Goal: Task Accomplishment & Management: Manage account settings

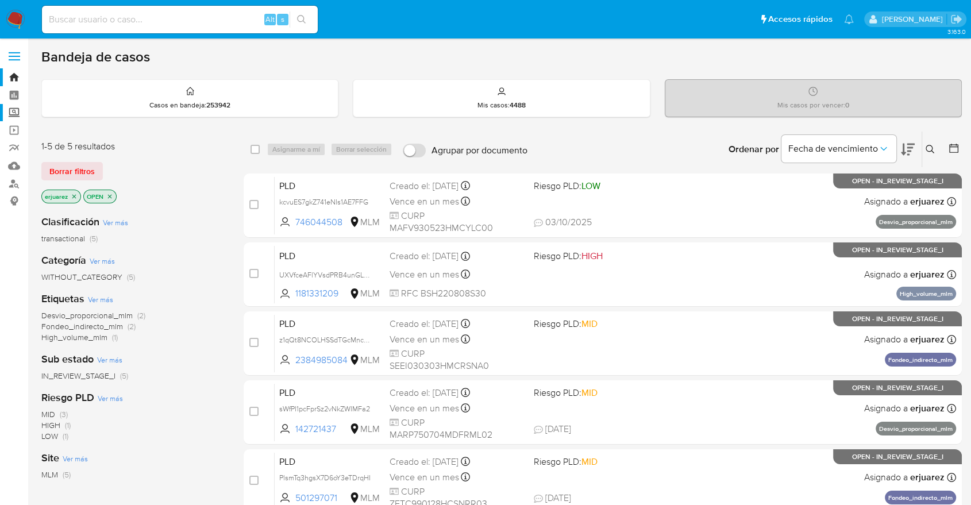
click at [9, 111] on label "Screening" at bounding box center [68, 113] width 137 height 18
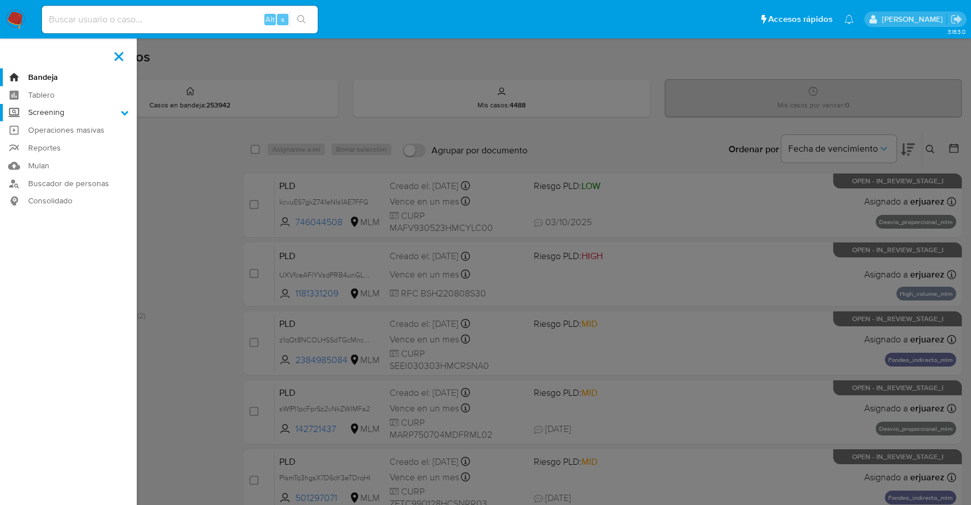
click at [0, 0] on input "Screening" at bounding box center [0, 0] width 0 height 0
click at [59, 157] on link "Herramientas" at bounding box center [68, 158] width 137 height 14
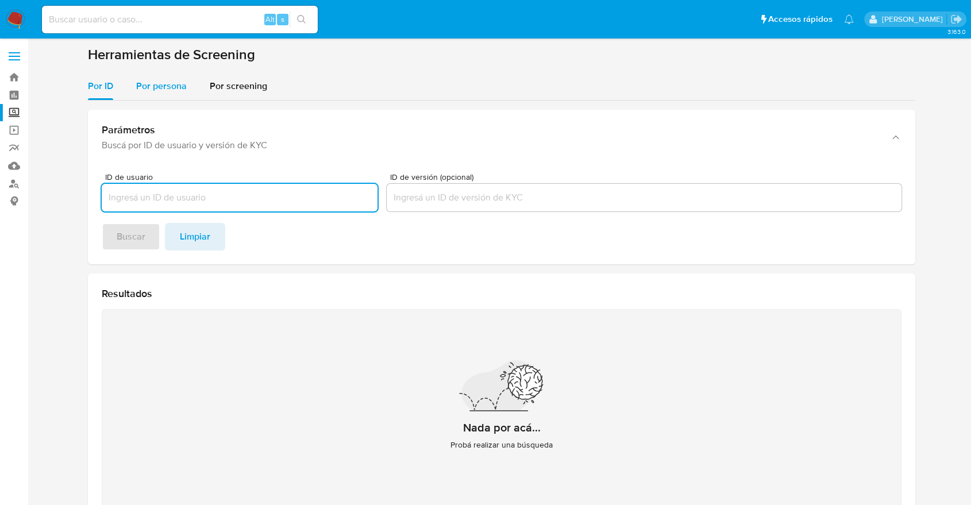
click at [147, 85] on span "Por persona" at bounding box center [161, 85] width 51 height 13
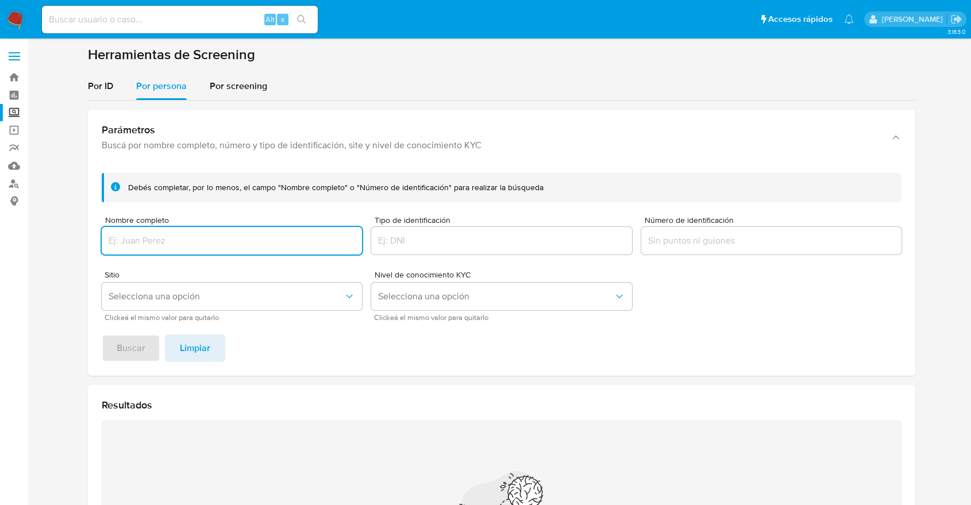
click at [177, 229] on div at bounding box center [232, 241] width 260 height 28
click at [176, 236] on input "Nombre completo" at bounding box center [232, 240] width 260 height 15
type input "[PERSON_NAME]"
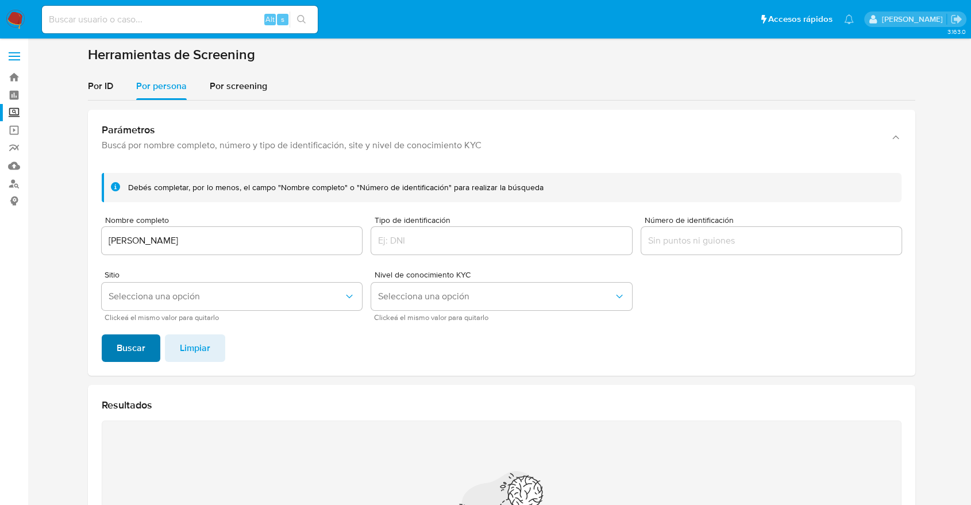
click at [120, 346] on span "Buscar" at bounding box center [131, 347] width 29 height 25
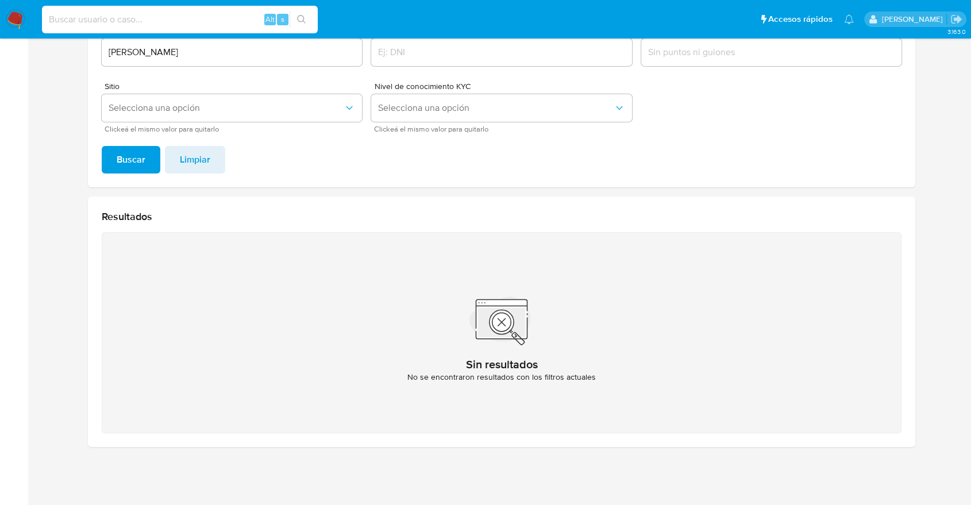
click at [197, 21] on input at bounding box center [180, 19] width 276 height 15
paste input "2005071460"
click at [302, 17] on icon "search-icon" at bounding box center [301, 19] width 9 height 9
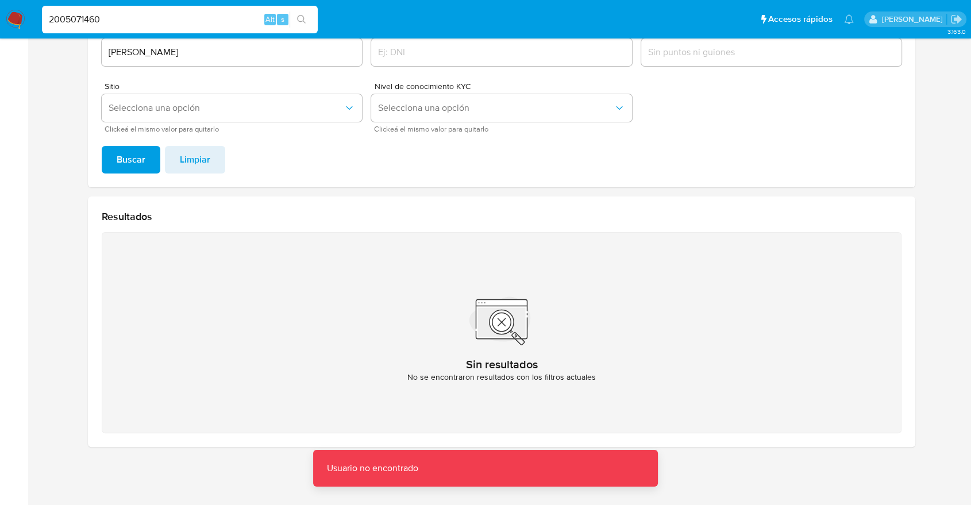
click at [55, 21] on input "2005071460" at bounding box center [180, 19] width 276 height 15
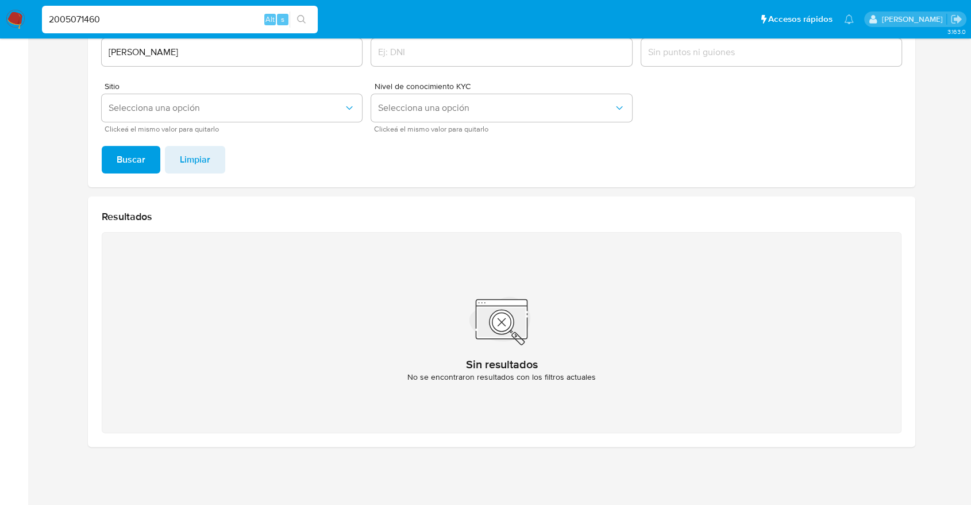
click at [119, 20] on input "2005071460" at bounding box center [180, 19] width 276 height 15
type input "2005071460"
click at [303, 16] on icon "search-icon" at bounding box center [301, 19] width 9 height 9
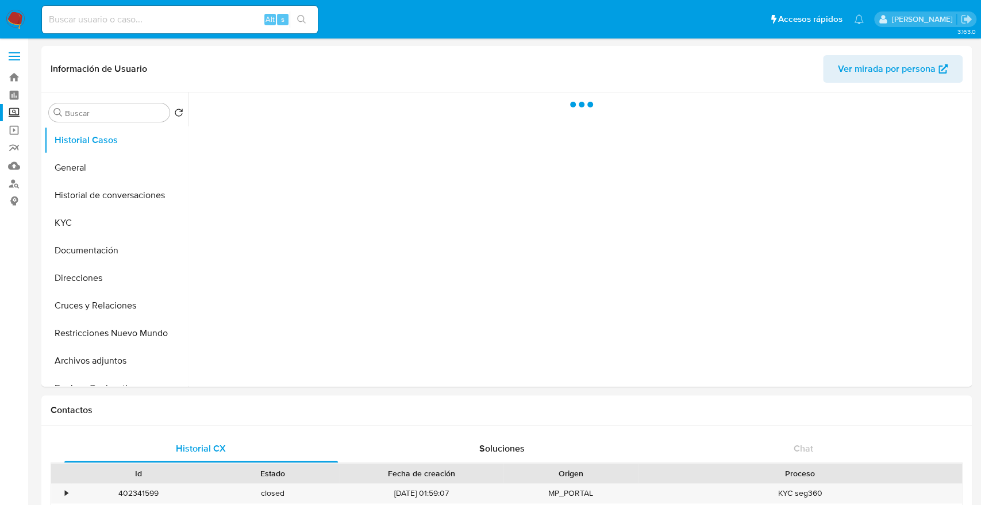
select select "10"
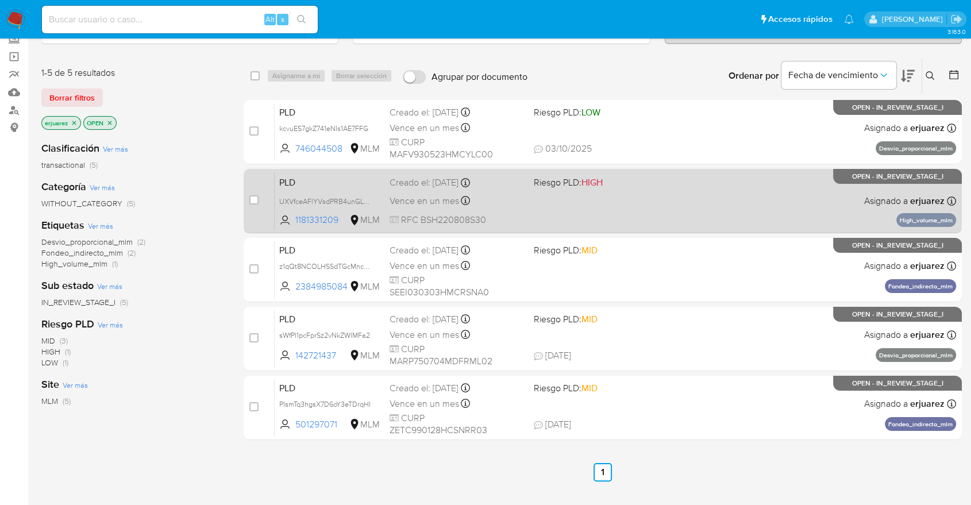
scroll to position [128, 0]
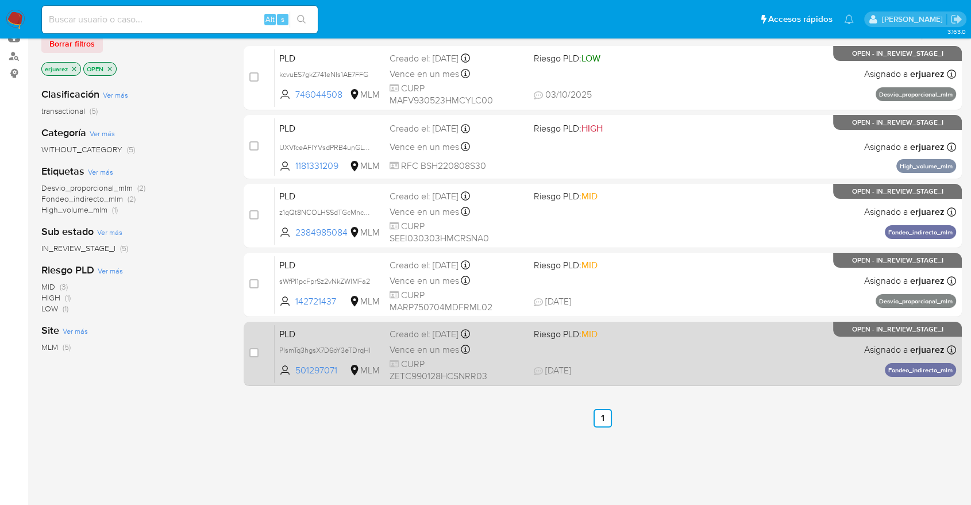
click at [699, 371] on span "09/10/2025 09/10/2025 19:45" at bounding box center [673, 370] width 279 height 13
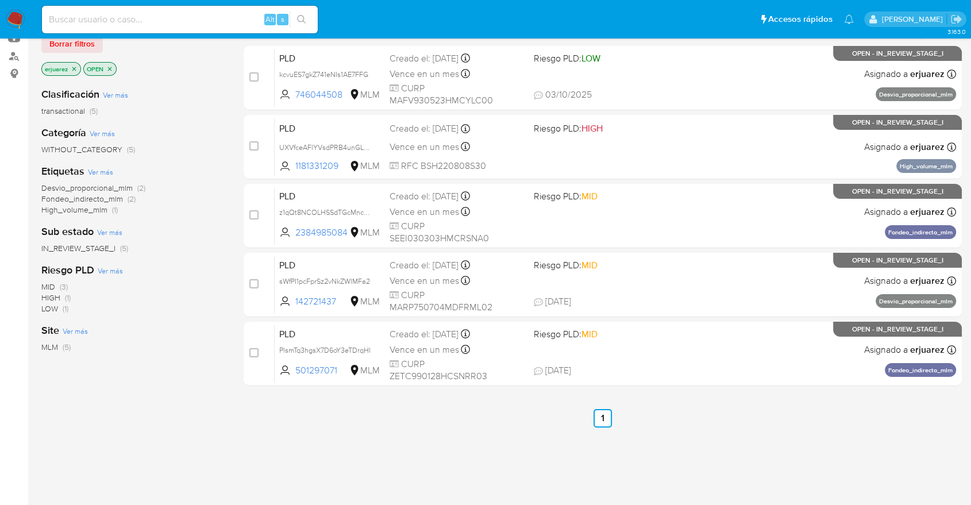
click at [17, 24] on img at bounding box center [16, 20] width 20 height 20
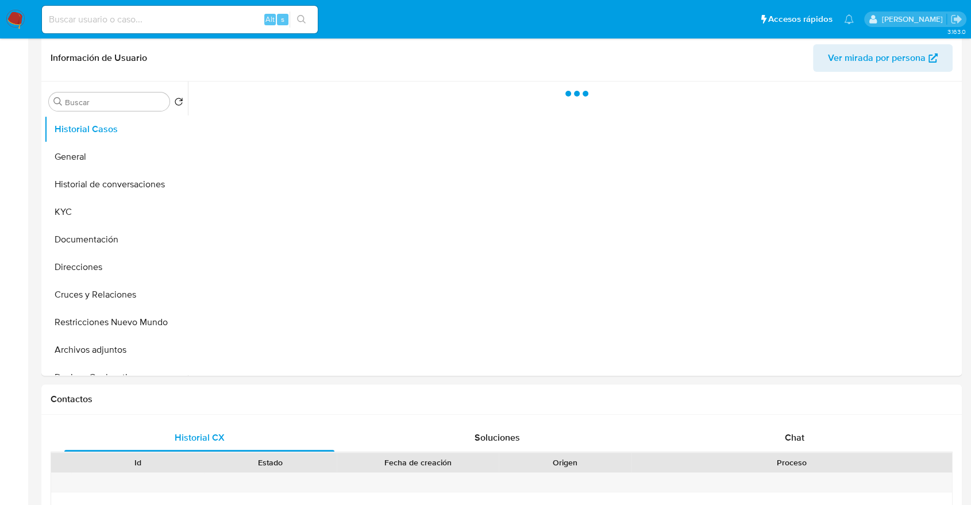
select select "10"
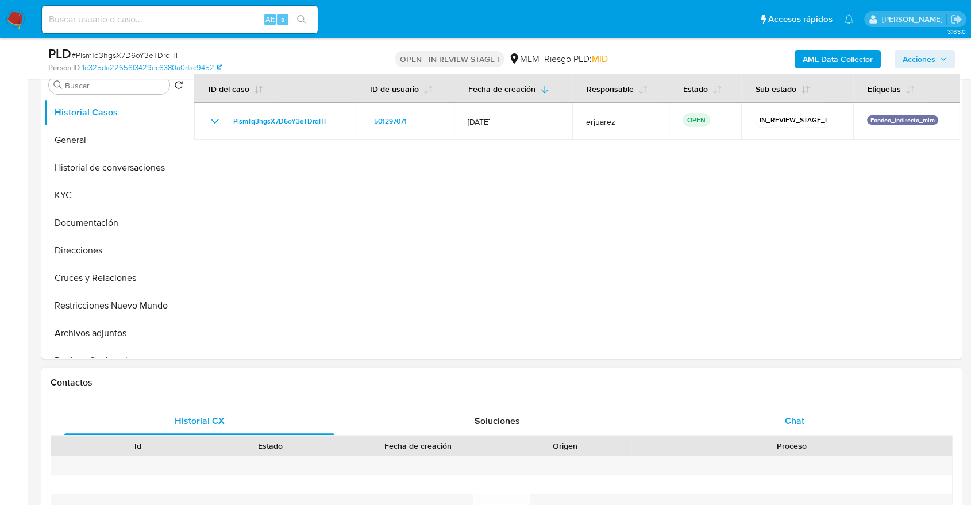
scroll to position [255, 0]
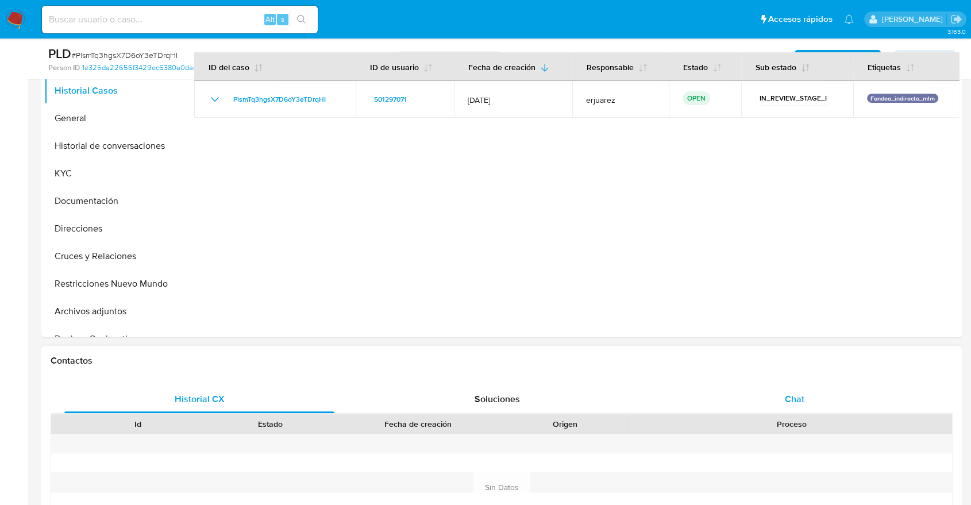
click at [789, 396] on span "Chat" at bounding box center [795, 398] width 20 height 13
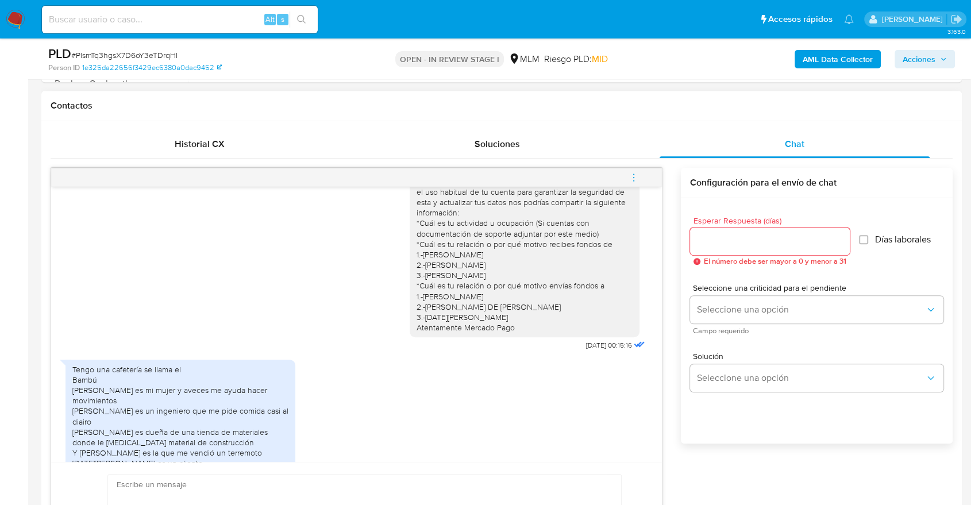
scroll to position [55, 0]
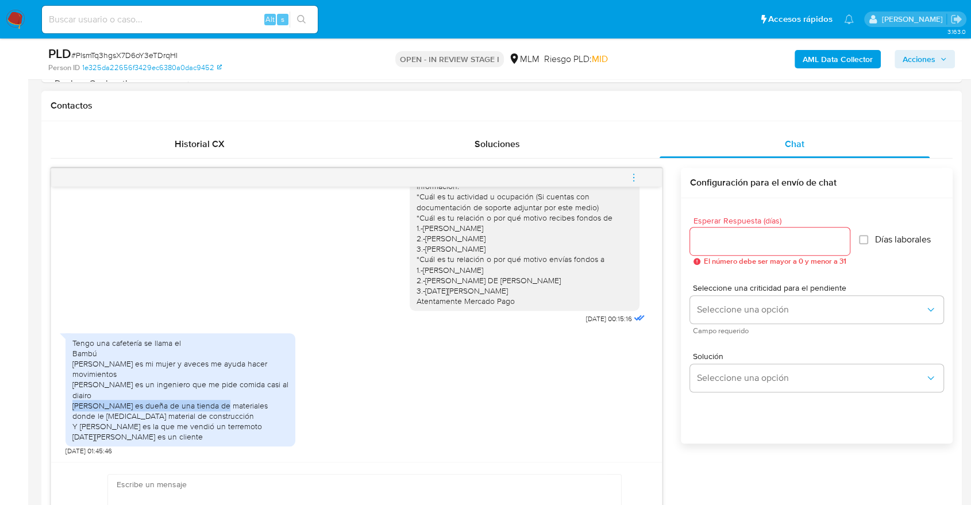
drag, startPoint x: 102, startPoint y: 397, endPoint x: 262, endPoint y: 392, distance: 160.3
click at [253, 392] on div "Tengo una cafetería se llama el Bambú Fátima es mi mujer y aveces me ayuda hace…" at bounding box center [180, 390] width 216 height 105
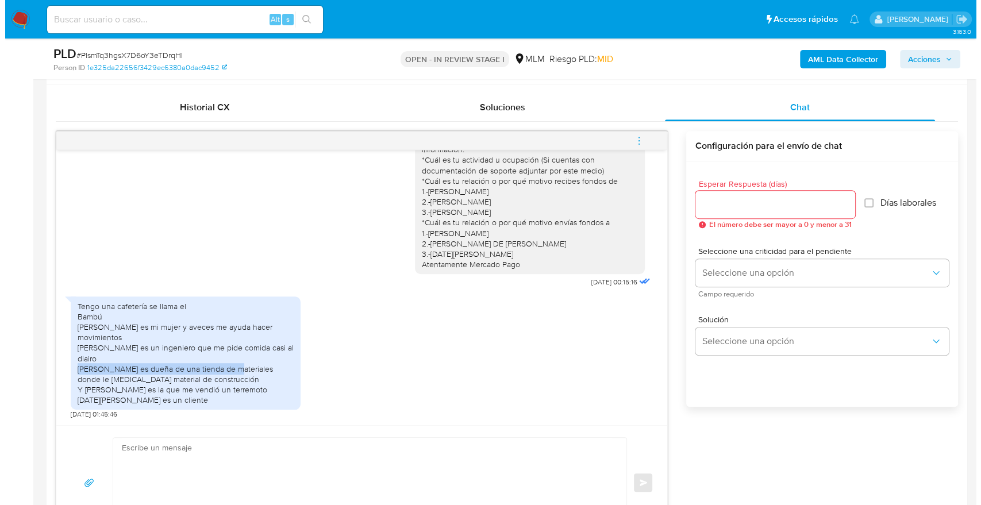
scroll to position [574, 0]
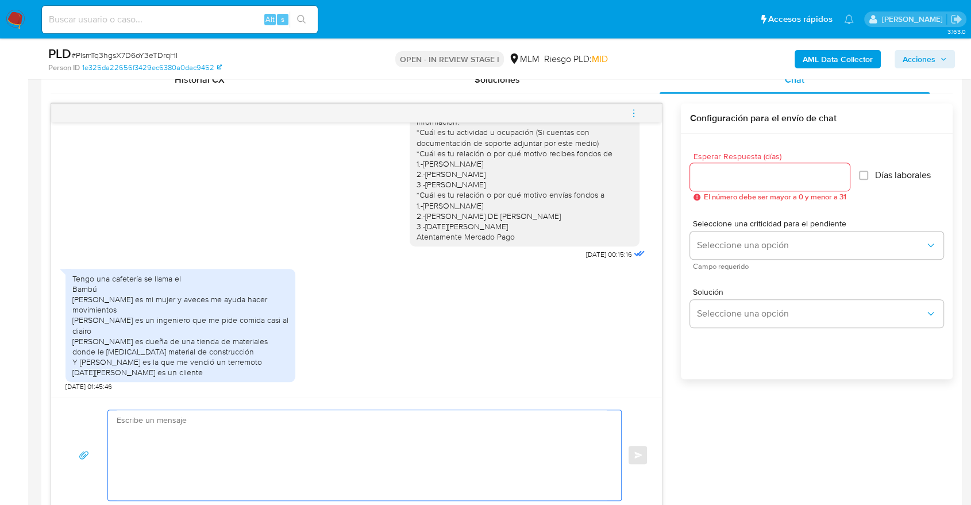
click at [306, 431] on textarea at bounding box center [362, 455] width 490 height 90
type textarea "¿Cuentas con documentación de tu actividad? Adjuntar por este medio Atentamente…"
drag, startPoint x: 277, startPoint y: 445, endPoint x: 140, endPoint y: 413, distance: 141.4
click at [118, 402] on div "¿Cuentas con documentación de tu actividad? Adjuntar por este medio Atentamente…" at bounding box center [356, 455] width 611 height 115
click at [345, 465] on textarea "¿Cuentas con documentación de tu actividad? Adjuntar por este medio Atentamente…" at bounding box center [362, 455] width 490 height 90
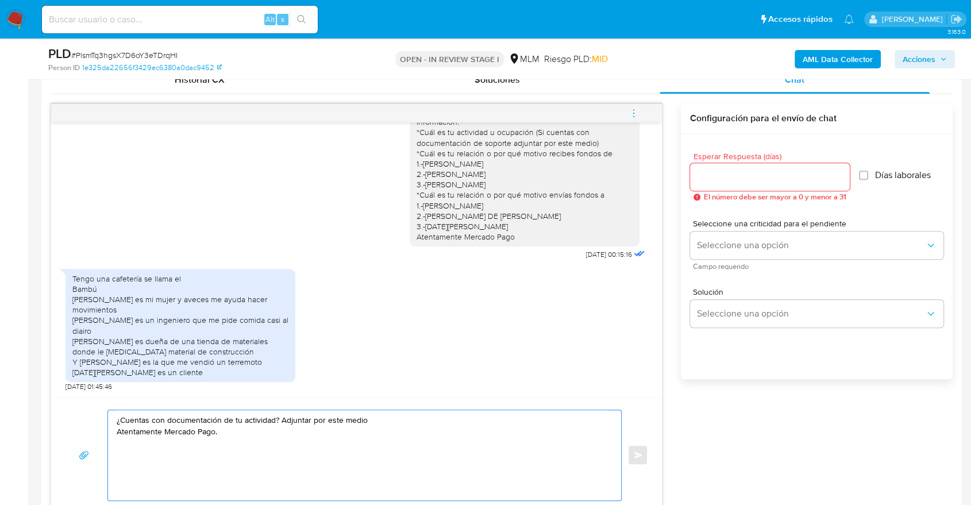
drag, startPoint x: 307, startPoint y: 452, endPoint x: 108, endPoint y: 411, distance: 203.5
click at [108, 411] on div "¿Cuentas con documentación de tu actividad? Adjuntar por este medio Atentamente…" at bounding box center [361, 455] width 507 height 90
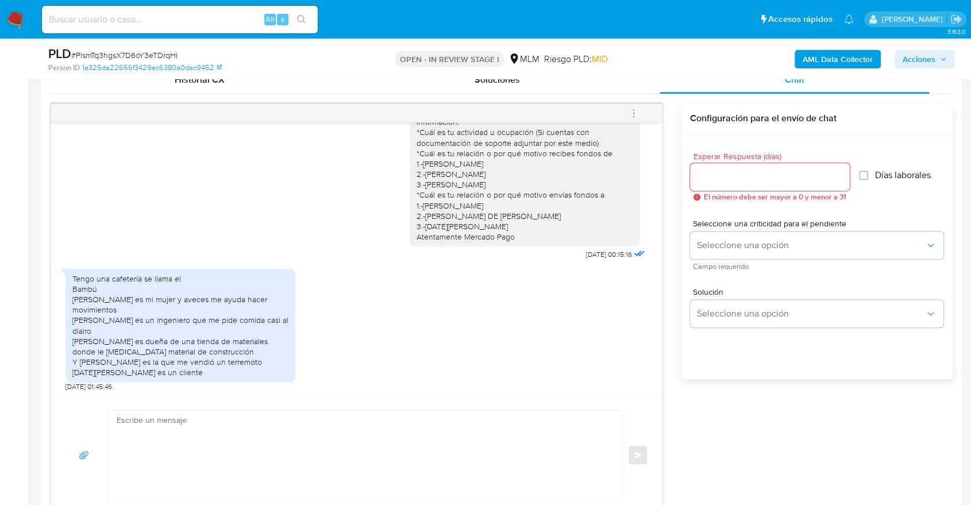
click at [740, 187] on div at bounding box center [770, 177] width 160 height 28
click at [731, 186] on div at bounding box center [770, 177] width 160 height 28
click at [735, 178] on input "Esperar Respuesta (días)" at bounding box center [770, 176] width 160 height 15
type input "4"
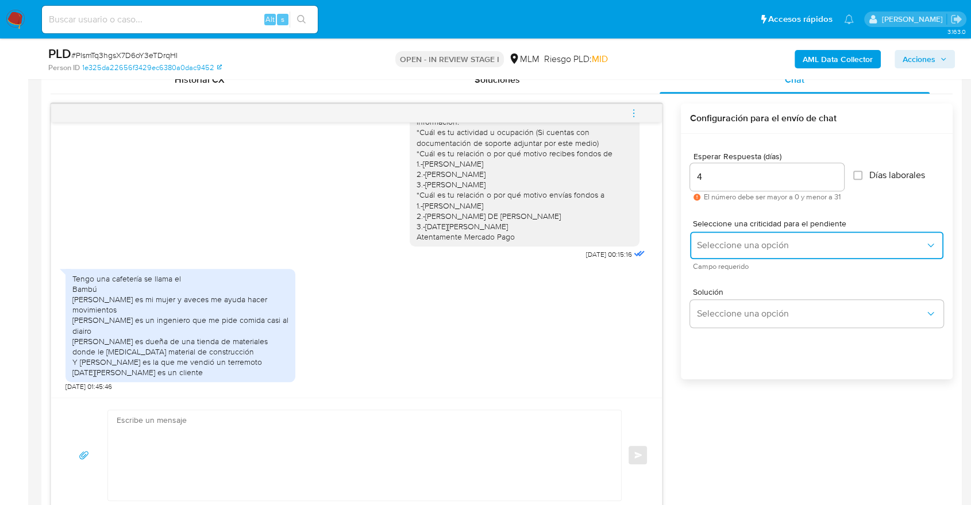
click at [731, 250] on button "Seleccione una opción" at bounding box center [816, 245] width 253 height 28
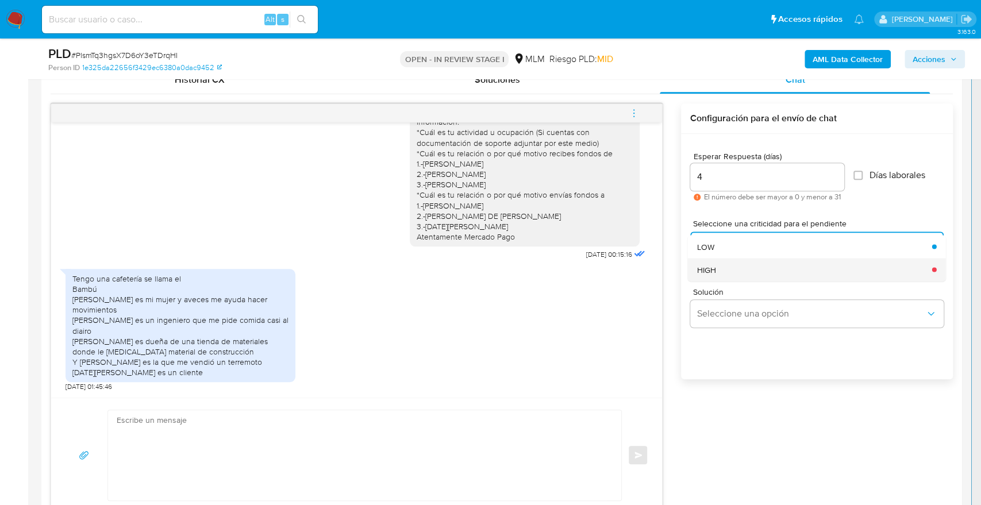
click at [728, 265] on div "HIGH" at bounding box center [810, 269] width 228 height 23
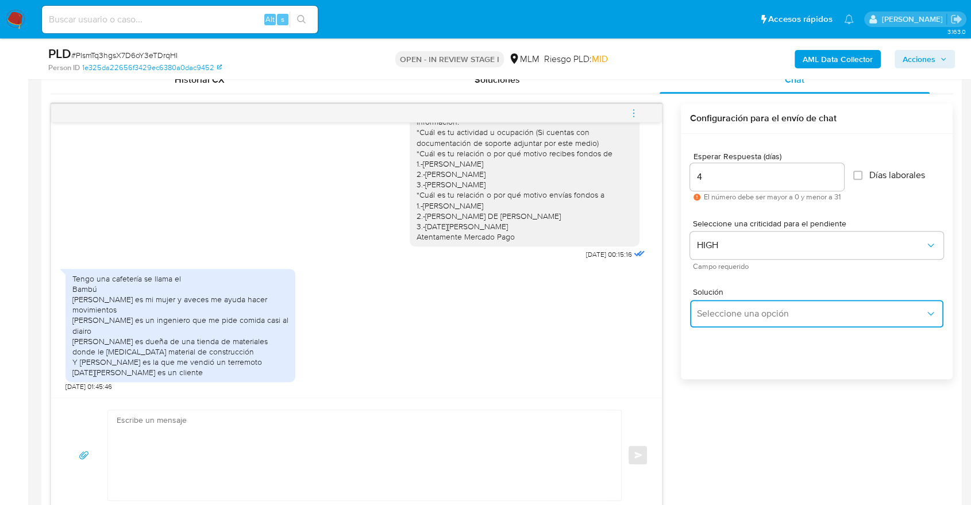
click at [736, 315] on span "Seleccione una opción" at bounding box center [811, 313] width 228 height 11
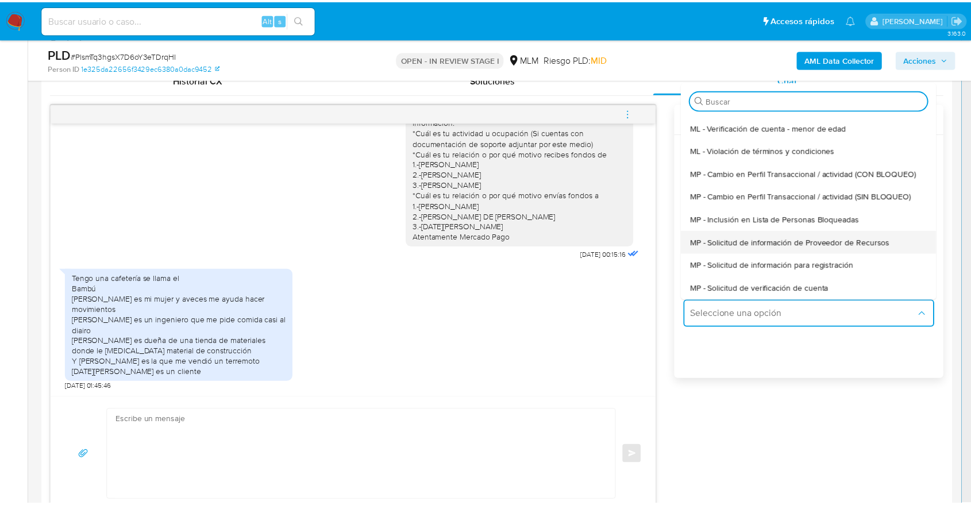
scroll to position [64, 0]
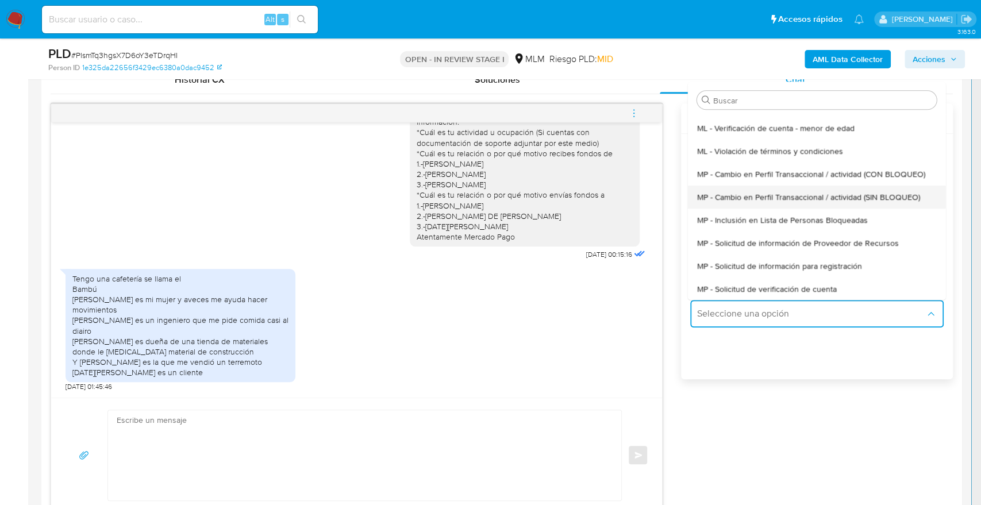
click at [809, 202] on span "MP - Cambio en Perfil Transaccional / actividad (SIN BLOQUEO)" at bounding box center [807, 197] width 223 height 10
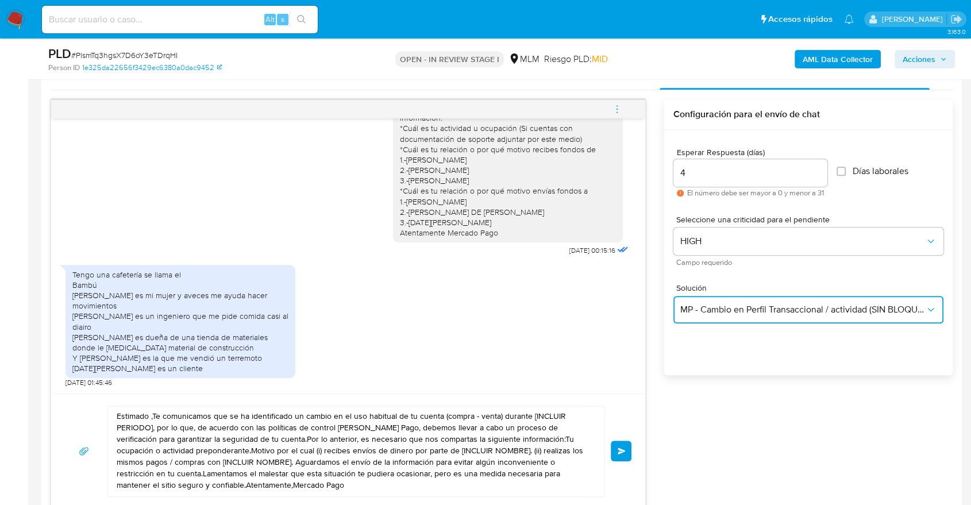
scroll to position [638, 0]
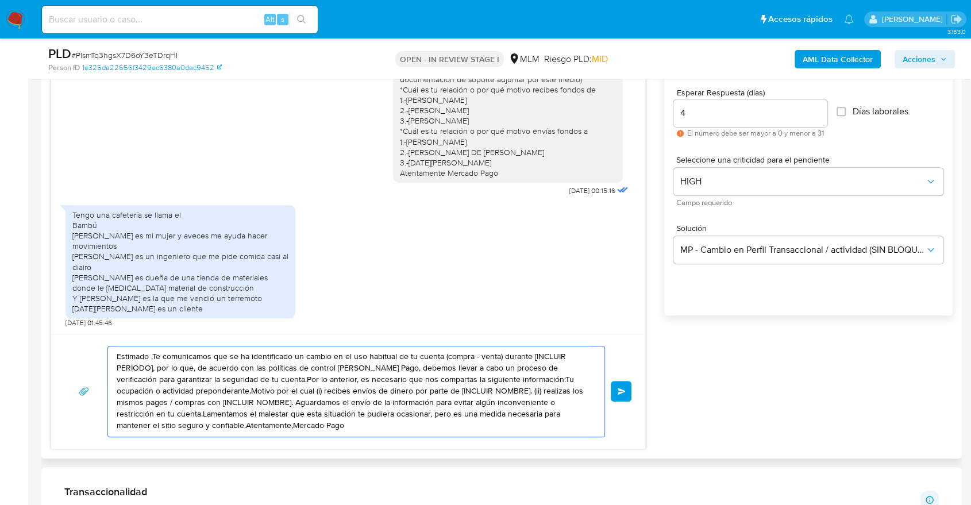
drag, startPoint x: 303, startPoint y: 435, endPoint x: 90, endPoint y: 343, distance: 232.1
click at [90, 343] on div "Estimado ,Te comunicamos que se ha identificado un cambio en el uso habitual de…" at bounding box center [348, 391] width 594 height 115
paste textarea "¿Cuentas con documentación de tu actividad? Adjuntar por este medio Atentamente…"
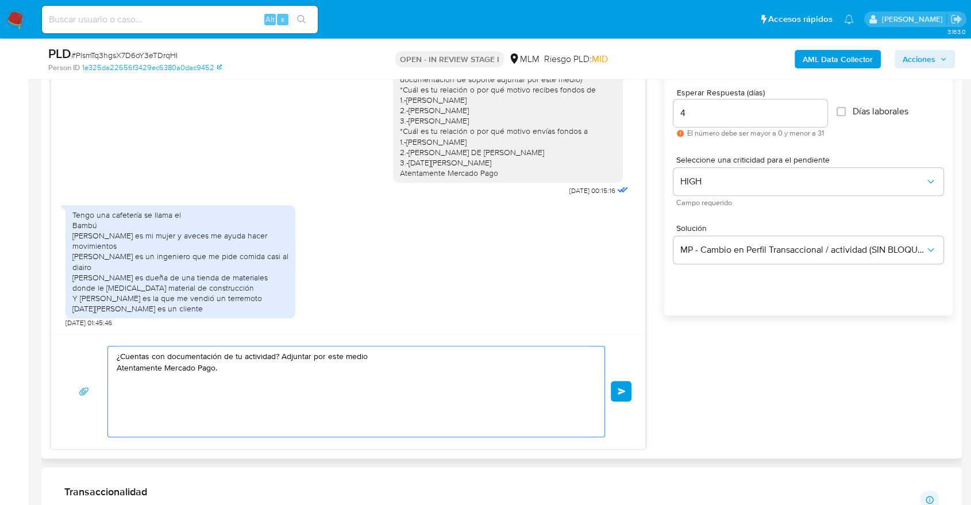
type textarea "¿Cuentas con documentación de tu actividad? Adjuntar por este medio Atentamente…"
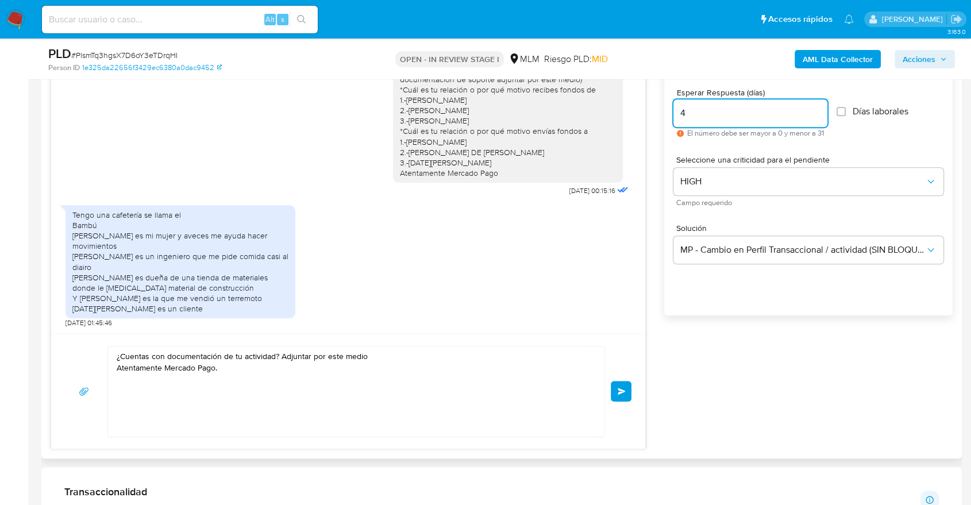
drag, startPoint x: 706, startPoint y: 121, endPoint x: 630, endPoint y: 118, distance: 76.5
click at [634, 111] on div "Estimado Carlos se ha identificado un cambio en el uso habitual de tu cuenta pa…" at bounding box center [502, 245] width 902 height 410
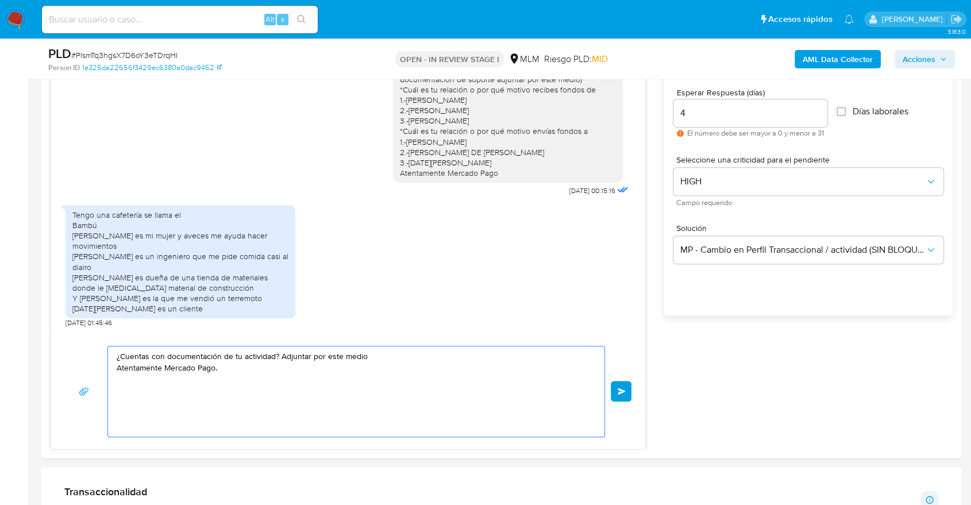
drag, startPoint x: 242, startPoint y: 378, endPoint x: 34, endPoint y: 339, distance: 211.0
click at [35, 338] on main "3.163.0 Asignado a erjuarez Asignado el: 09/10/2025 17:56:23 Creado el: 12/09/2…" at bounding box center [485, 512] width 971 height 2301
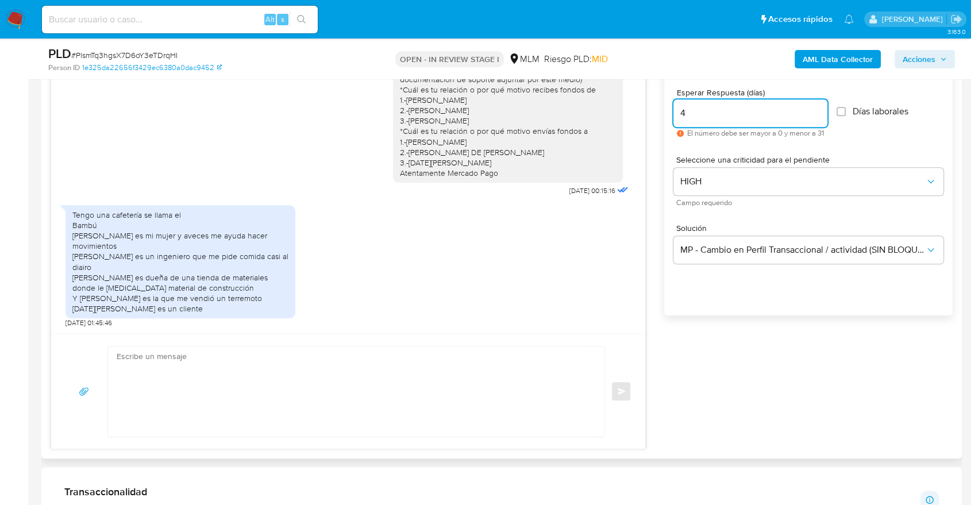
drag, startPoint x: 682, startPoint y: 114, endPoint x: 638, endPoint y: 105, distance: 45.1
click at [638, 105] on div "Estimado Carlos se ha identificado un cambio en el uso habitual de tu cuenta pa…" at bounding box center [502, 245] width 902 height 410
type input "3"
click at [297, 408] on textarea at bounding box center [353, 391] width 473 height 90
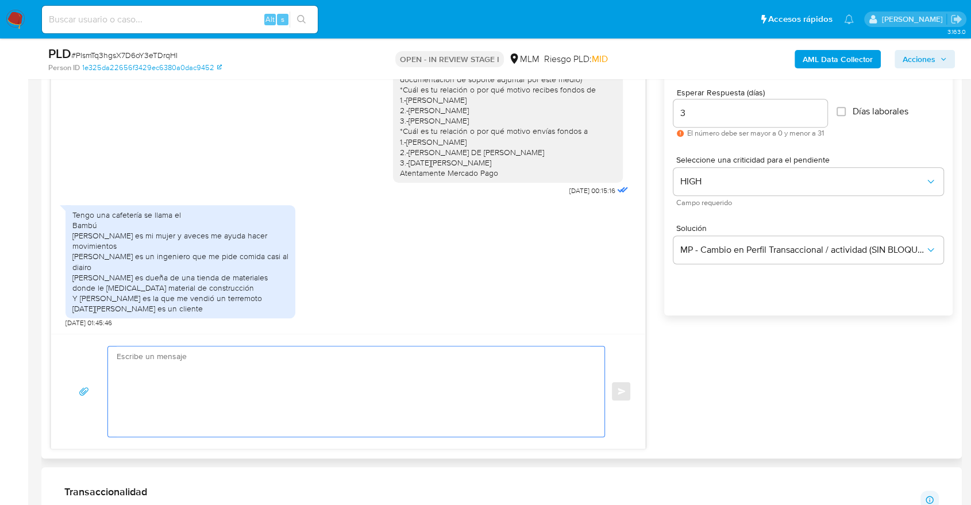
paste textarea "¿Cuentas con documentación de tu actividad? Adjuntar por este medio Atentamente…"
type textarea "¿Cuentas con documentación de tu actividad? Adjuntar por este medio Atentamente…"
click at [622, 392] on span "Enviar" at bounding box center [622, 391] width 8 height 7
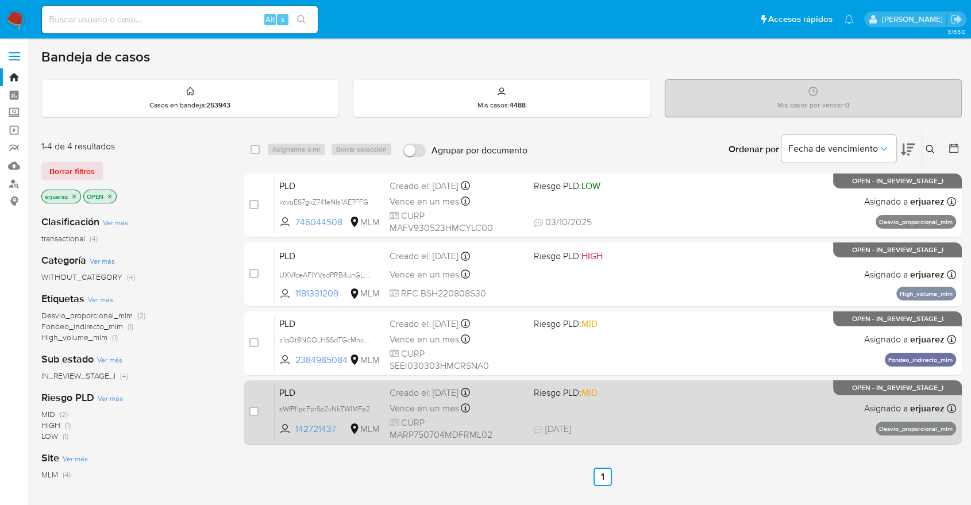
click at [681, 402] on div "PLD sWfPI1pcFprSz2vNkZWIMFa2 142721437 MLM Riesgo PLD: MID Creado el: 12/09/202…" at bounding box center [615, 412] width 681 height 58
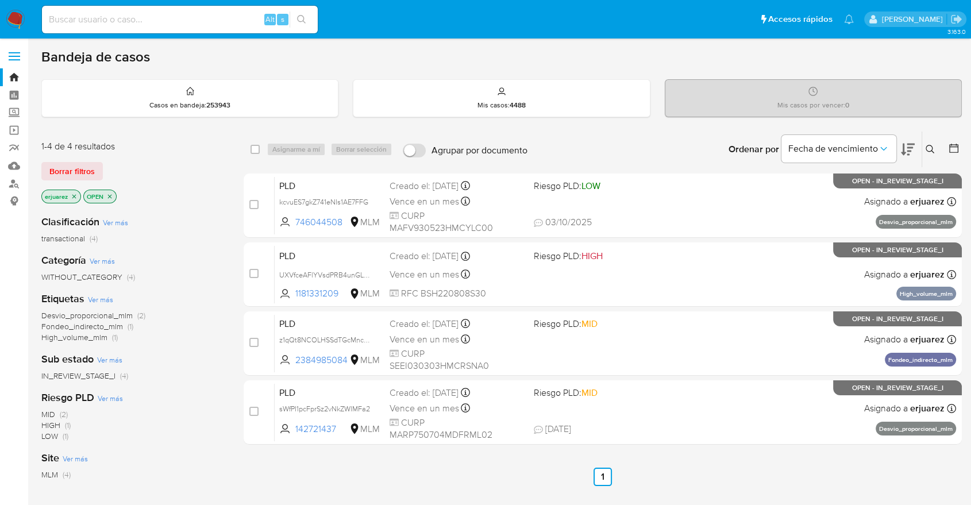
click at [14, 22] on img at bounding box center [16, 20] width 20 height 20
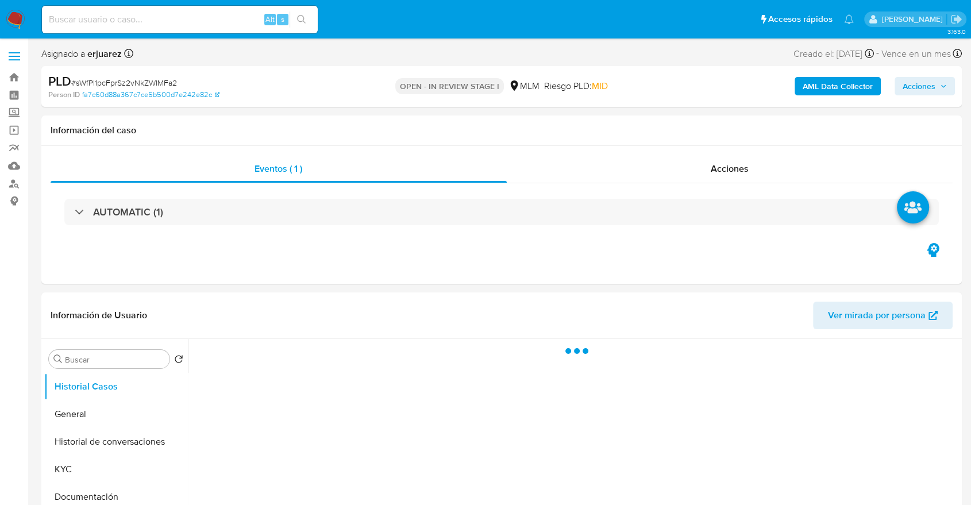
select select "10"
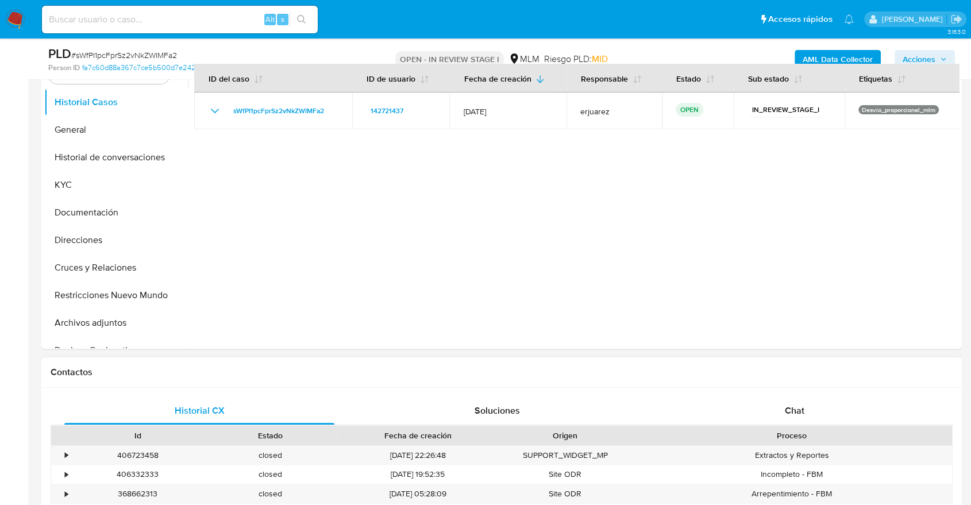
scroll to position [319, 0]
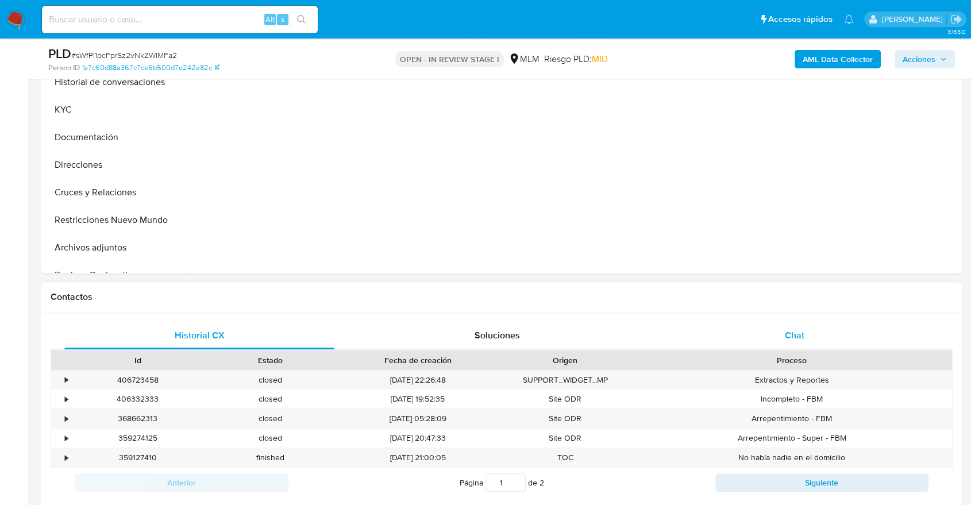
click at [788, 325] on div "Chat" at bounding box center [794, 336] width 270 height 28
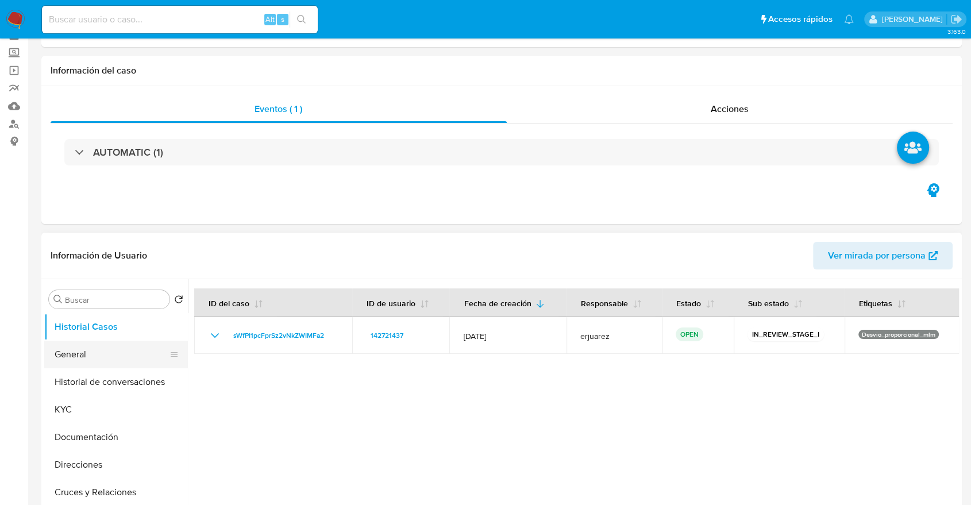
scroll to position [128, 0]
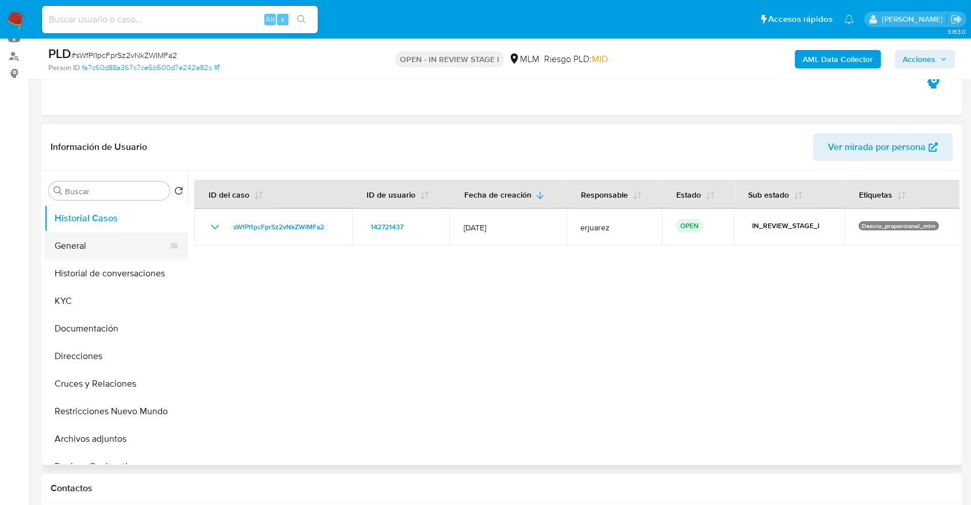
click at [98, 243] on button "General" at bounding box center [111, 246] width 134 height 28
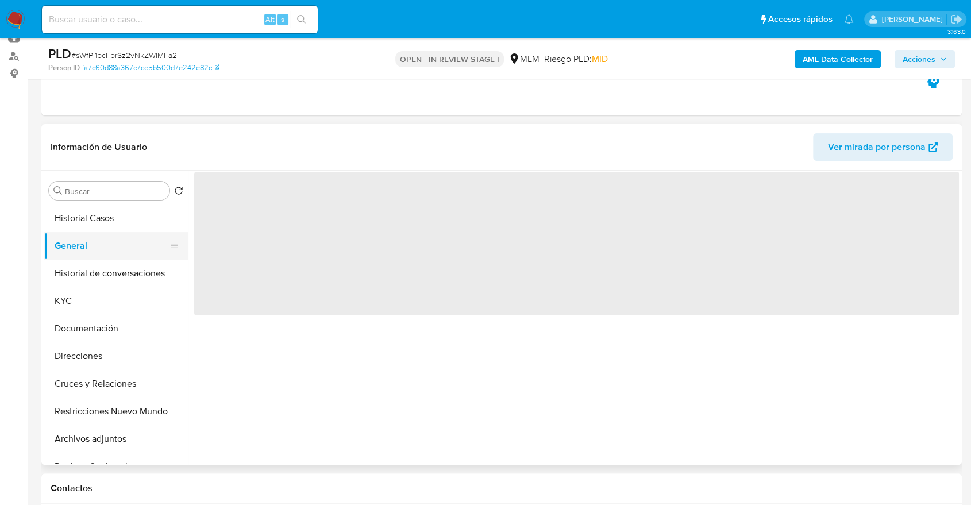
click at [98, 244] on button "General" at bounding box center [111, 246] width 134 height 28
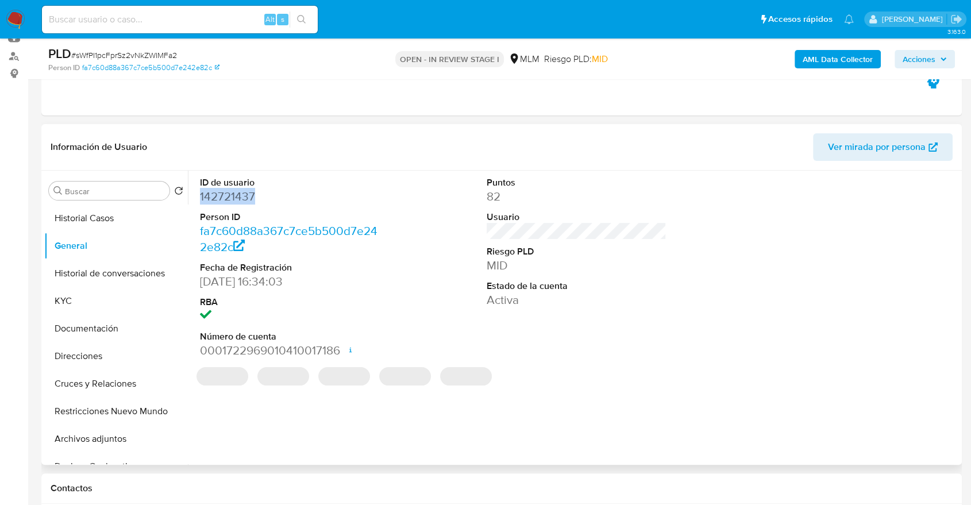
drag, startPoint x: 280, startPoint y: 196, endPoint x: 189, endPoint y: 200, distance: 91.4
click at [189, 200] on div "ID de usuario 142721437 Person ID fa7c60d88a367c7ce5b500d7e242e82c Fecha de Reg…" at bounding box center [573, 318] width 771 height 294
copy dd "142721437"
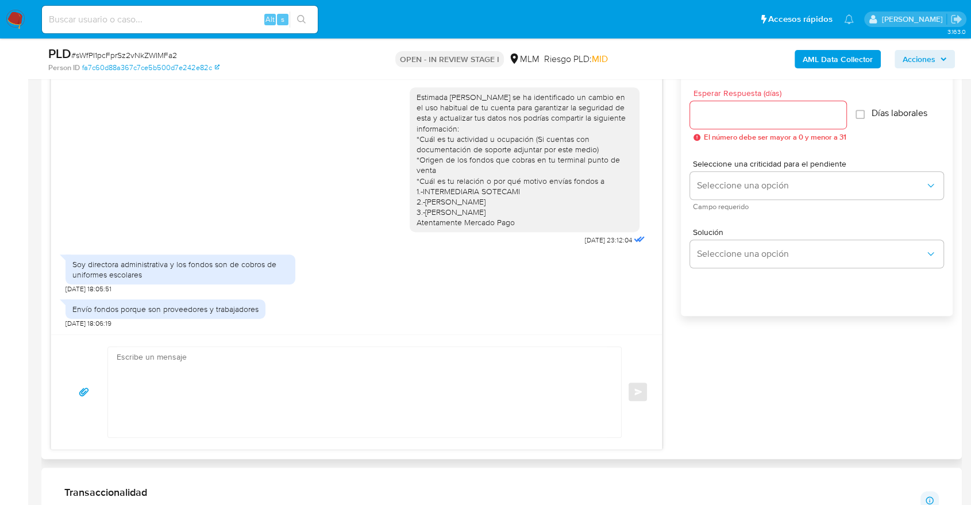
scroll to position [638, 0]
click at [372, 430] on textarea at bounding box center [362, 391] width 490 height 90
type textarea "¿"
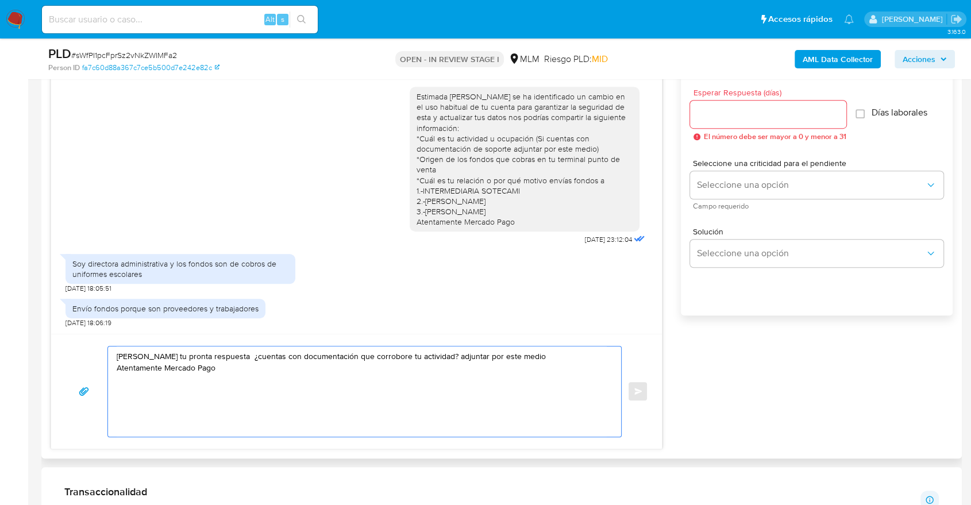
type textarea "Hola Paula Agradecemos tu pronta respuesta ¿cuentas con documentación que corro…"
drag, startPoint x: 125, startPoint y: 341, endPoint x: 110, endPoint y: 342, distance: 14.4
click at [96, 336] on div "Hola Paula Agradecemos tu pronta respuesta ¿cuentas con documentación que corro…" at bounding box center [356, 391] width 611 height 115
drag, startPoint x: 230, startPoint y: 380, endPoint x: 76, endPoint y: 333, distance: 160.4
click at [76, 334] on div "Hola Paula Agradecemos tu pronta respuesta ¿cuentas con documentación que corro…" at bounding box center [356, 391] width 611 height 115
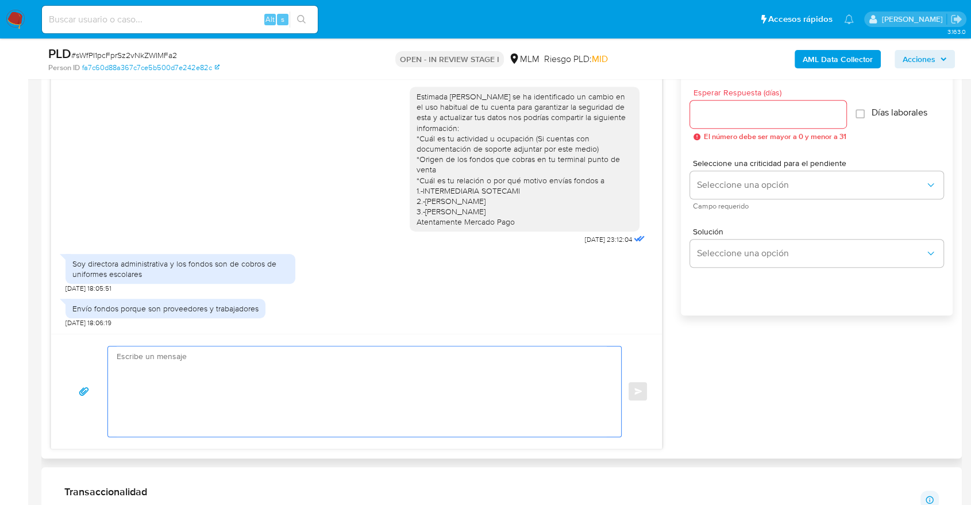
paste textarea "Hola Paula Agradecemos tu pronta respuesta ¿cuentas con documentación que corro…"
type textarea "Hola Paula Agradecemos tu pronta respuesta ¿cuentas con documentación que corro…"
click at [738, 118] on input "Esperar Respuesta (días)" at bounding box center [768, 114] width 156 height 15
drag, startPoint x: 214, startPoint y: 372, endPoint x: 2, endPoint y: 296, distance: 225.7
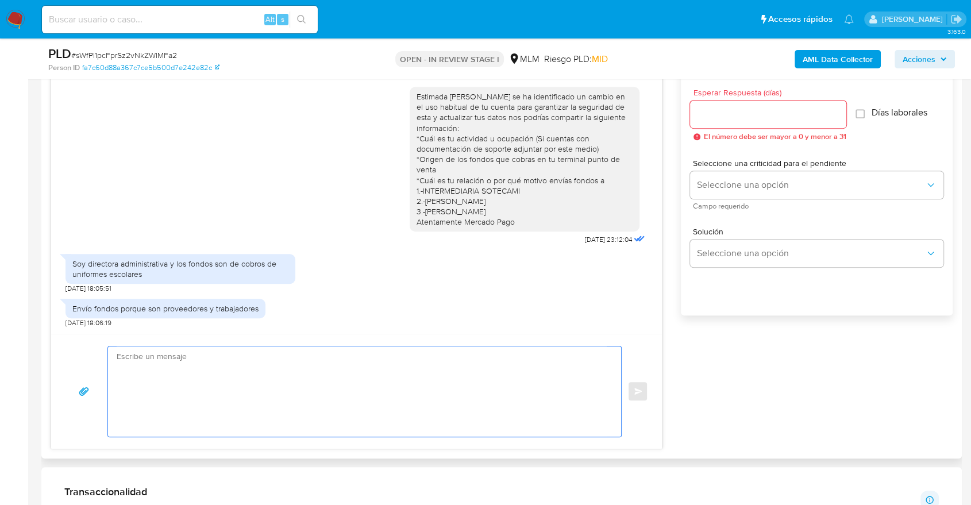
click at [735, 107] on input "Esperar Respuesta (días)" at bounding box center [768, 114] width 156 height 15
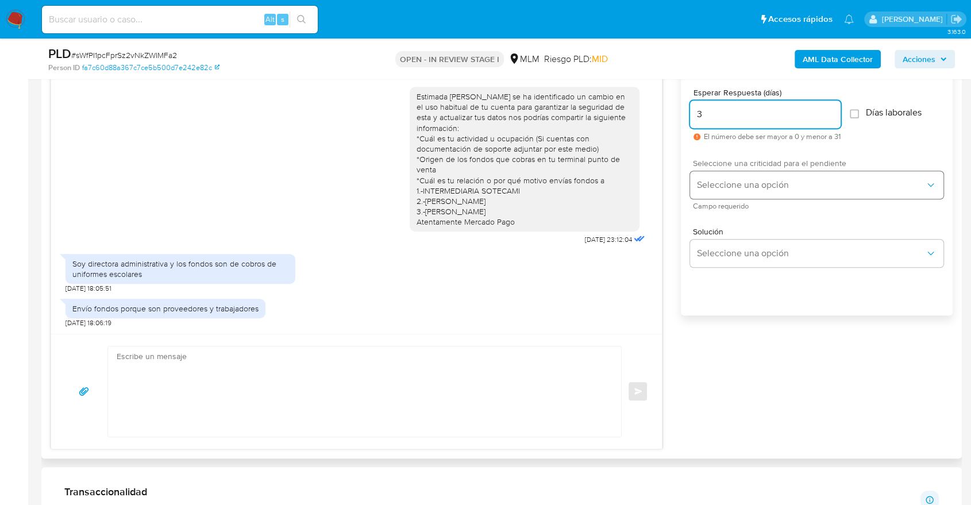
type input "3"
drag, startPoint x: 770, startPoint y: 179, endPoint x: 767, endPoint y: 186, distance: 7.7
click at [770, 179] on span "Seleccione una opción" at bounding box center [811, 184] width 228 height 11
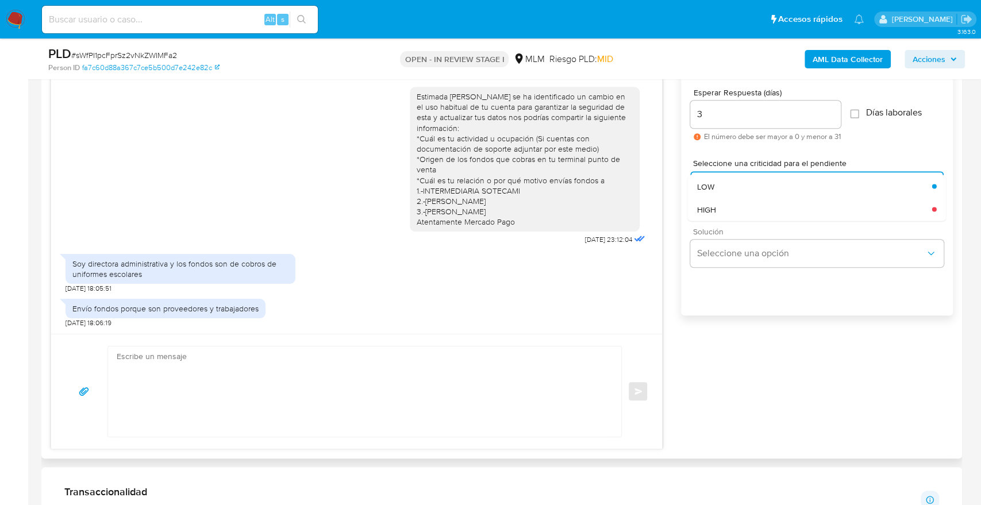
drag, startPoint x: 745, startPoint y: 209, endPoint x: 747, endPoint y: 235, distance: 26.5
click at [745, 210] on div "HIGH" at bounding box center [813, 209] width 235 height 23
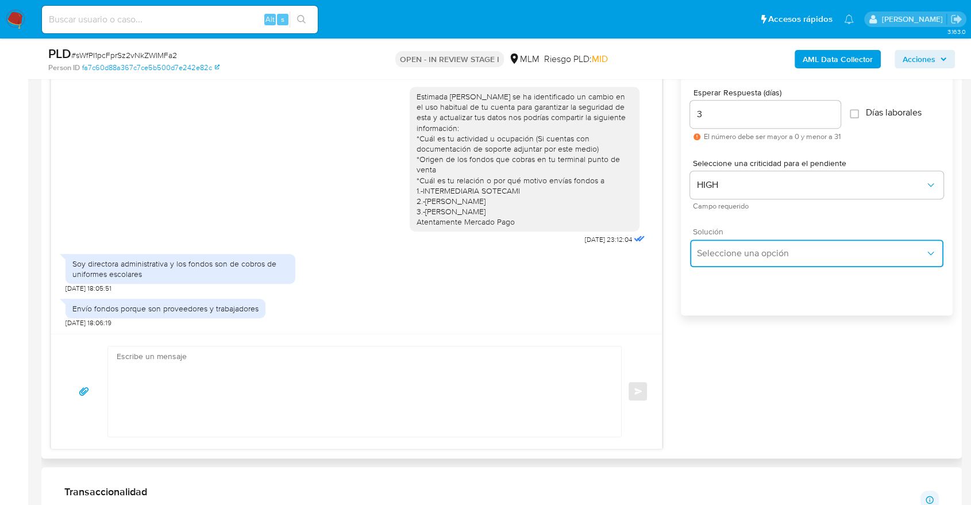
drag, startPoint x: 747, startPoint y: 244, endPoint x: 798, endPoint y: 245, distance: 50.6
click at [747, 245] on button "Seleccione una opción" at bounding box center [816, 254] width 253 height 28
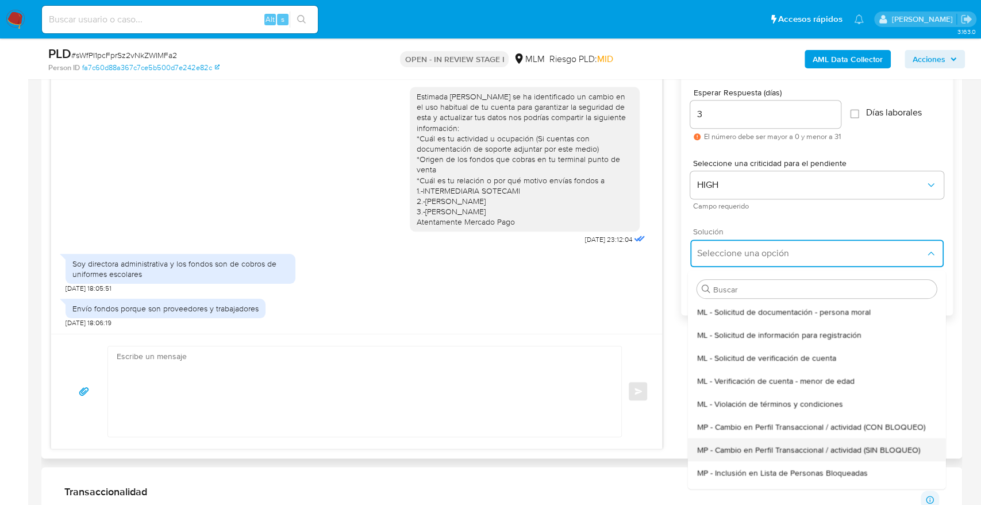
click at [872, 448] on span "MP - Cambio en Perfil Transaccional / actividad (SIN BLOQUEO)" at bounding box center [807, 450] width 223 height 10
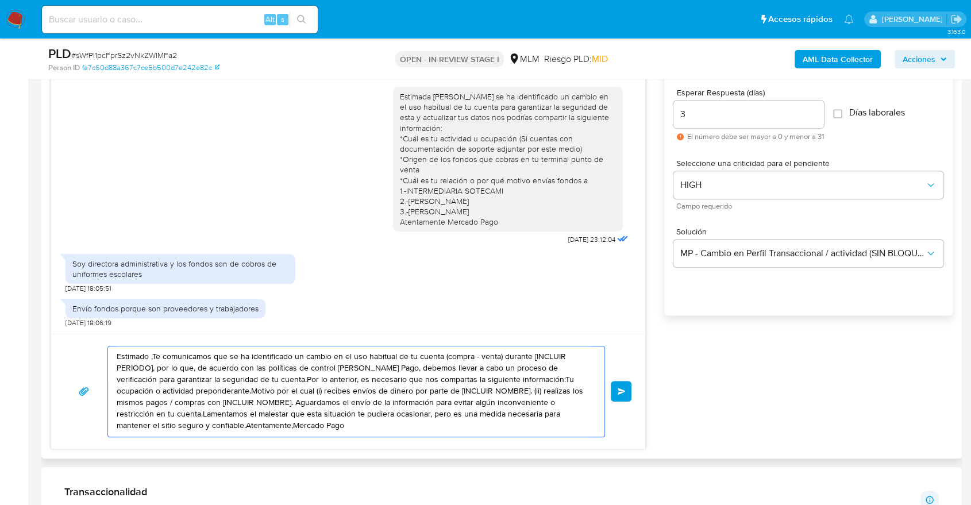
drag, startPoint x: 268, startPoint y: 424, endPoint x: 50, endPoint y: 284, distance: 258.9
paste textarea "Hola Paula Agradecemos tu pronta respuesta ¿cuentas con documentación que corro…"
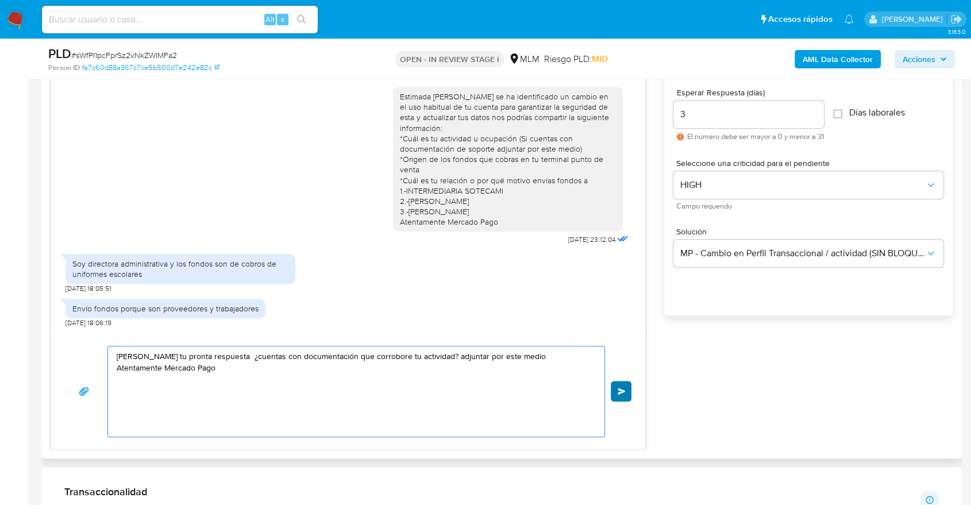
type textarea "Hola Paula Agradecemos tu pronta respuesta ¿cuentas con documentación que corro…"
click at [620, 386] on button "Enviar" at bounding box center [621, 391] width 21 height 21
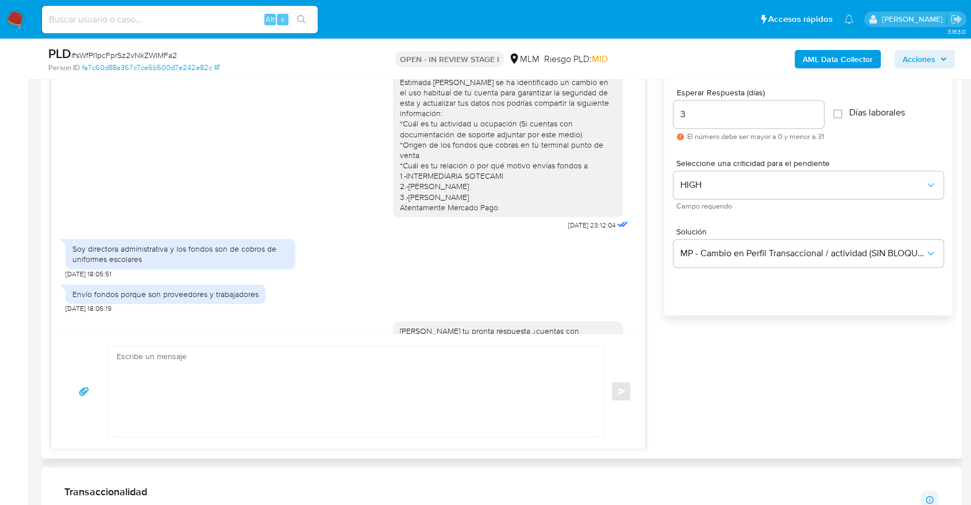
scroll to position [70, 0]
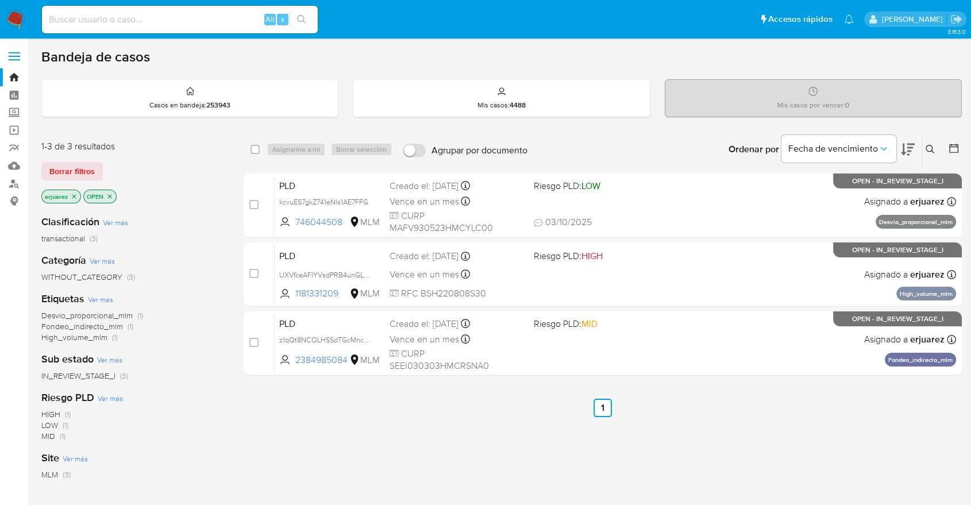
click at [1, 353] on aside "Bandeja Tablero Screening Búsqueda en Listas Watchlist Herramientas Operaciones…" at bounding box center [14, 350] width 28 height 700
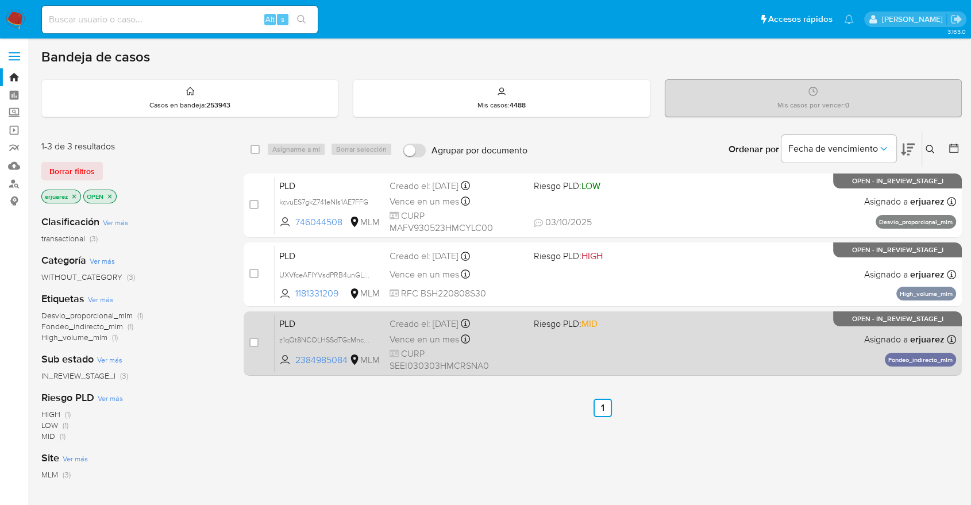
click at [606, 363] on div "PLD z1qQt8NCOLHSSdTGcMncZ1j7 2384985084 MLM Riesgo PLD: MID Creado el: [DATE] C…" at bounding box center [615, 343] width 681 height 58
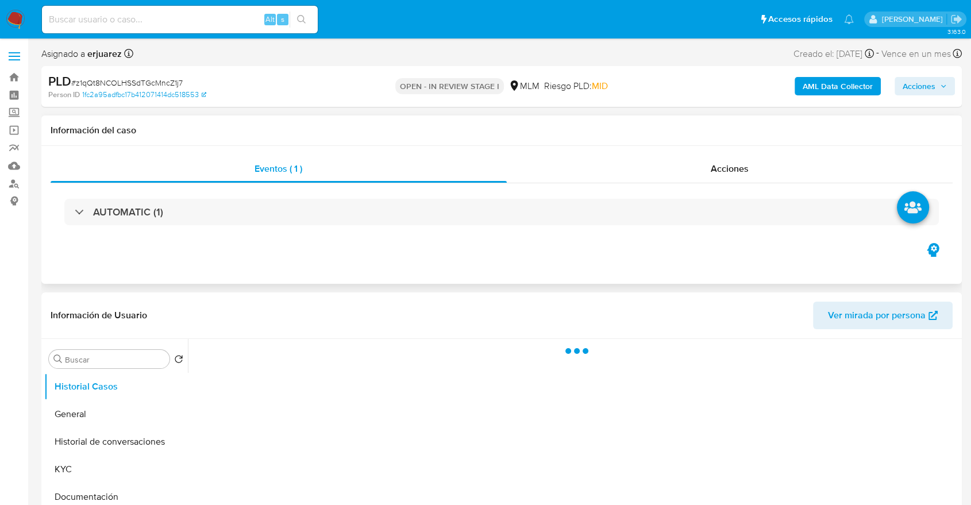
select select "10"
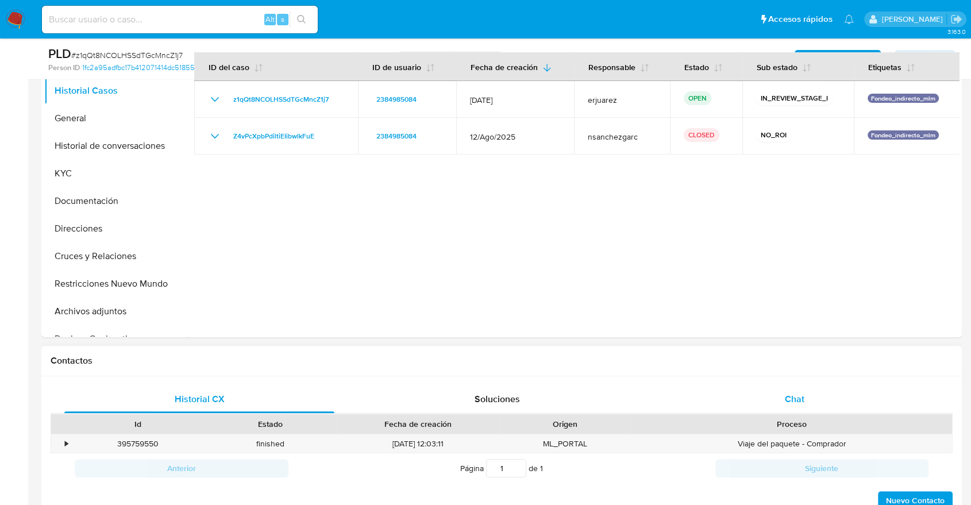
click at [786, 390] on div "Chat" at bounding box center [794, 399] width 270 height 28
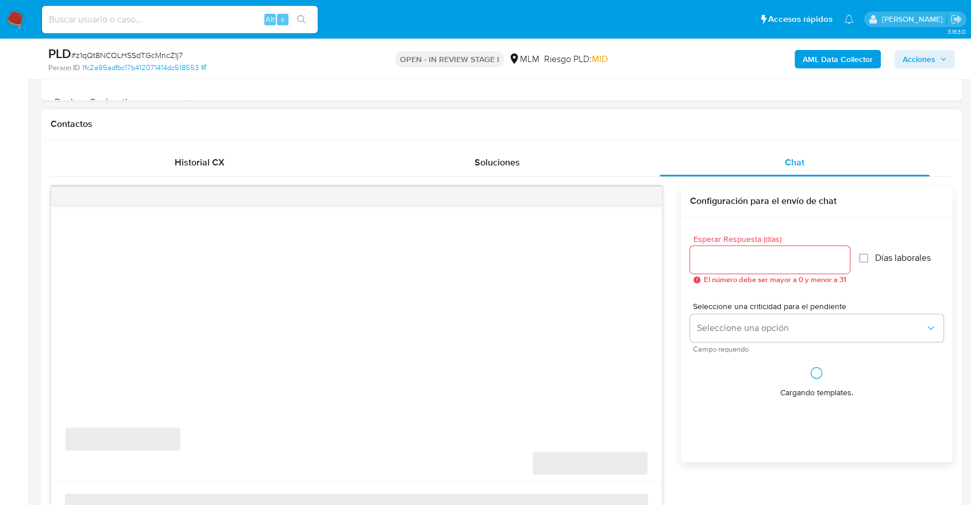
scroll to position [574, 0]
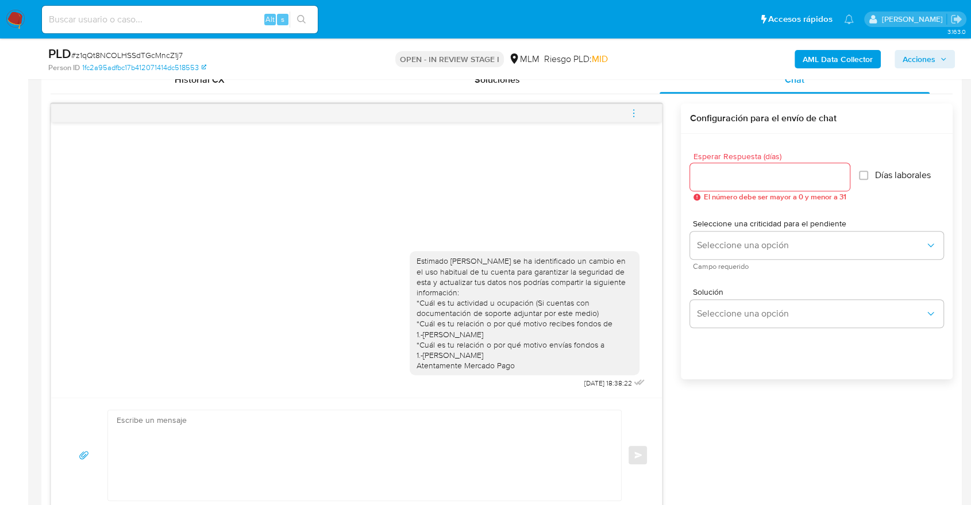
click at [635, 117] on icon "menu-action" at bounding box center [633, 113] width 10 height 10
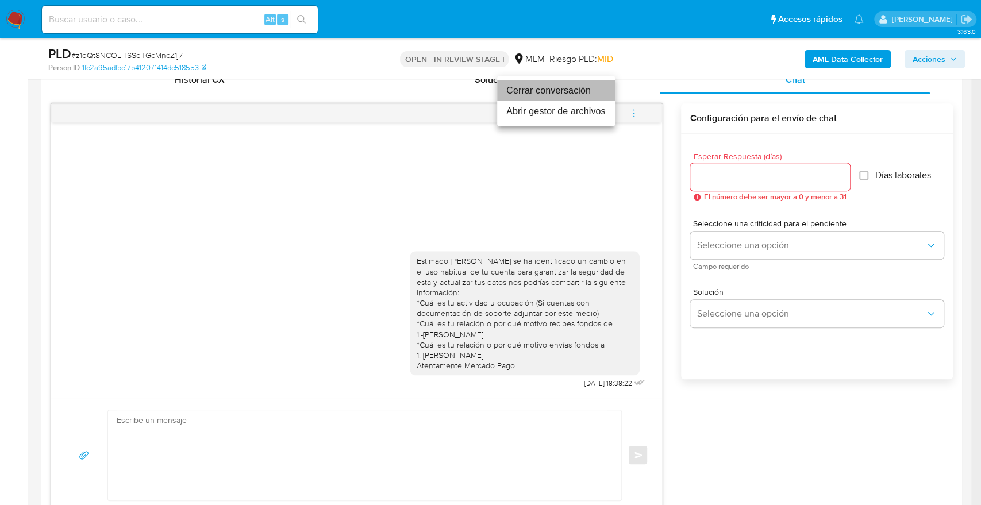
click at [577, 92] on li "Cerrar conversación" at bounding box center [556, 90] width 118 height 21
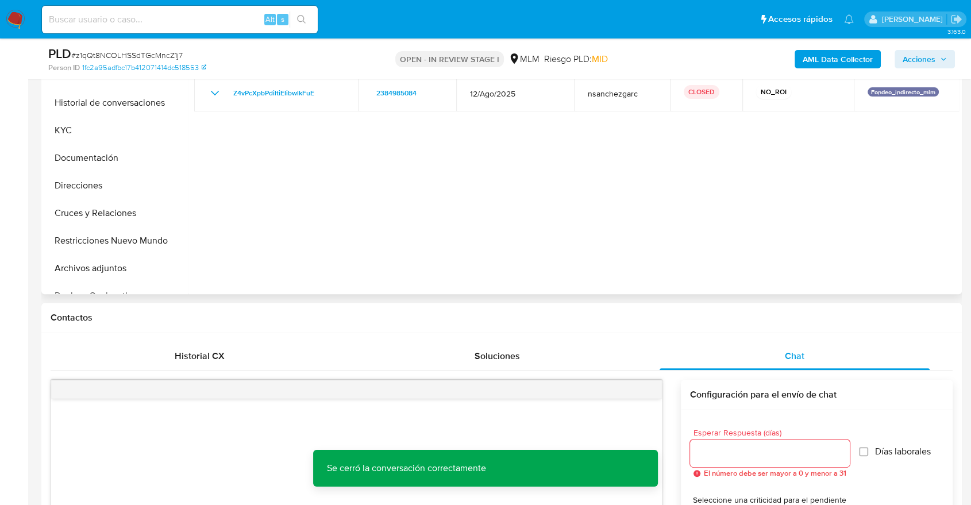
scroll to position [64, 0]
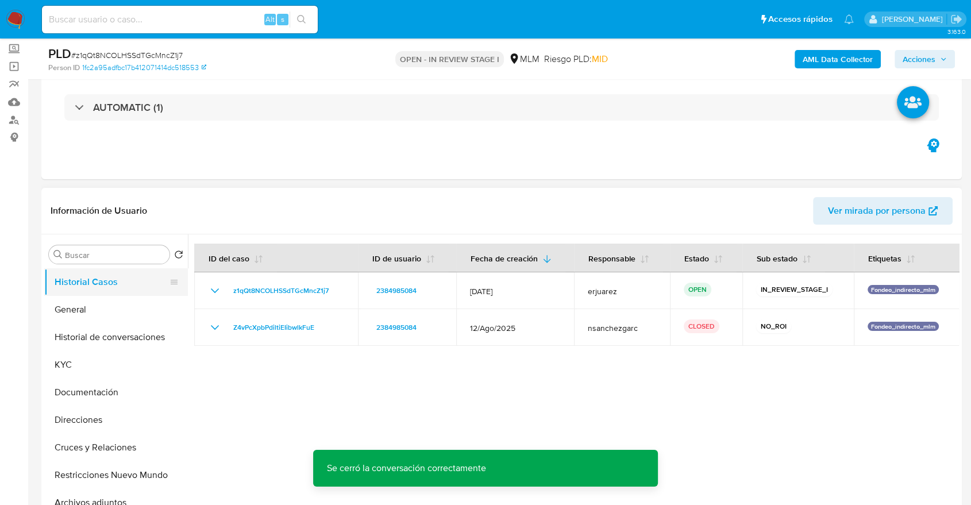
click at [65, 291] on button "Historial Casos" at bounding box center [111, 282] width 134 height 28
click at [89, 310] on button "General" at bounding box center [111, 310] width 134 height 28
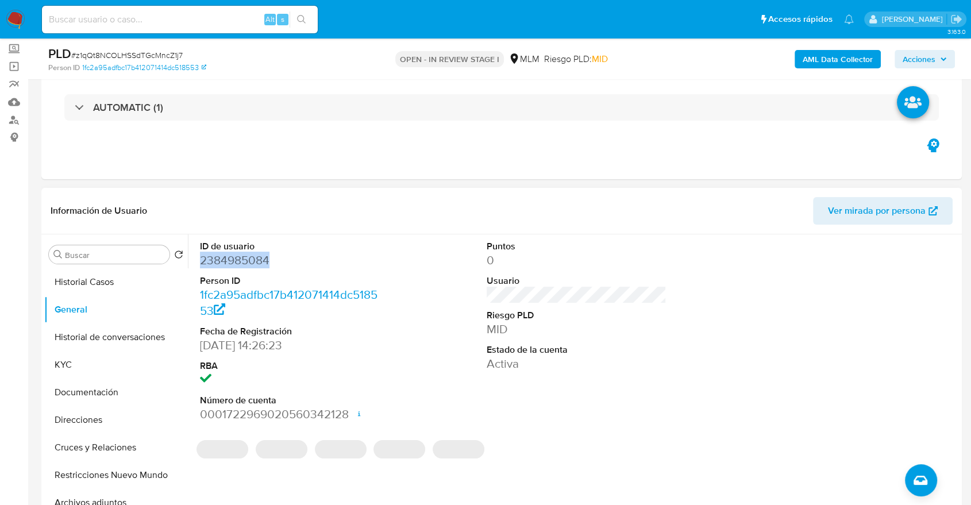
drag, startPoint x: 279, startPoint y: 258, endPoint x: 199, endPoint y: 258, distance: 79.8
click at [199, 258] on div "ID de usuario 2384985084 Person ID 1fc2a95adfbc17b412071414dc518553 Fecha de Re…" at bounding box center [289, 331] width 191 height 194
copy dd "2384985084"
click at [286, 259] on dd "2384985084" at bounding box center [290, 260] width 180 height 16
drag, startPoint x: 273, startPoint y: 258, endPoint x: 197, endPoint y: 263, distance: 76.0
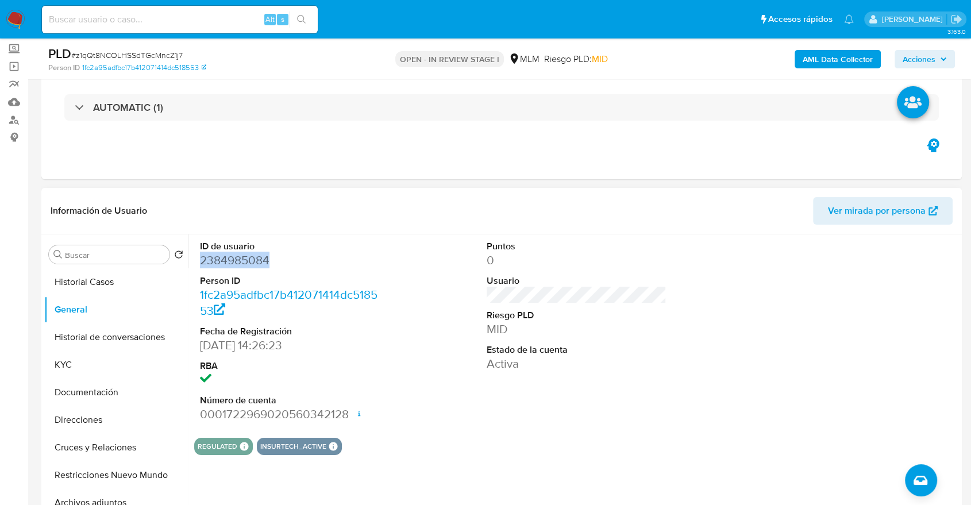
click at [197, 263] on div "ID de usuario 2384985084 Person ID 1fc2a95adfbc17b412071414dc518553 Fecha de Re…" at bounding box center [289, 331] width 191 height 194
copy dd "2384985084"
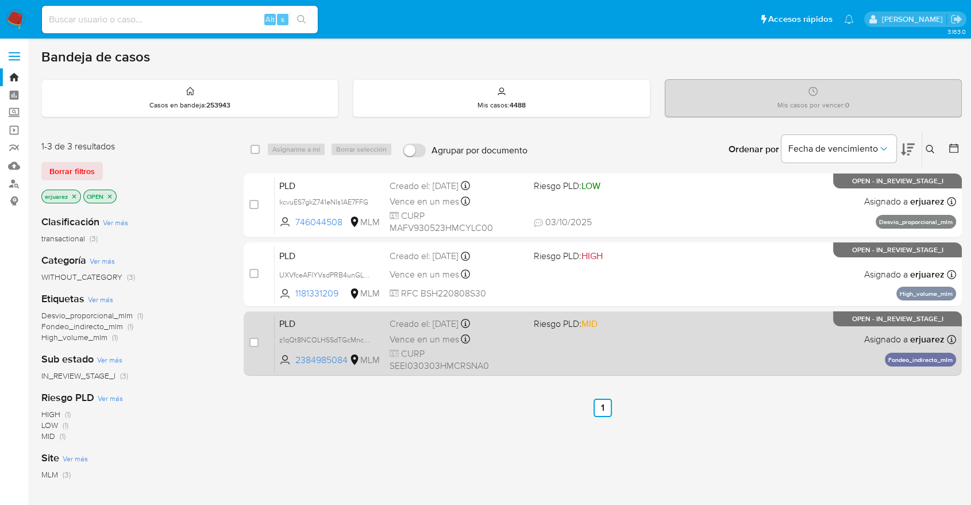
click at [588, 334] on div "PLD z1qQt8NCOLHSSdTGcMncZ1j7 2384985084 MLM Riesgo PLD: MID Creado el: [DATE] C…" at bounding box center [615, 343] width 681 height 58
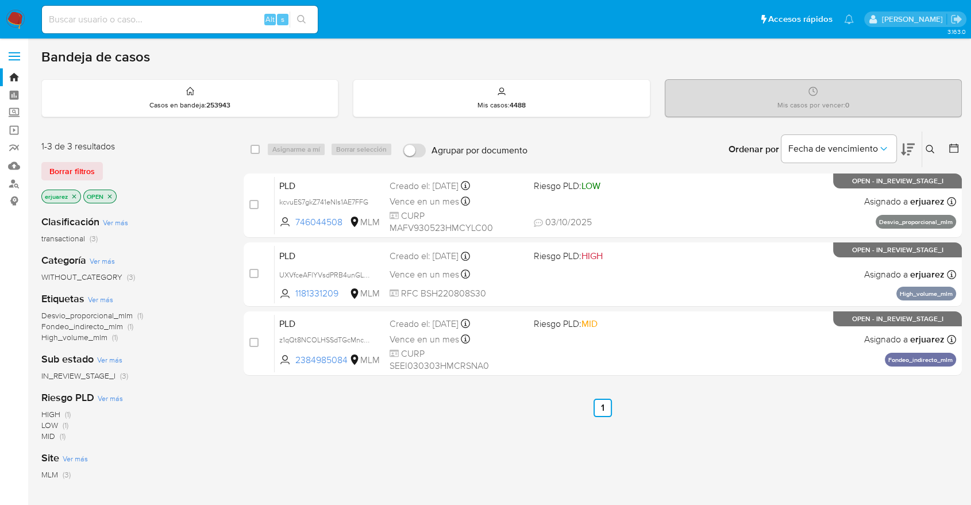
drag, startPoint x: 16, startPoint y: 15, endPoint x: 15, endPoint y: 21, distance: 6.3
click at [15, 15] on img at bounding box center [16, 20] width 20 height 20
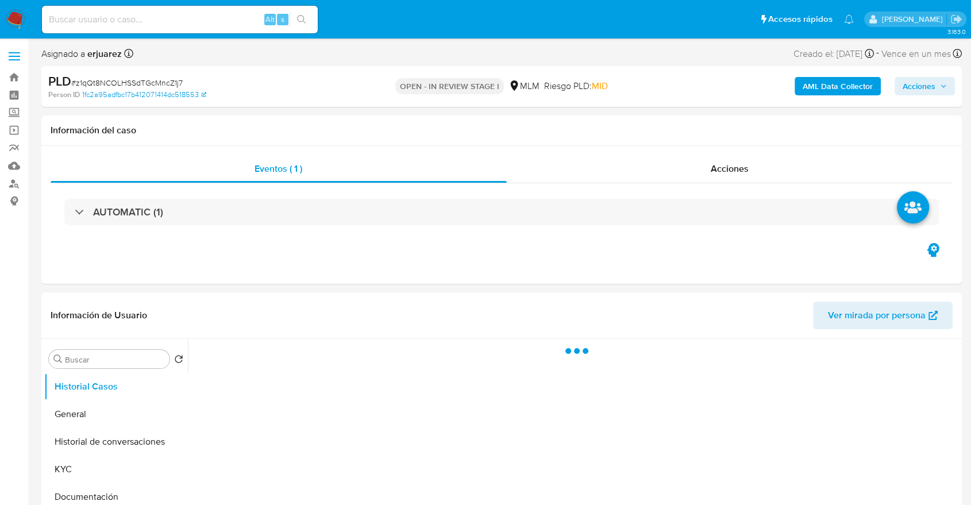
select select "10"
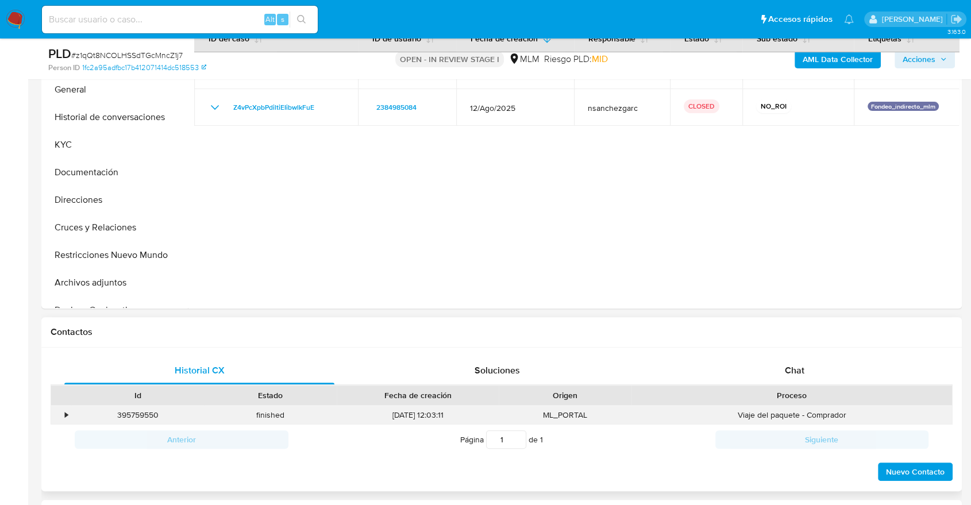
scroll to position [319, 0]
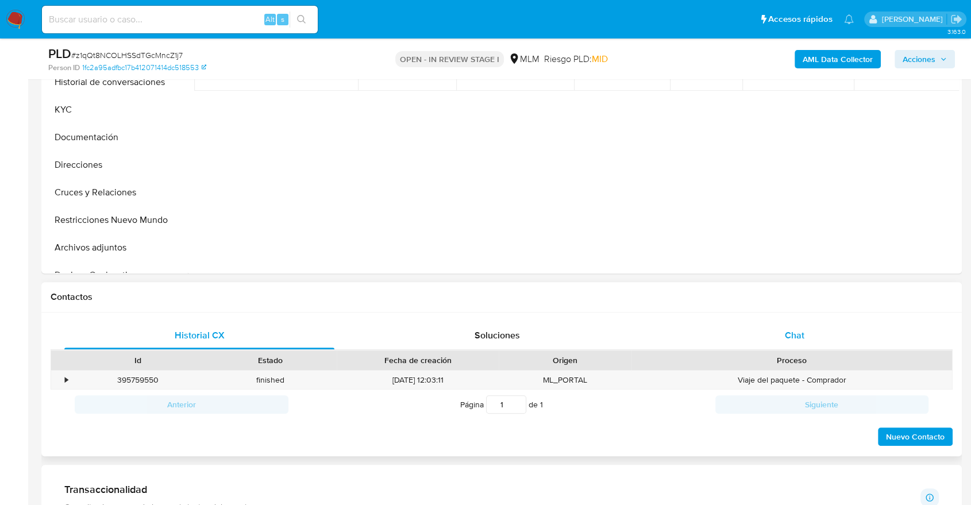
click at [800, 329] on span "Chat" at bounding box center [795, 335] width 20 height 13
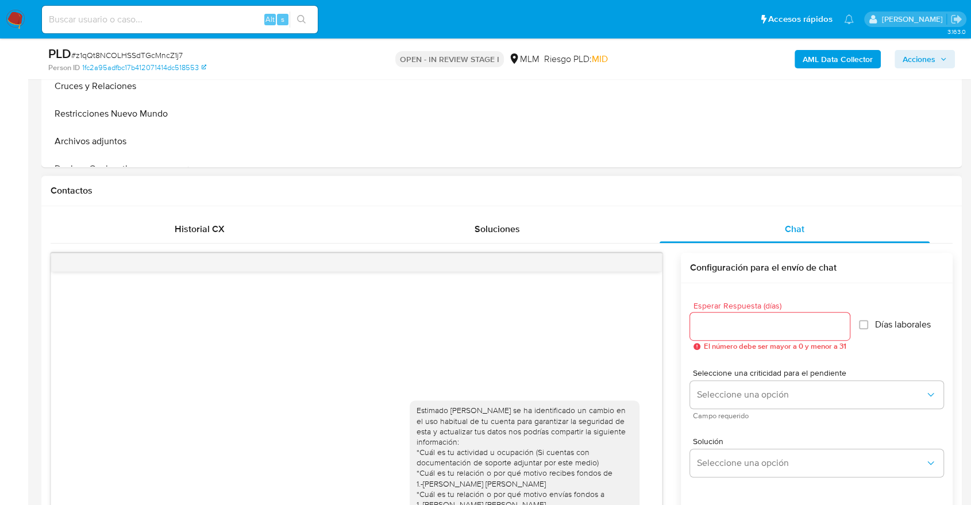
scroll to position [510, 0]
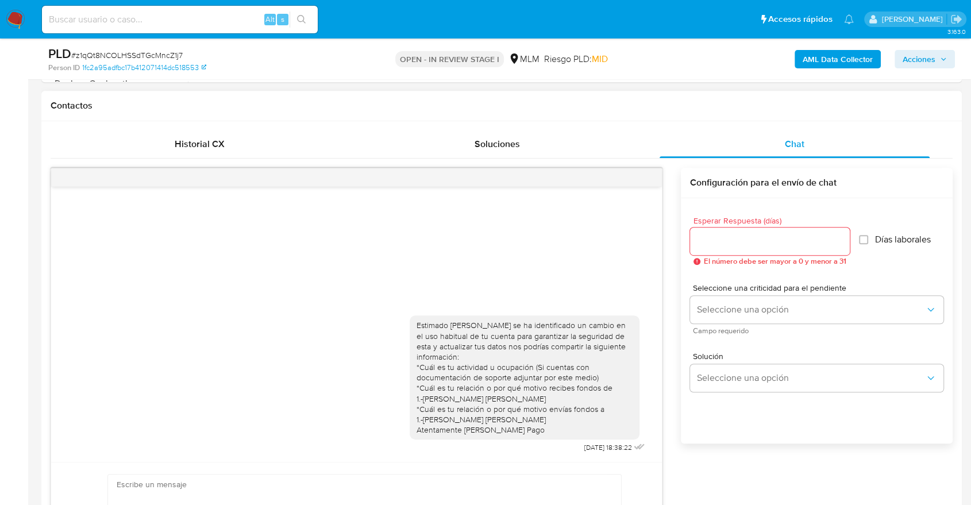
click at [643, 173] on div at bounding box center [356, 177] width 611 height 18
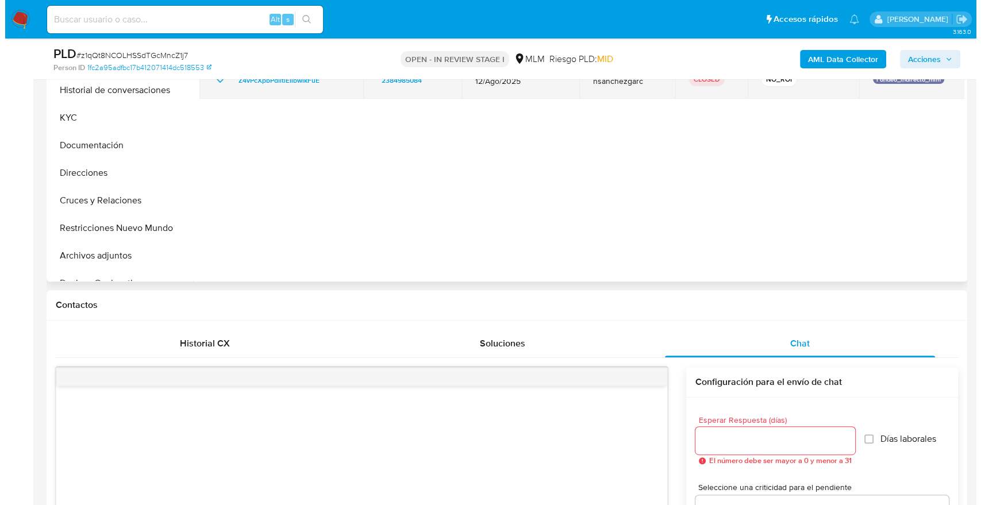
scroll to position [191, 0]
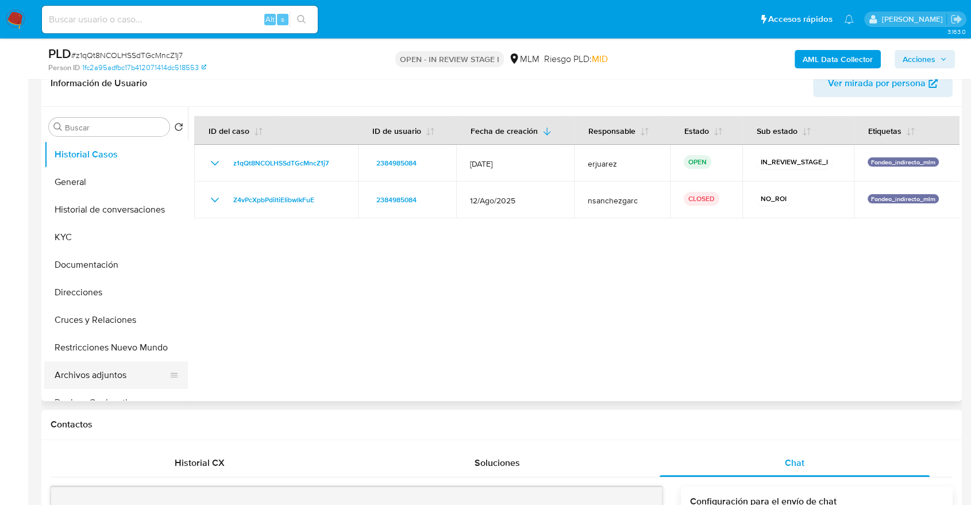
click at [96, 366] on button "Archivos adjuntos" at bounding box center [111, 375] width 134 height 28
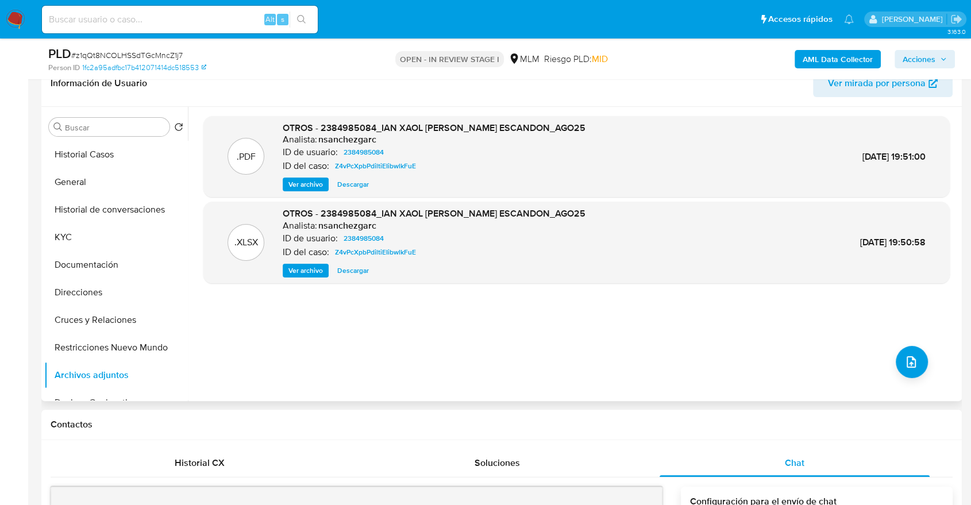
click at [881, 335] on div ".PDF OTROS - 2384985084_IAN XAOL [PERSON_NAME] ESCANDON_AGO25 Analista: nsanche…" at bounding box center [576, 254] width 746 height 276
click at [898, 356] on button "upload-file" at bounding box center [912, 362] width 32 height 32
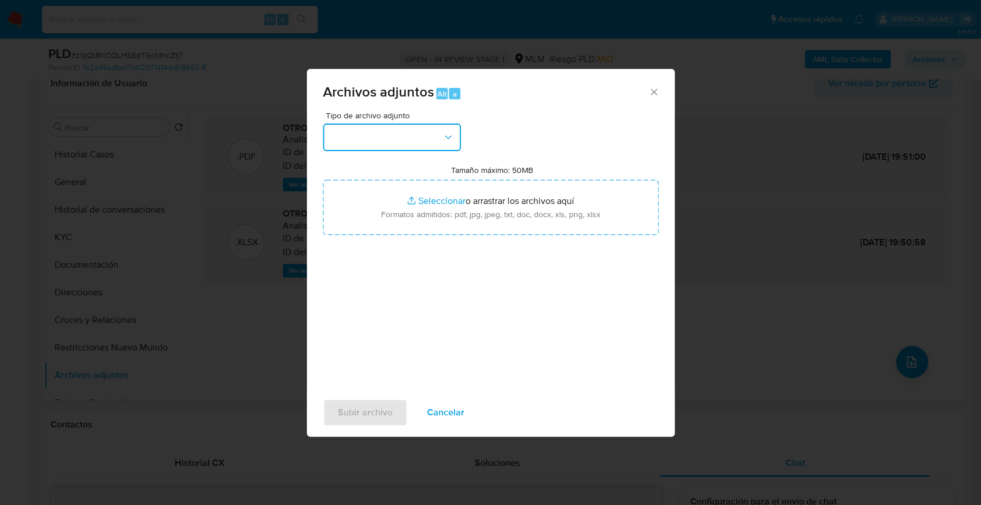
click at [388, 142] on button "button" at bounding box center [392, 138] width 138 height 28
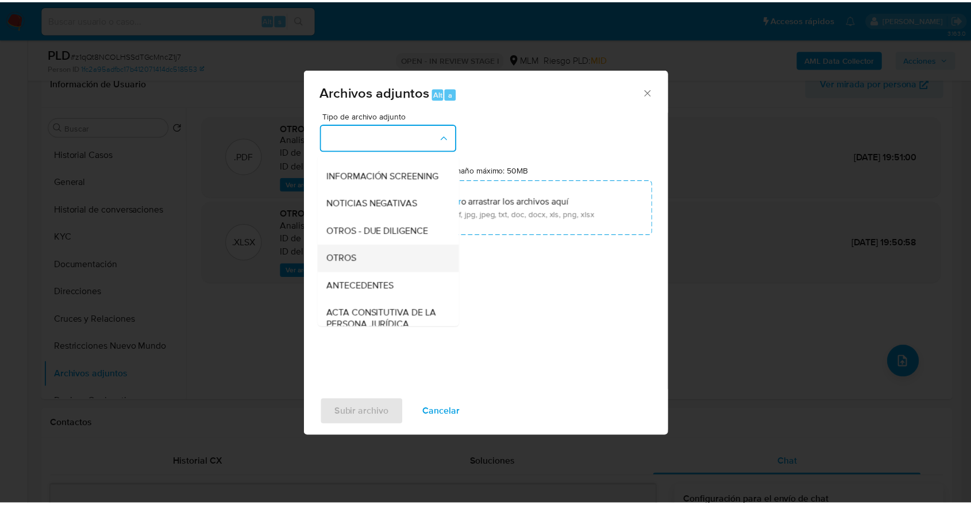
scroll to position [128, 0]
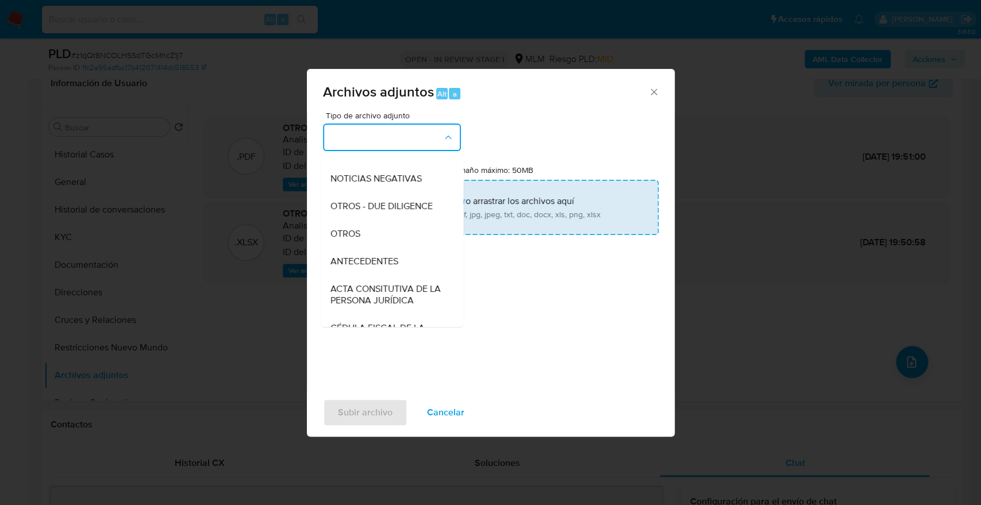
drag, startPoint x: 353, startPoint y: 249, endPoint x: 394, endPoint y: 207, distance: 59.3
click at [352, 240] on span "OTROS" at bounding box center [345, 233] width 30 height 11
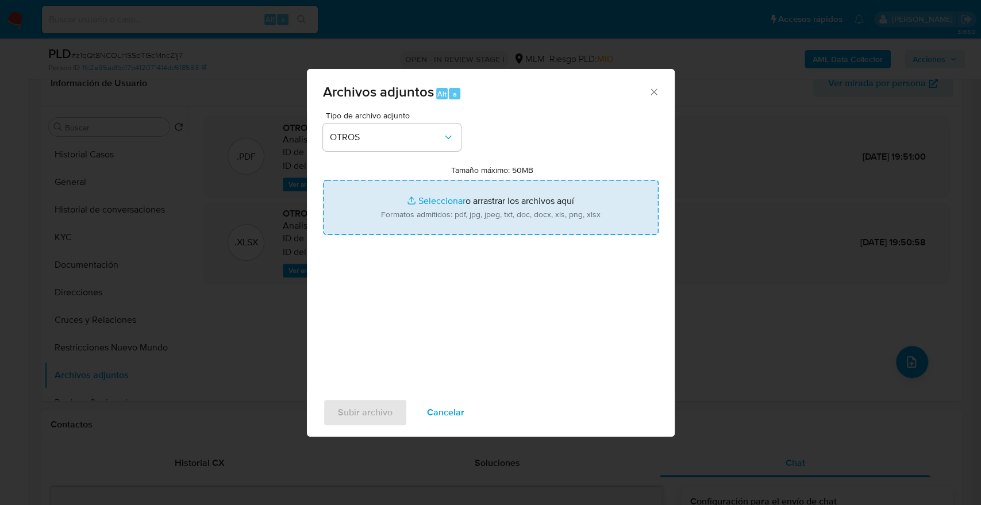
click at [419, 203] on input "Tamaño máximo: 50MB Seleccionar archivos" at bounding box center [490, 207] width 335 height 55
type input "C:\fakepath\2384985084_Ian Xaol [PERSON_NAME] Escandon_Sep25.pdf"
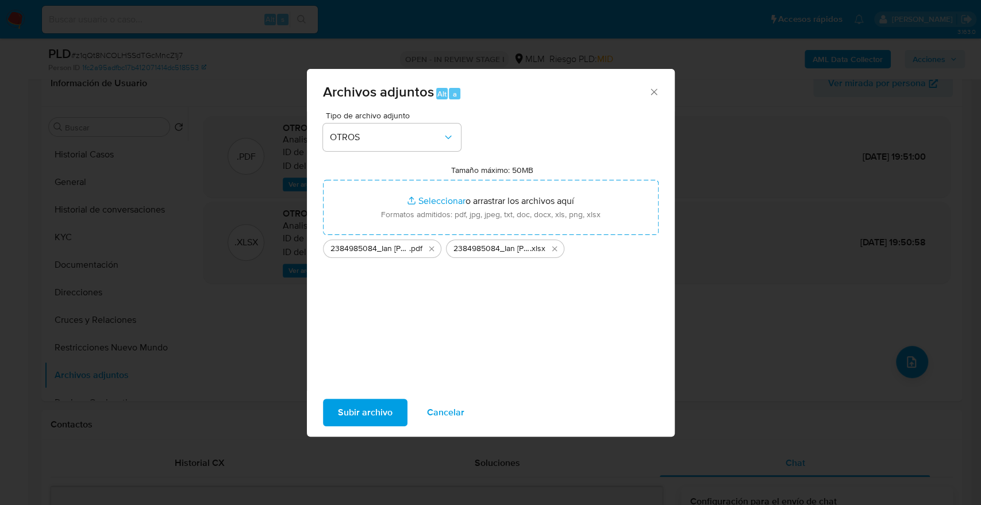
click at [379, 403] on span "Subir archivo" at bounding box center [365, 412] width 55 height 25
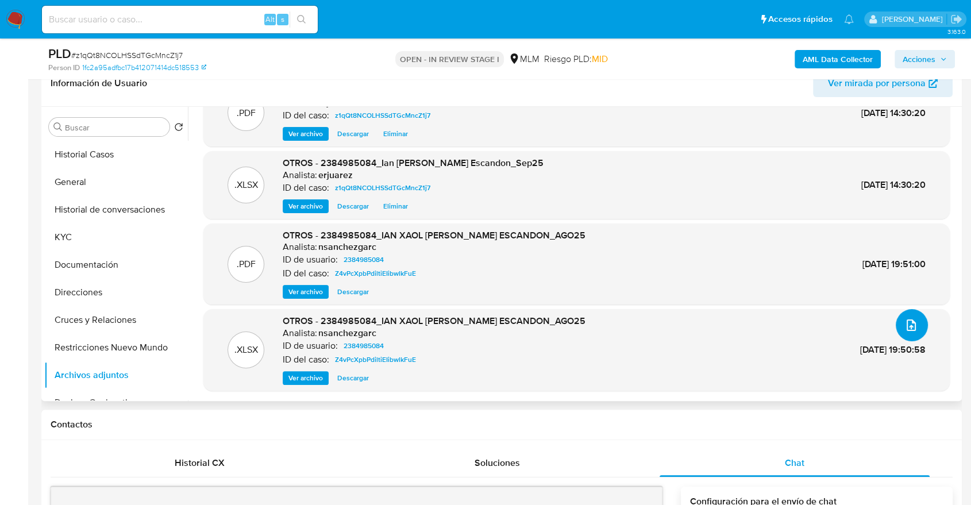
scroll to position [0, 0]
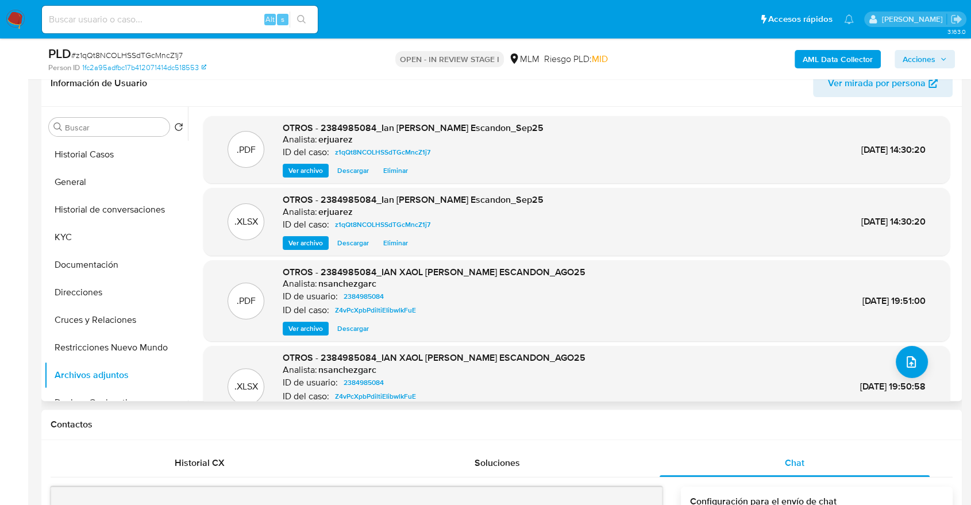
click at [317, 171] on span "Ver archivo" at bounding box center [305, 170] width 34 height 11
click at [940, 58] on icon "button" at bounding box center [943, 59] width 7 height 7
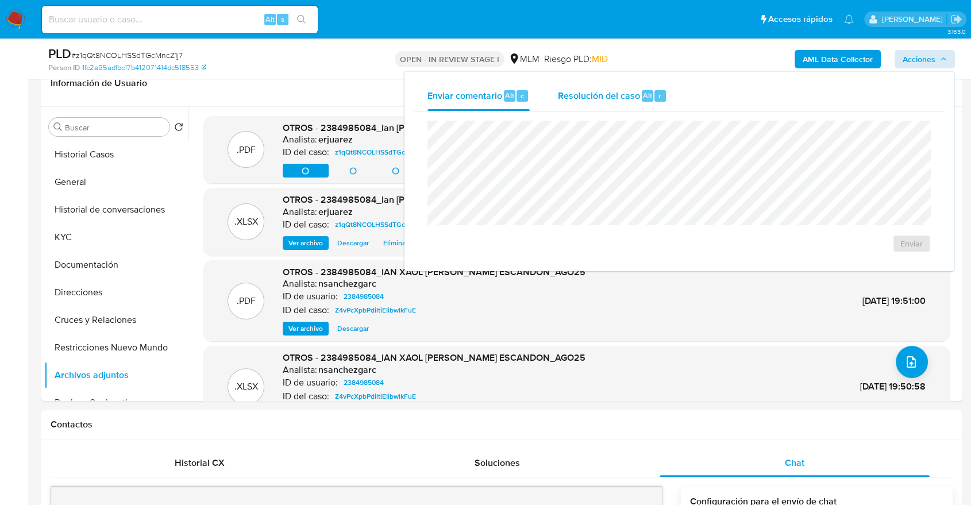
click at [611, 97] on span "Resolución del caso" at bounding box center [598, 94] width 82 height 13
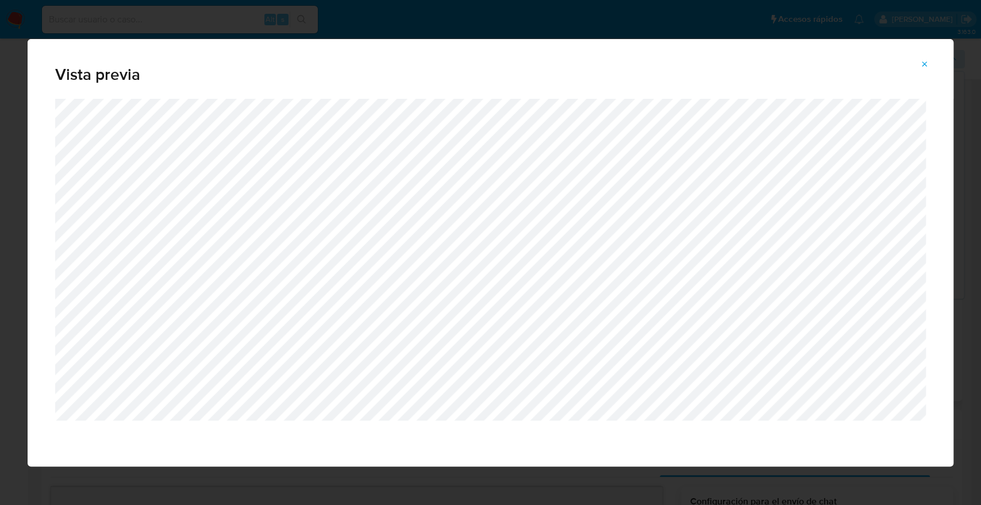
click at [920, 63] on icon "Attachment preview" at bounding box center [924, 64] width 9 height 9
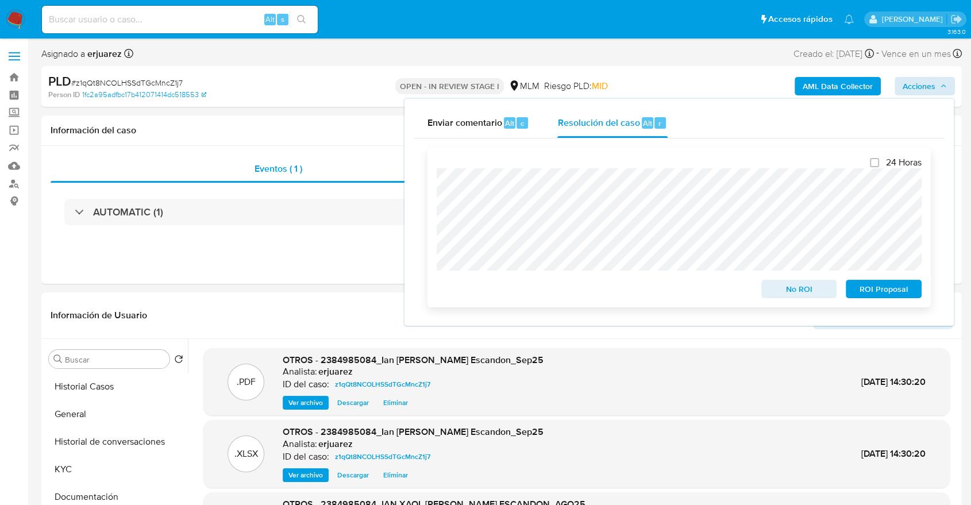
click at [804, 288] on span "No ROI" at bounding box center [799, 289] width 60 height 16
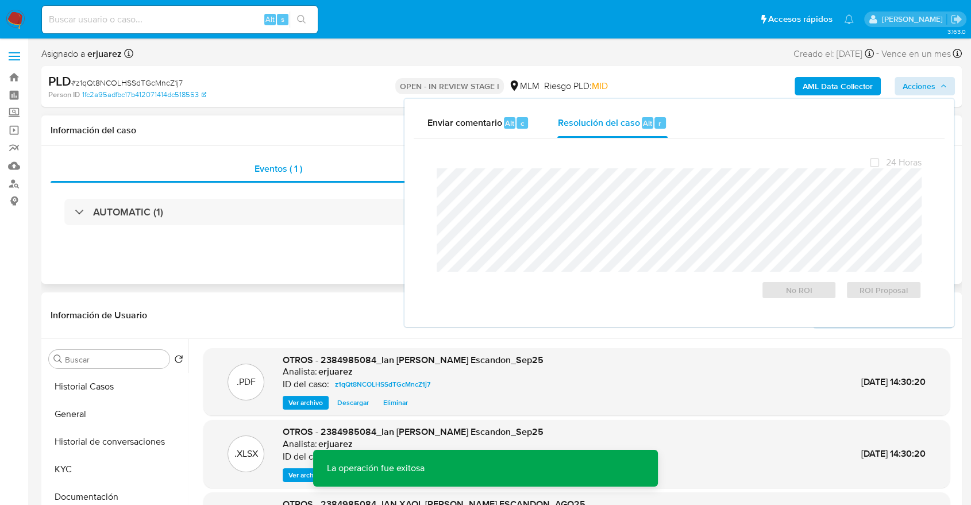
click at [260, 256] on div "Eventos ( 1 ) Acciones AUTOMATIC (1)" at bounding box center [501, 215] width 920 height 138
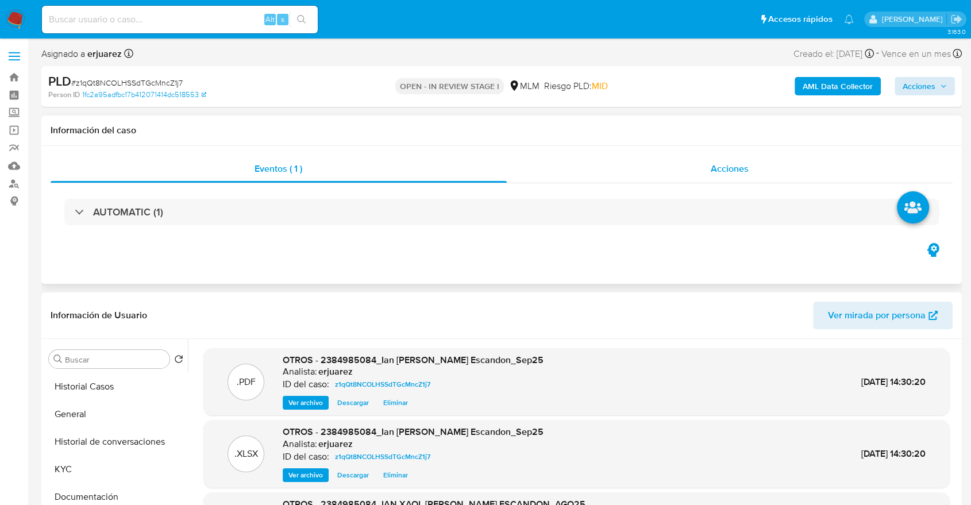
click at [627, 173] on div "Acciones" at bounding box center [730, 169] width 446 height 28
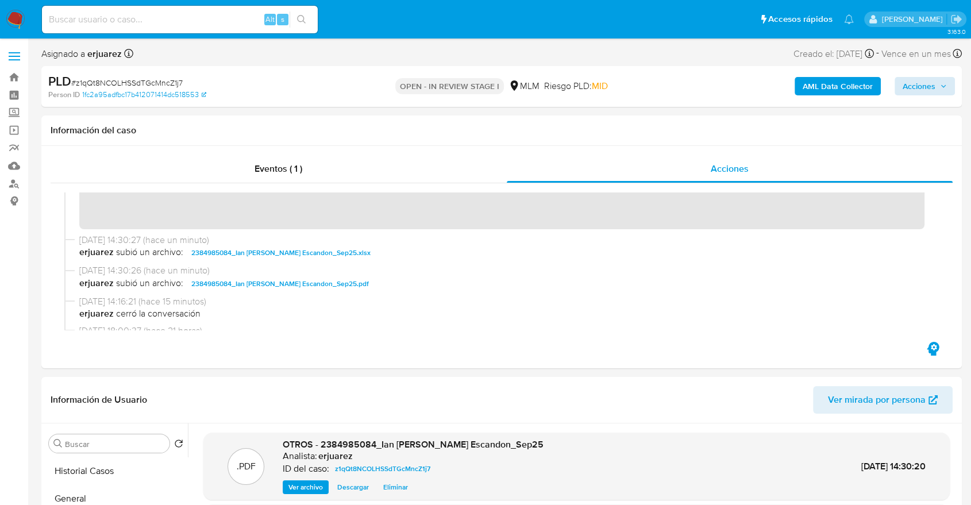
scroll to position [191, 0]
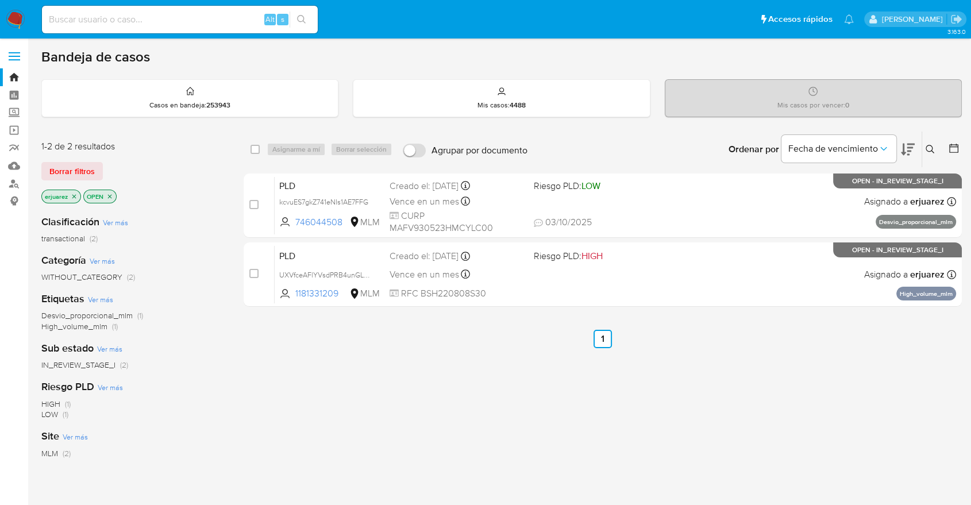
click at [0, 271] on aside "Bandeja Tablero Screening Búsqueda en Listas Watchlist Herramientas Operaciones…" at bounding box center [14, 350] width 28 height 700
click at [18, 16] on img at bounding box center [16, 20] width 20 height 20
click at [20, 22] on img at bounding box center [16, 20] width 20 height 20
click at [153, 144] on div "1-2 de 2 resultados" at bounding box center [133, 146] width 184 height 13
click at [75, 193] on icon "close-filter" at bounding box center [74, 196] width 7 height 7
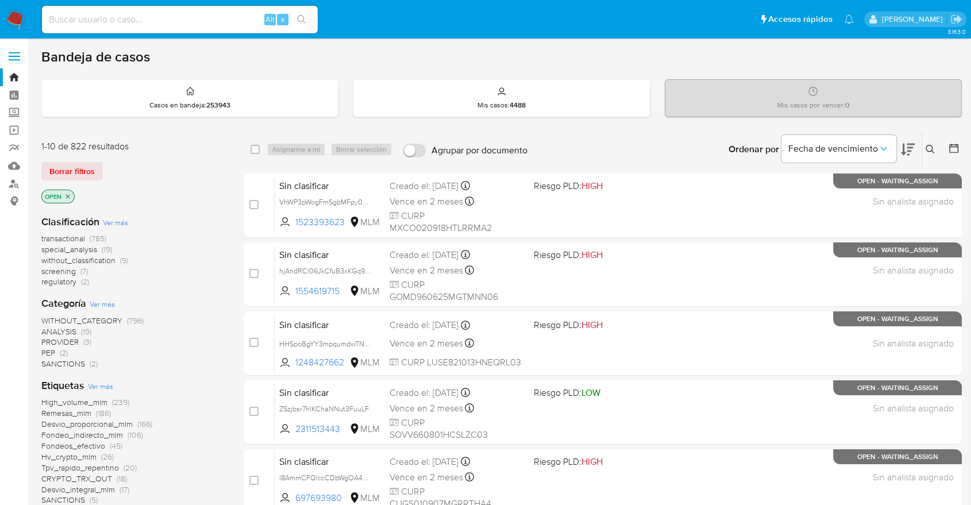
click at [922, 145] on button at bounding box center [931, 149] width 19 height 14
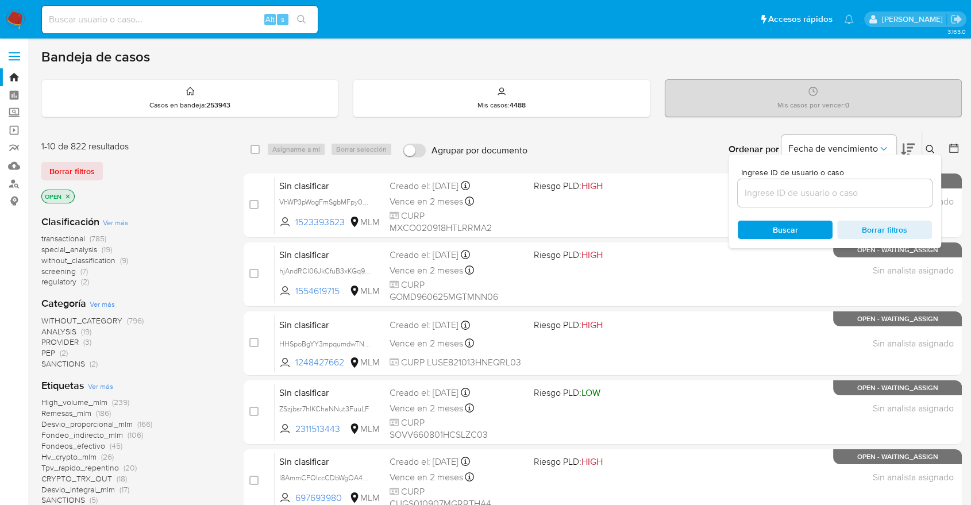
click at [829, 187] on input at bounding box center [835, 193] width 194 height 15
type input "1446455847"
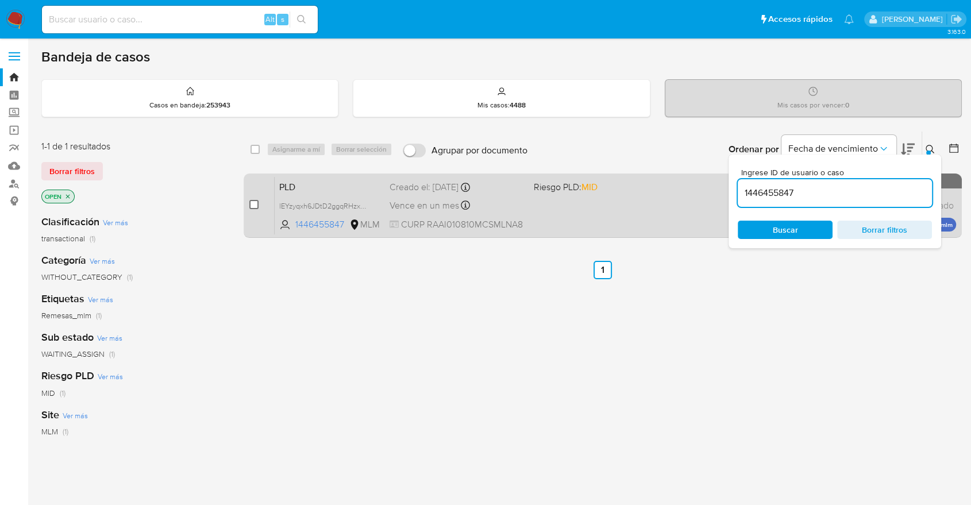
click at [249, 206] on div "case-item-checkbox No es posible asignar el caso PLD lEYzyqxh6JDtD2ggqRHzxNqq 1…" at bounding box center [603, 205] width 718 height 64
click at [253, 204] on input "checkbox" at bounding box center [253, 204] width 9 height 9
checkbox input "true"
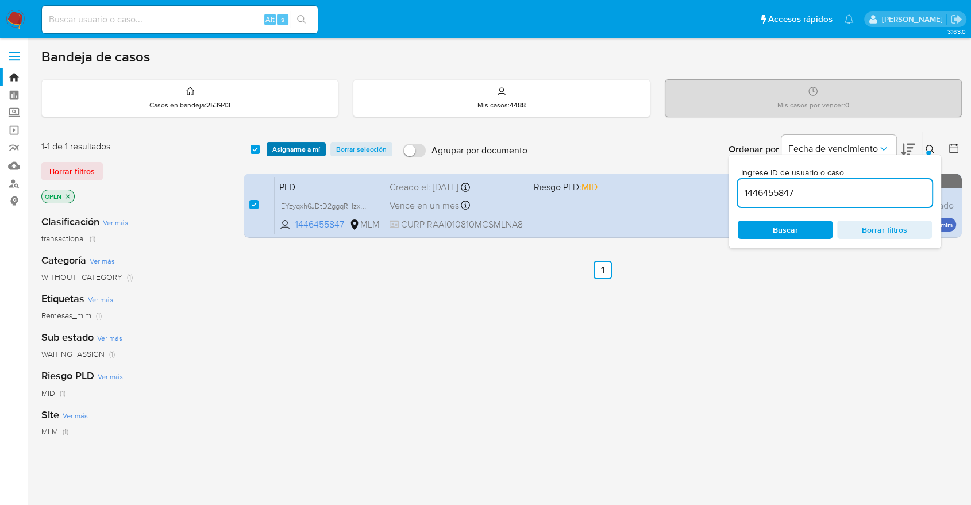
click at [292, 150] on span "Asignarme a mí" at bounding box center [296, 149] width 48 height 11
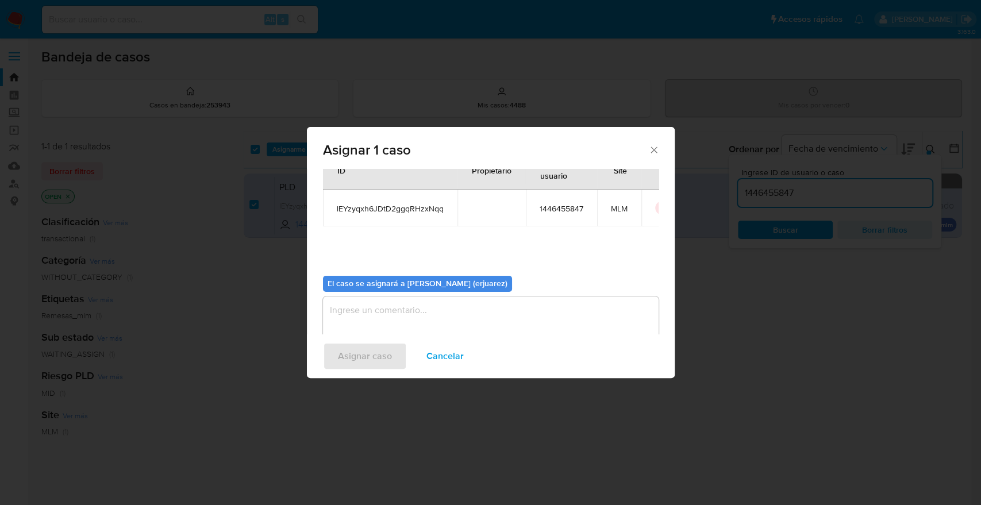
scroll to position [59, 0]
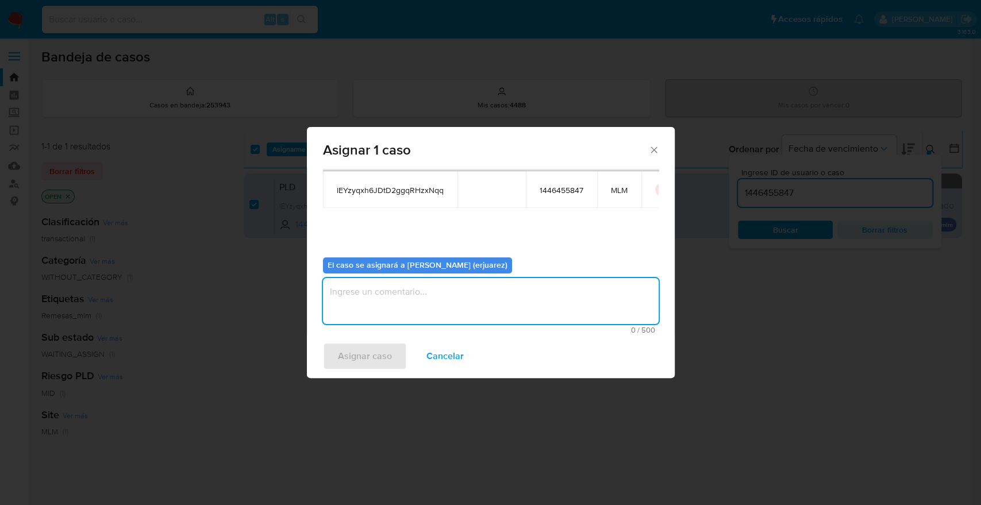
click at [441, 299] on textarea "assign-modal" at bounding box center [490, 301] width 335 height 46
type textarea "e"
type textarea "EPJU"
click at [366, 344] on span "Asignar caso" at bounding box center [365, 356] width 54 height 25
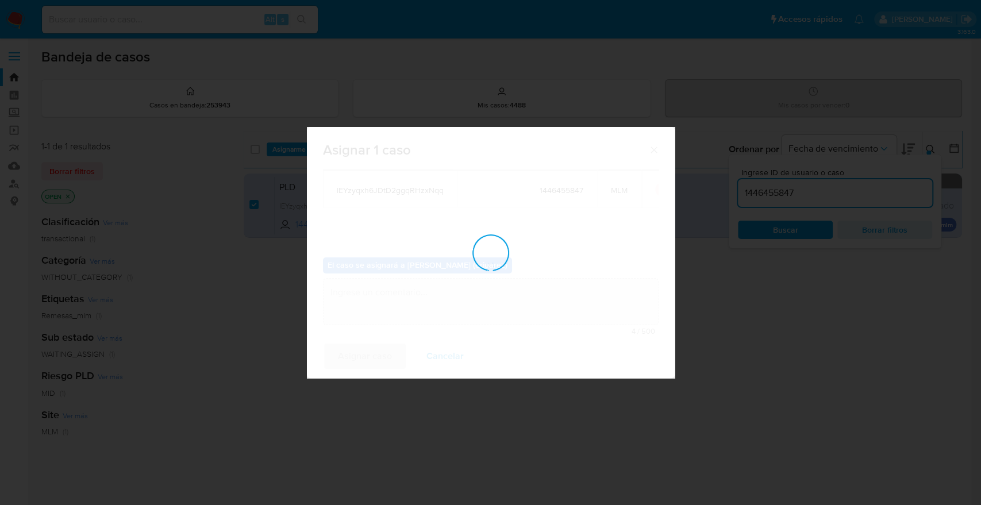
checkbox input "false"
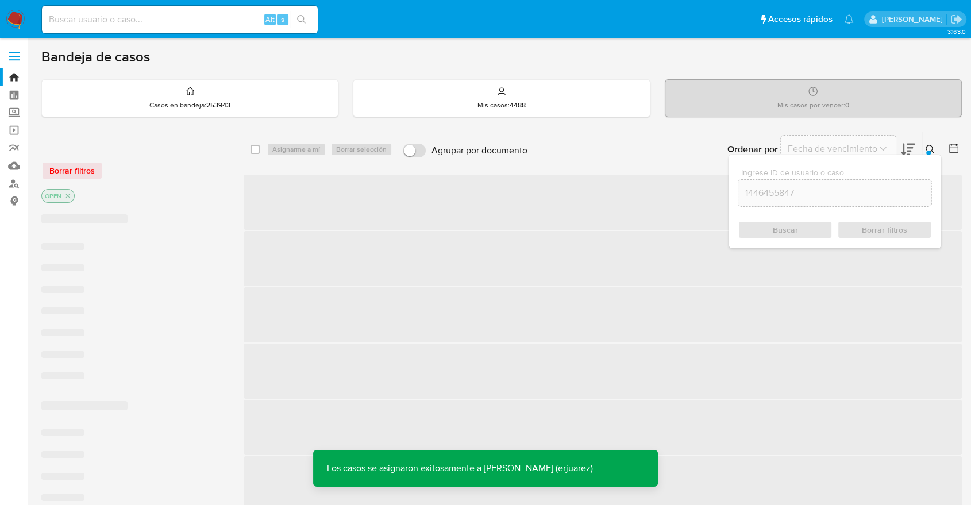
click at [927, 151] on div at bounding box center [928, 153] width 5 height 5
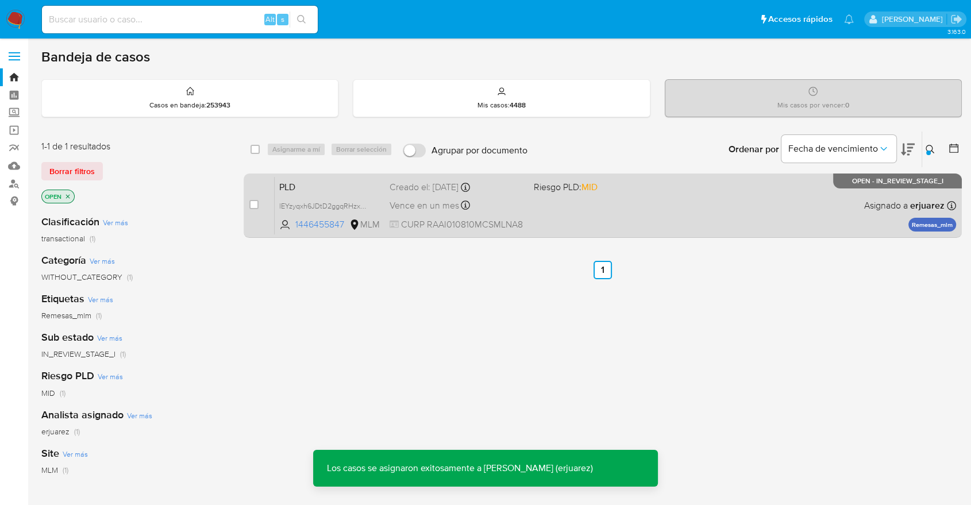
click at [490, 229] on span "CURP RAAI010810MCSMLNA8" at bounding box center [456, 224] width 134 height 13
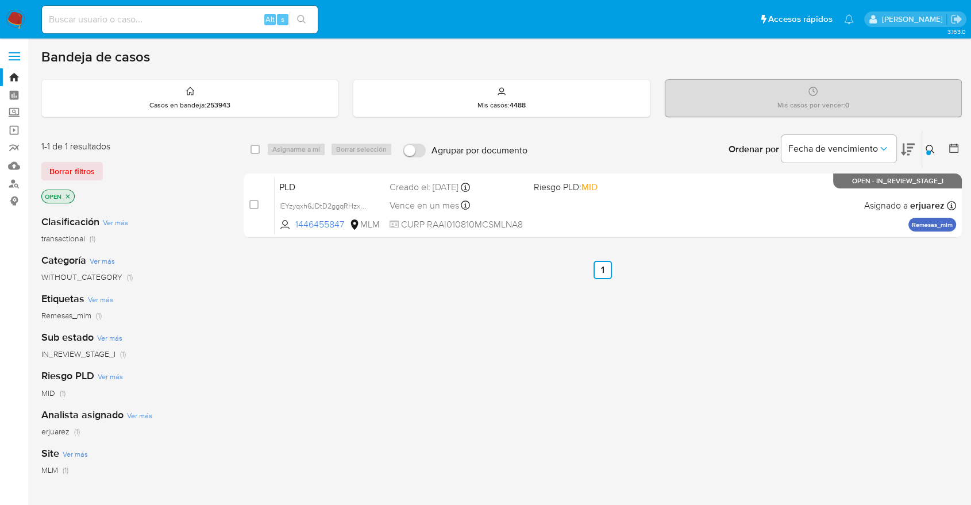
click at [927, 145] on icon at bounding box center [929, 149] width 9 height 9
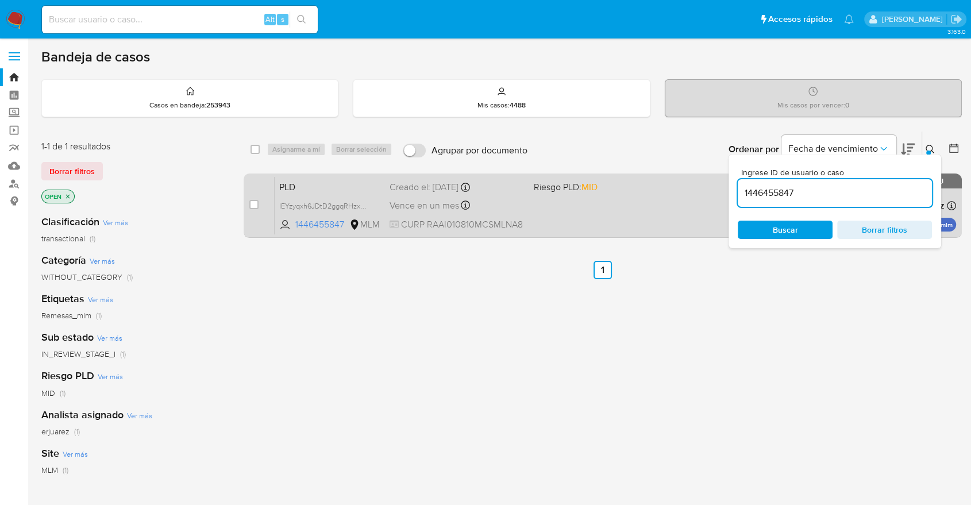
drag, startPoint x: 817, startPoint y: 196, endPoint x: 682, endPoint y: 196, distance: 135.0
click at [682, 196] on div "select-all-cases-checkbox Asignarme a mí Borrar selección Agrupar por documento…" at bounding box center [603, 186] width 718 height 111
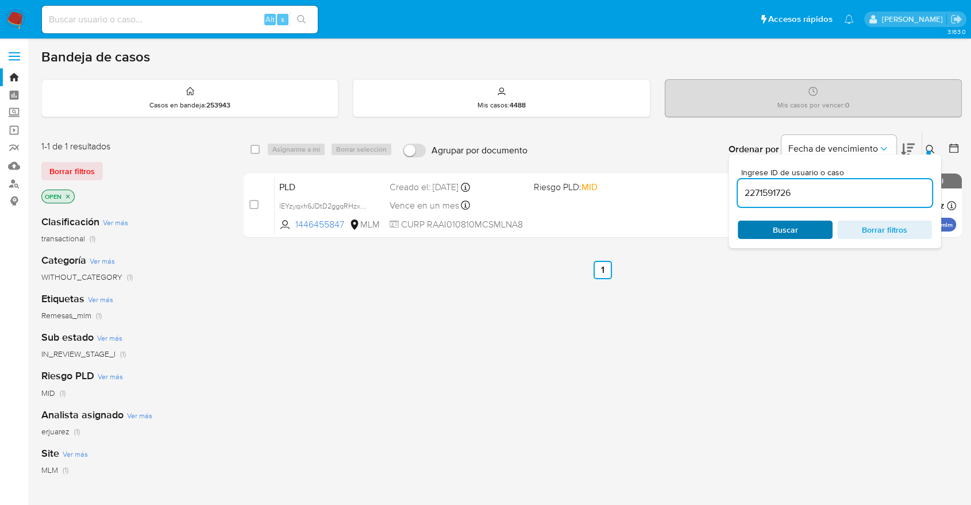
type input "2271591726"
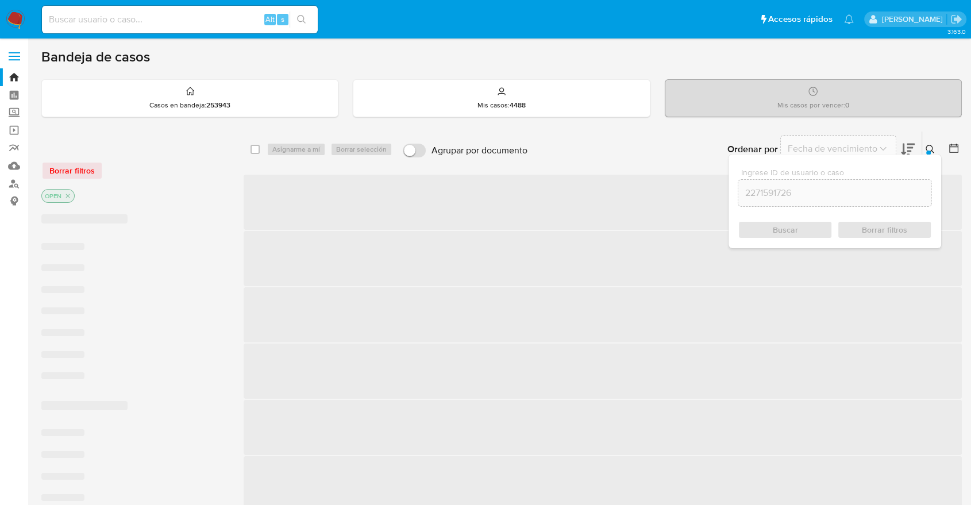
click at [784, 223] on div "Buscar Borrar filtros" at bounding box center [835, 230] width 194 height 18
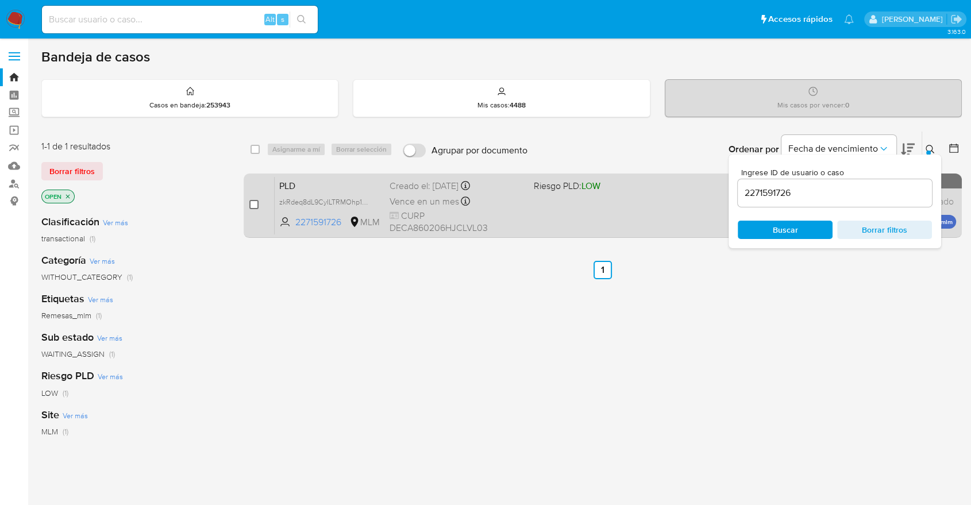
click at [252, 205] on input "checkbox" at bounding box center [253, 204] width 9 height 9
checkbox input "true"
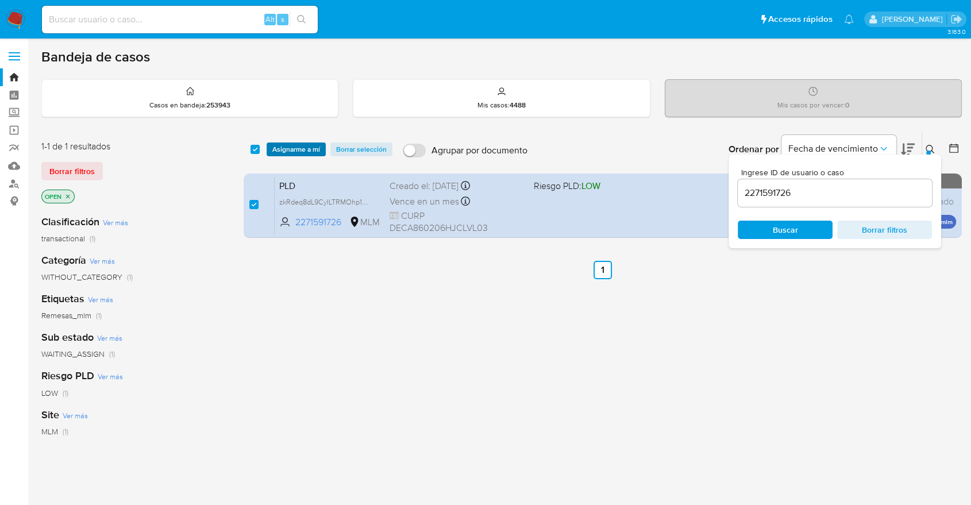
click at [302, 151] on span "Asignarme a mí" at bounding box center [296, 149] width 48 height 11
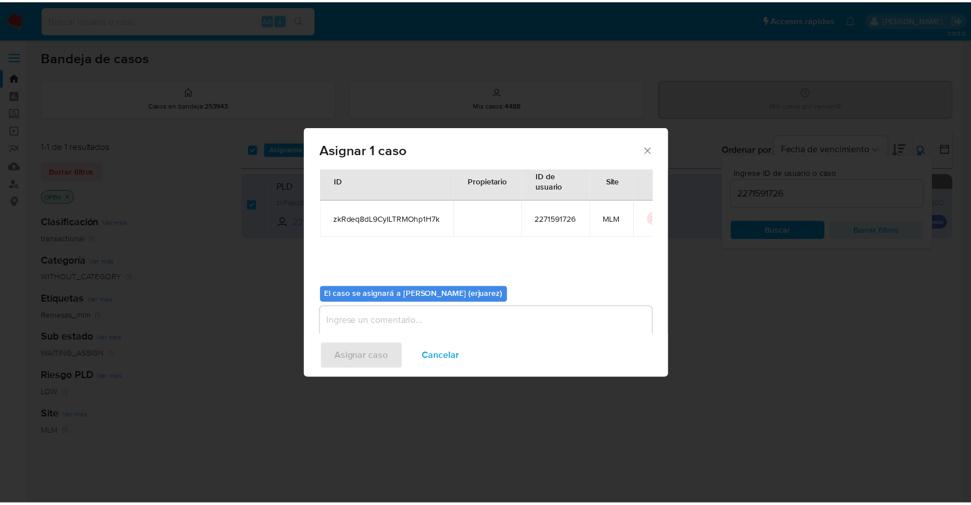
scroll to position [59, 0]
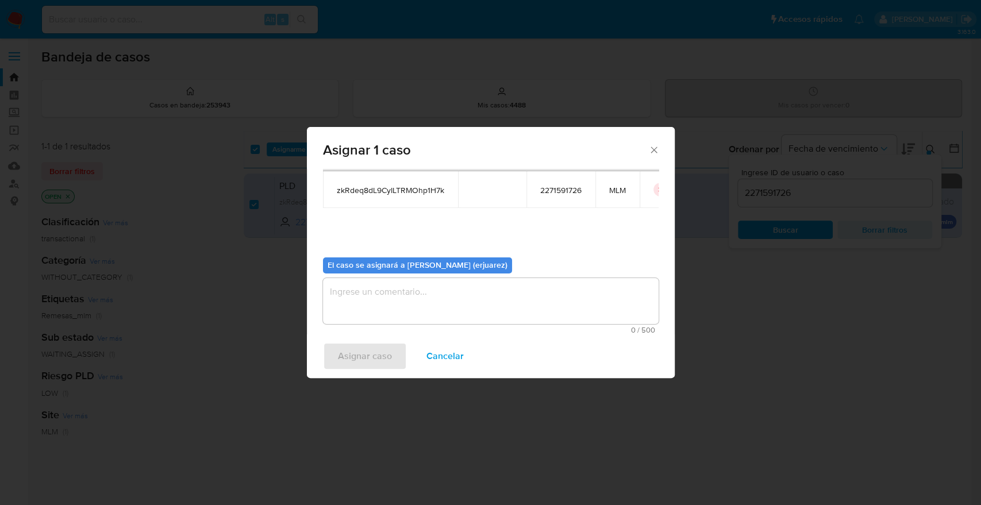
click at [445, 302] on textarea "assign-modal" at bounding box center [490, 301] width 335 height 46
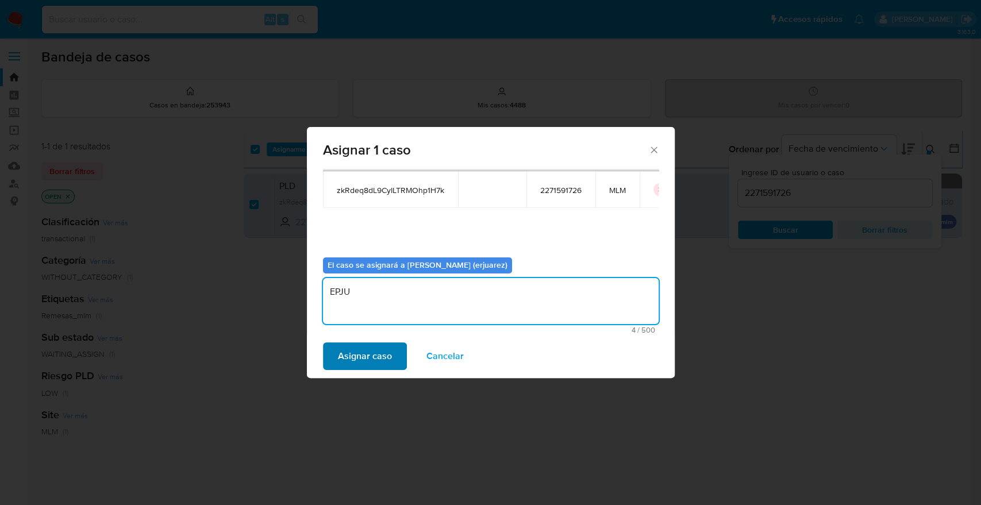
type textarea "EPJU"
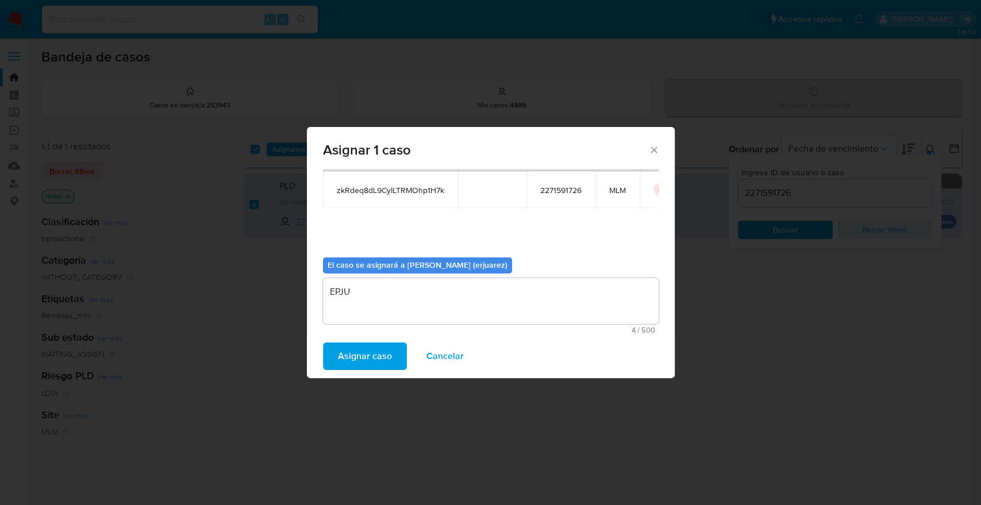
click at [384, 353] on span "Asignar caso" at bounding box center [365, 356] width 54 height 25
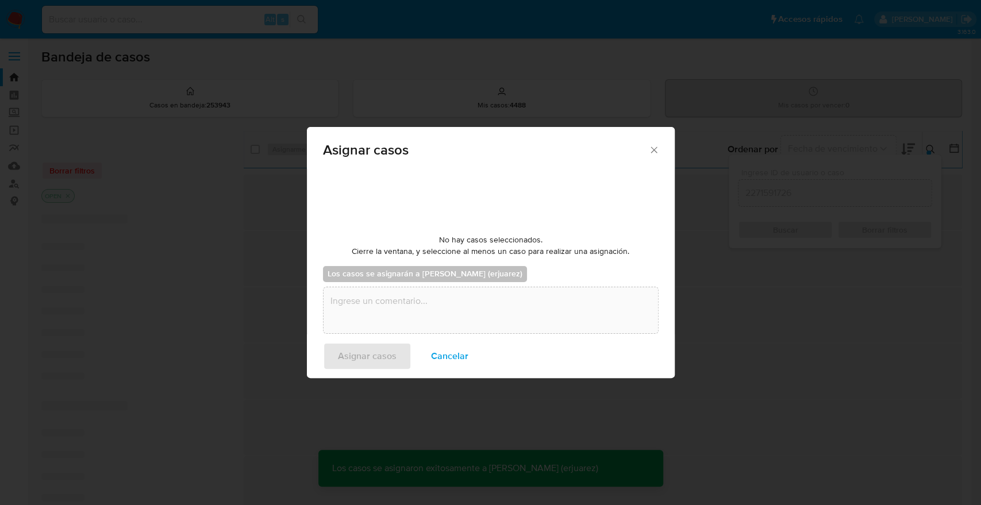
checkbox input "false"
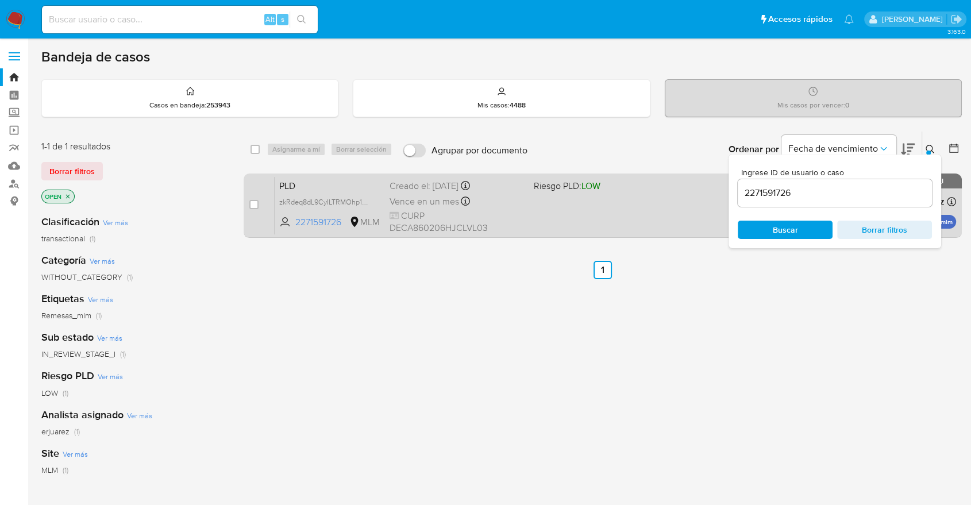
click at [643, 219] on div "PLD zkRdeq8dL9CyILTRMOhp1H7k 2271591726 MLM Riesgo PLD: LOW Creado el: 12/09/20…" at bounding box center [615, 205] width 681 height 58
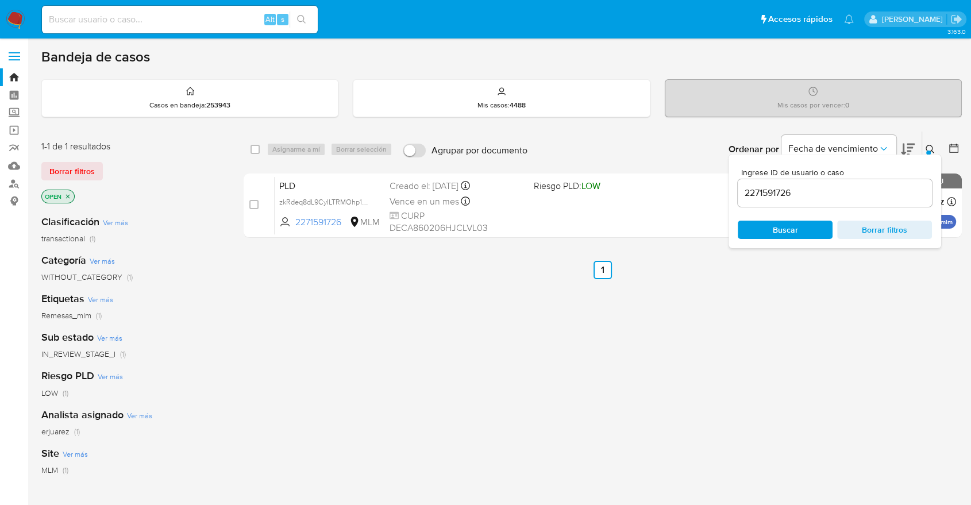
drag, startPoint x: 11, startPoint y: 14, endPoint x: 64, endPoint y: 75, distance: 80.6
click at [11, 14] on img at bounding box center [16, 20] width 20 height 20
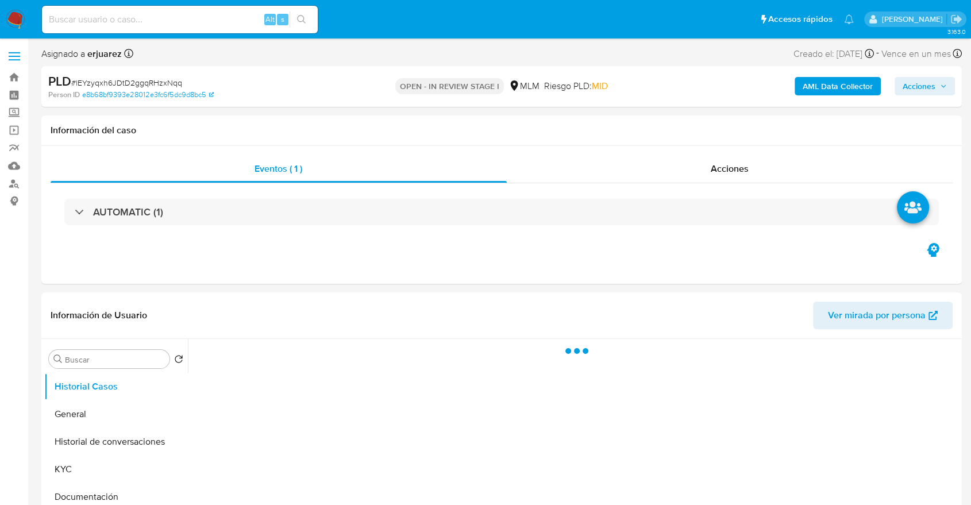
select select "10"
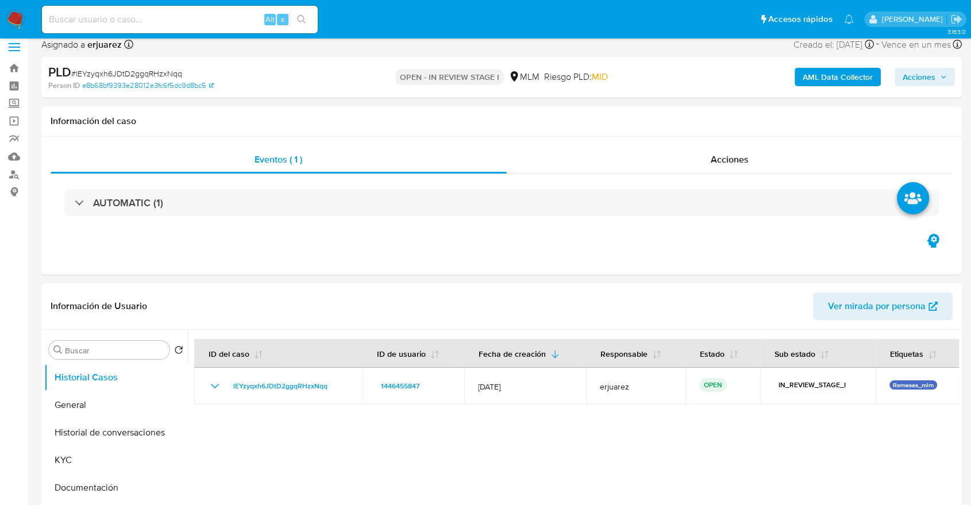
scroll to position [319, 0]
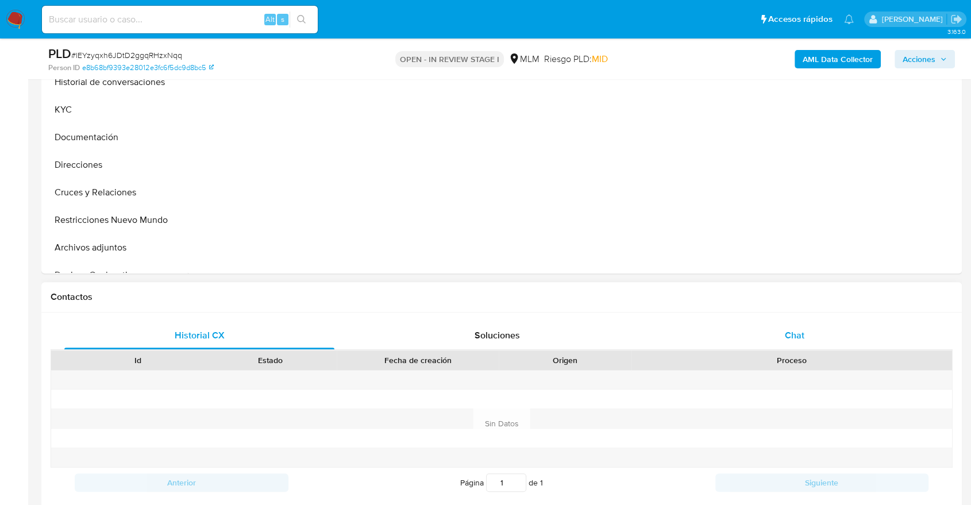
click at [793, 337] on span "Chat" at bounding box center [795, 335] width 20 height 13
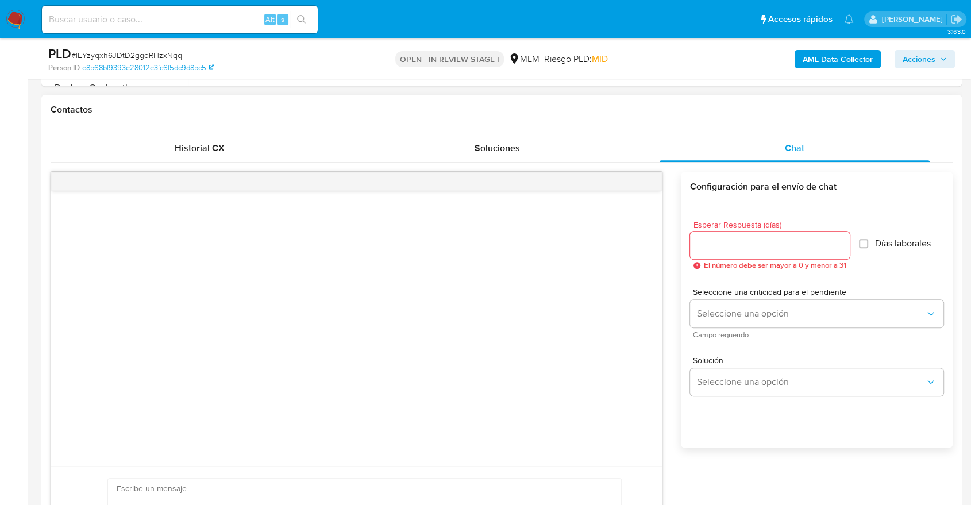
scroll to position [510, 0]
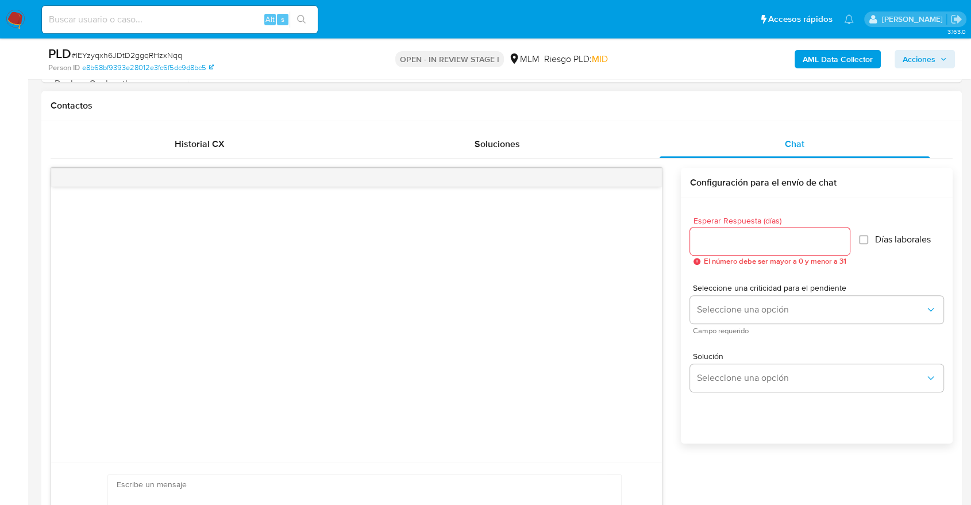
click at [736, 245] on input "Esperar Respuesta (días)" at bounding box center [770, 241] width 160 height 15
drag, startPoint x: 736, startPoint y: 247, endPoint x: 671, endPoint y: 248, distance: 64.9
click at [671, 248] on div "Enviar Configuración para el envío de chat Esperar Respuesta (días) 3 El número…" at bounding box center [502, 373] width 902 height 410
type input "4"
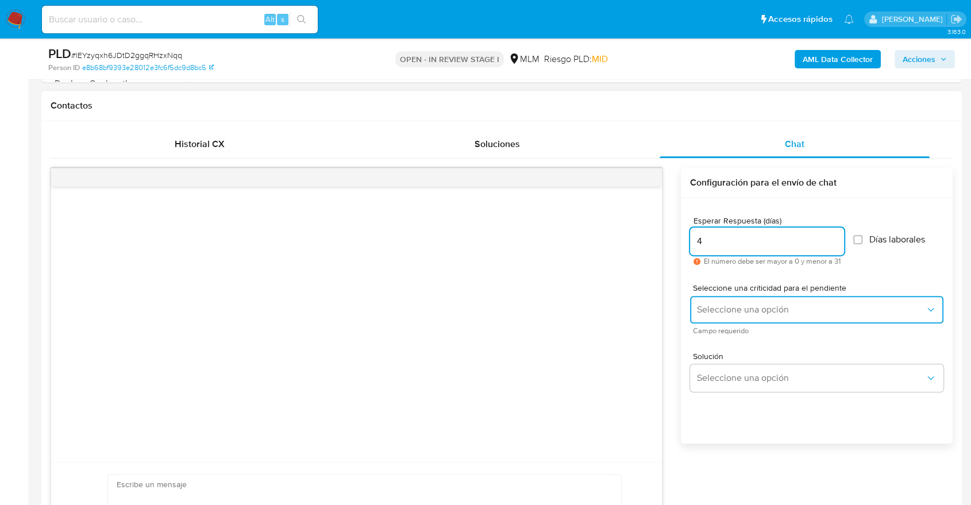
click at [735, 308] on span "Seleccione una opción" at bounding box center [811, 309] width 228 height 11
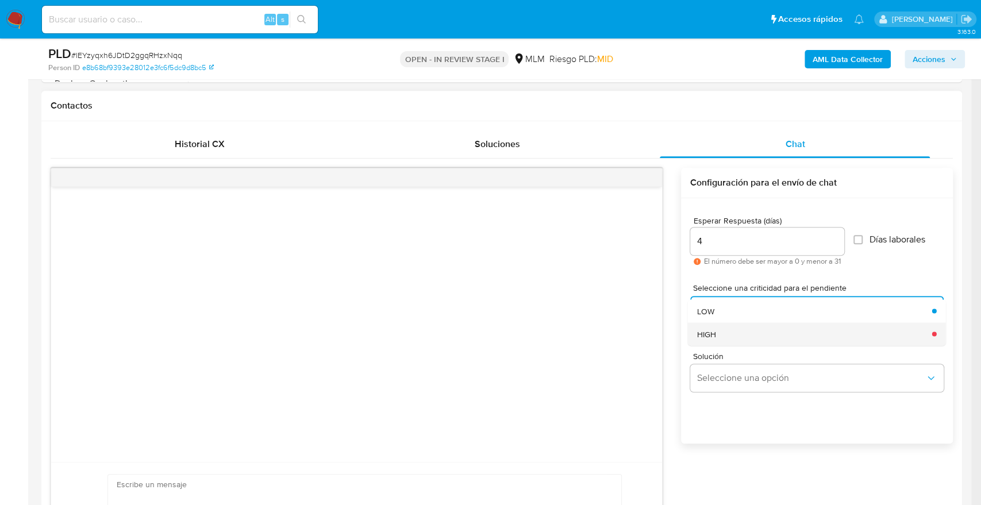
click at [732, 335] on div "HIGH" at bounding box center [810, 333] width 228 height 23
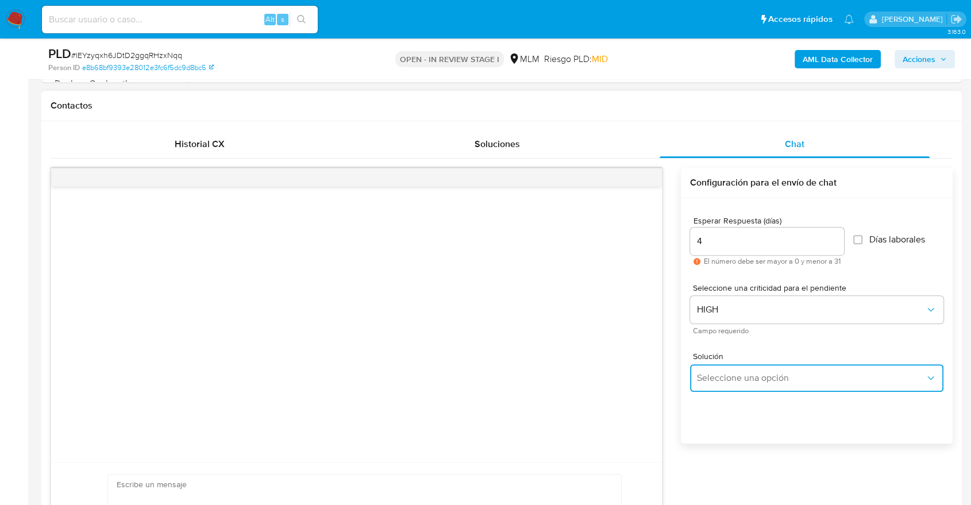
drag, startPoint x: 731, startPoint y: 375, endPoint x: 758, endPoint y: 369, distance: 28.2
click at [731, 376] on span "Seleccione una opción" at bounding box center [811, 377] width 228 height 11
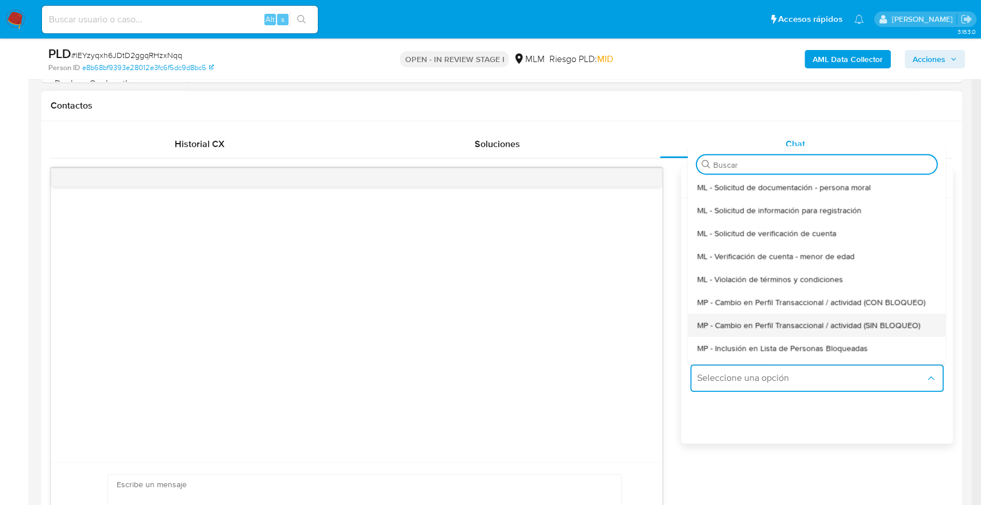
click at [820, 330] on span "MP - Cambio en Perfil Transaccional / actividad (SIN BLOQUEO)" at bounding box center [807, 325] width 223 height 10
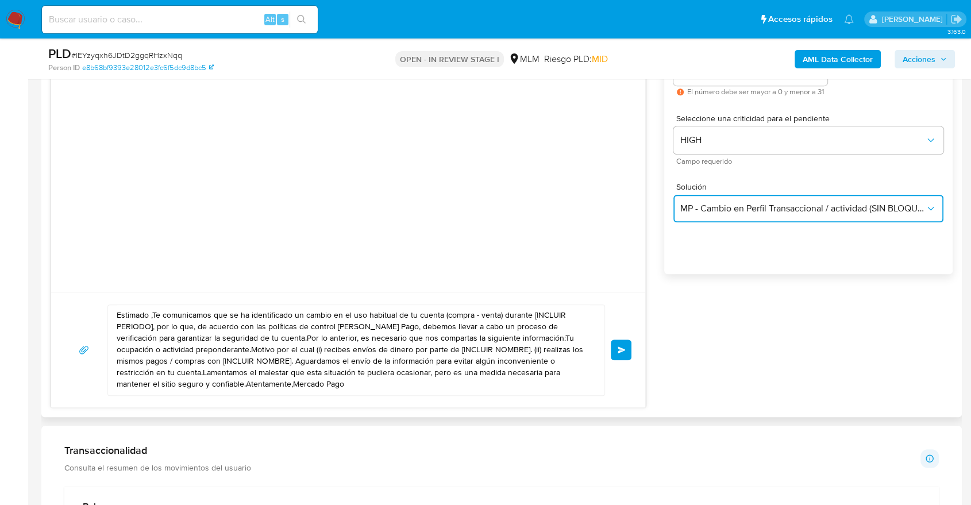
scroll to position [702, 0]
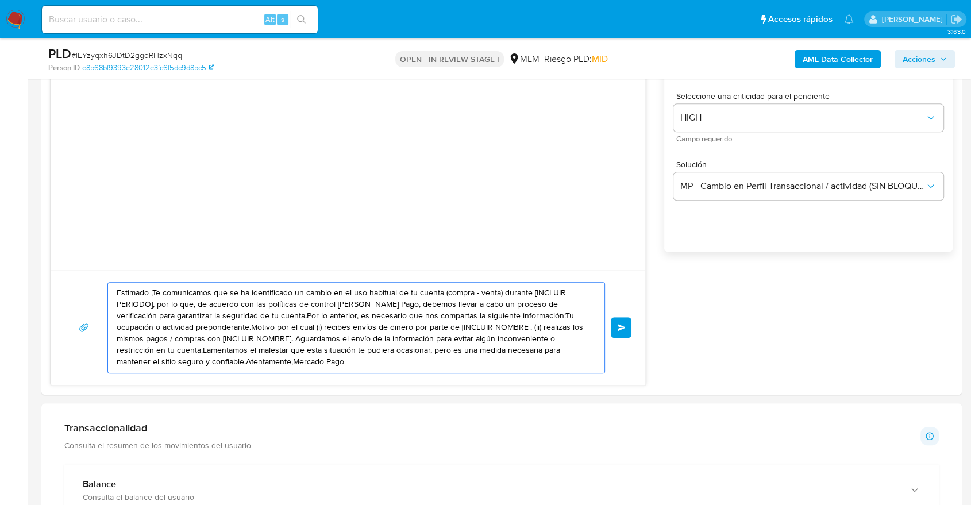
drag, startPoint x: 224, startPoint y: 354, endPoint x: 3, endPoint y: 190, distance: 275.8
click at [3, 190] on section "Bandeja Tablero Screening Búsqueda en Listas Watchlist Herramientas Operaciones…" at bounding box center [485, 456] width 971 height 2316
paste textarea "a [PERSON_NAME] se ha identificado un cambio en el uso habitual de tu cuenta pa…"
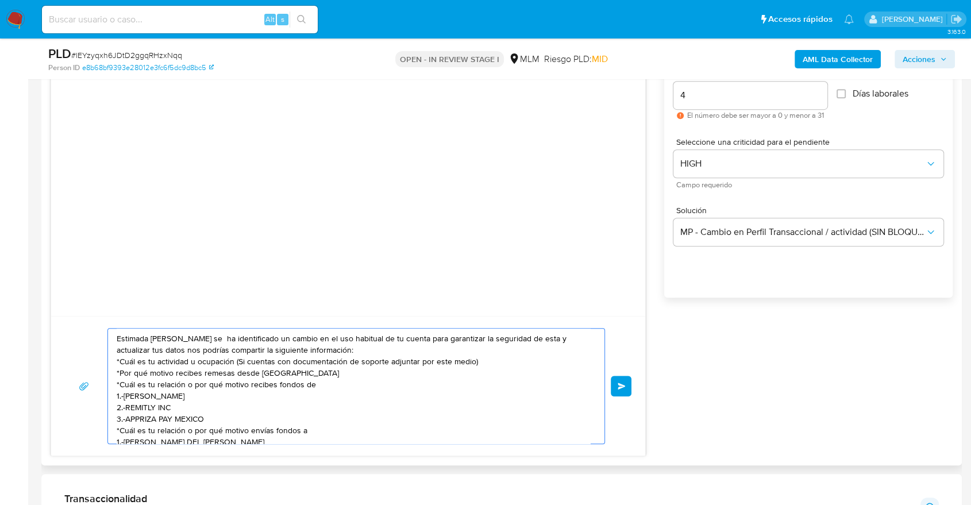
scroll to position [638, 0]
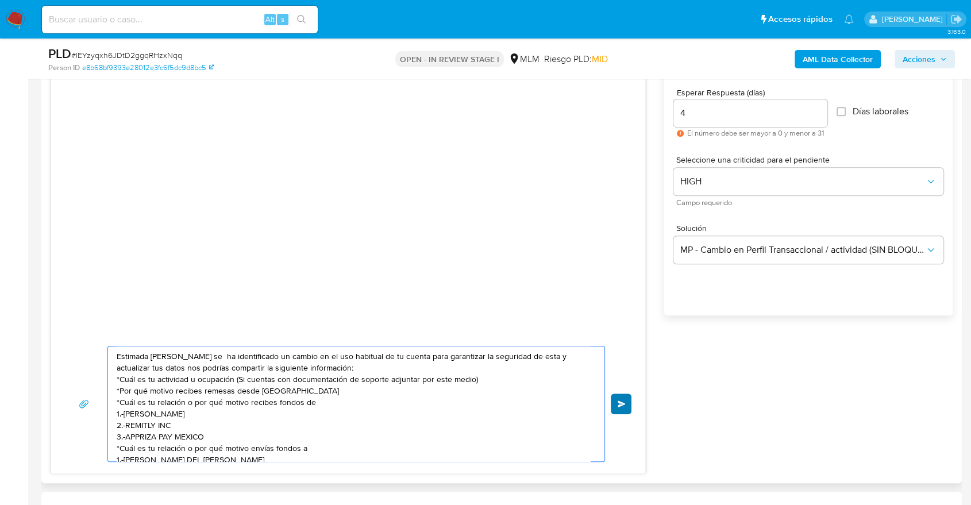
type textarea "Estimada [PERSON_NAME] se ha identificado un cambio en el uso habitual de tu cu…"
click at [623, 410] on button "Enviar" at bounding box center [621, 403] width 21 height 21
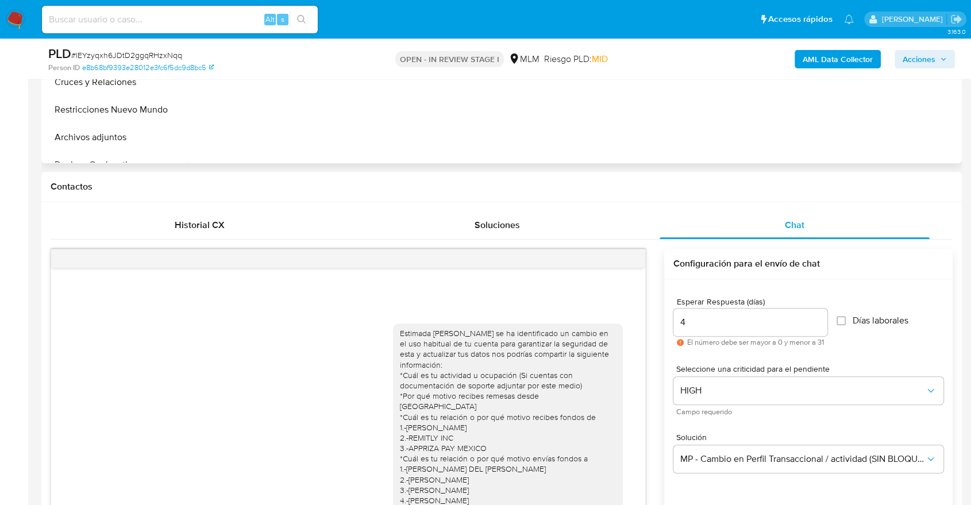
scroll to position [255, 0]
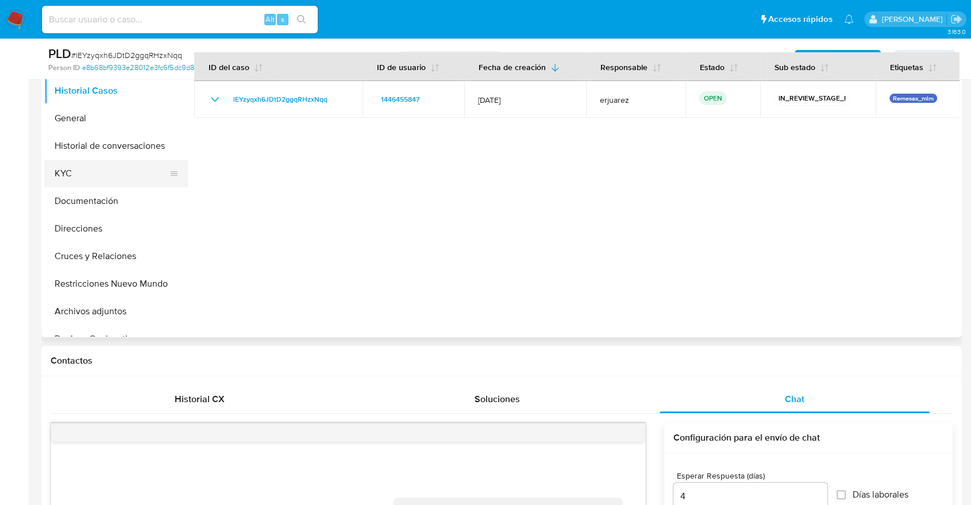
click at [78, 173] on button "KYC" at bounding box center [111, 174] width 134 height 28
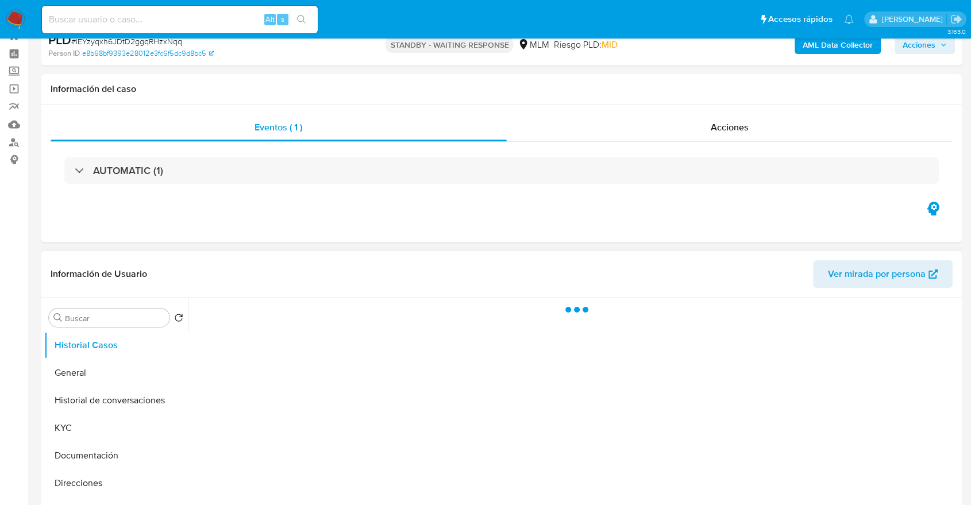
scroll to position [64, 0]
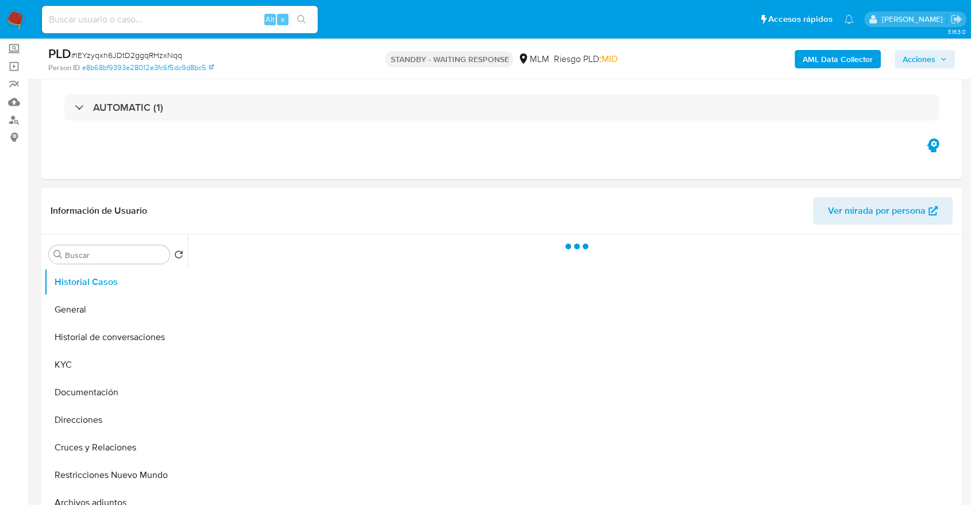
select select "10"
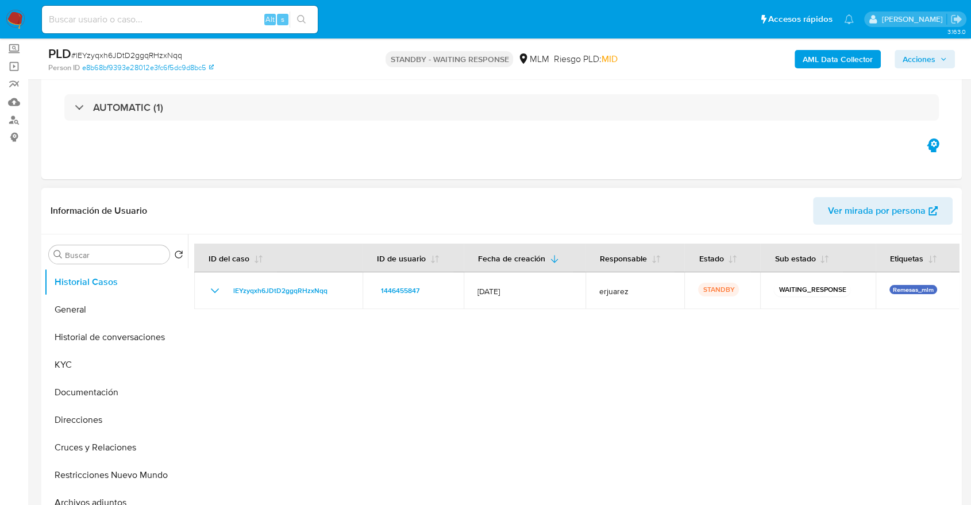
scroll to position [128, 0]
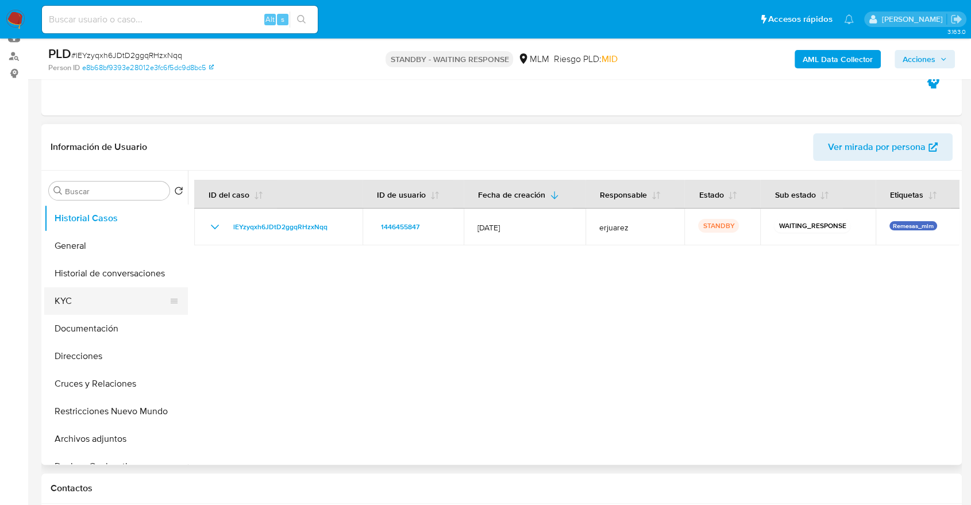
click at [98, 303] on button "KYC" at bounding box center [111, 301] width 134 height 28
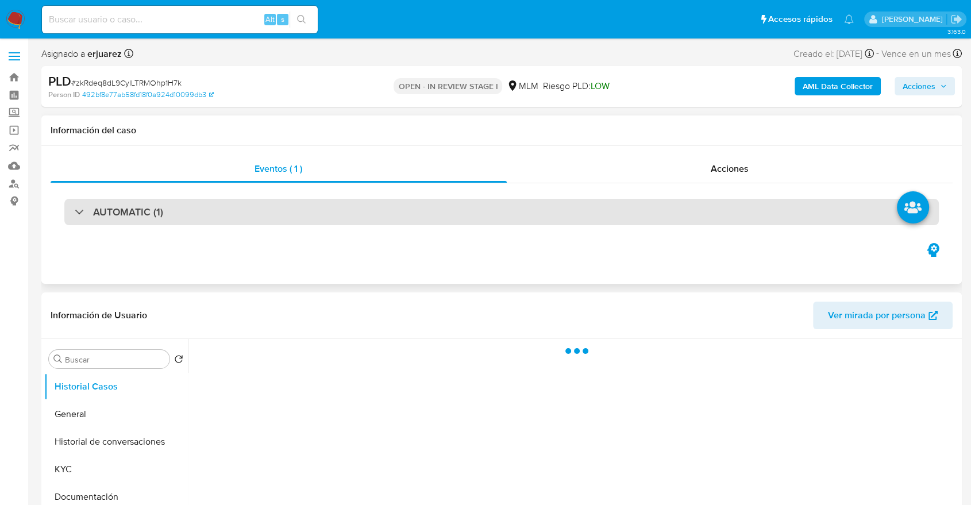
select select "10"
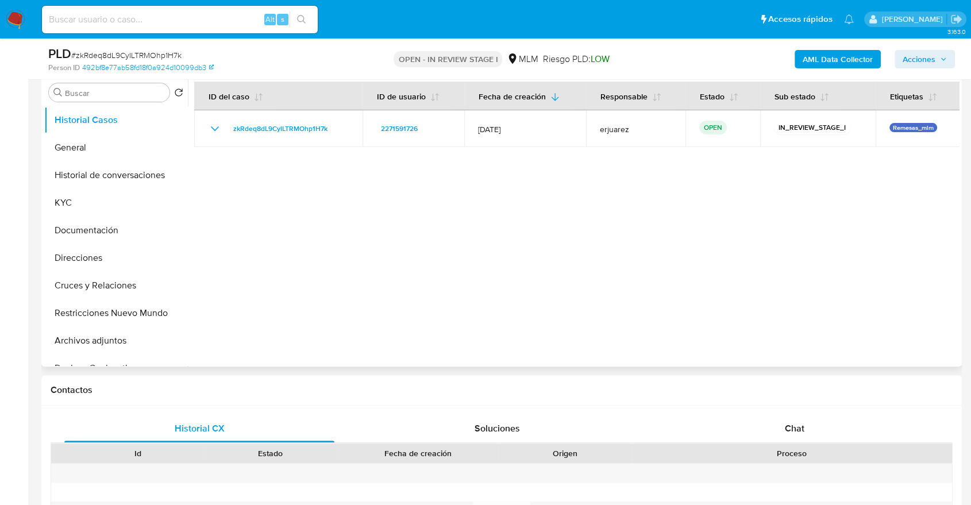
scroll to position [319, 0]
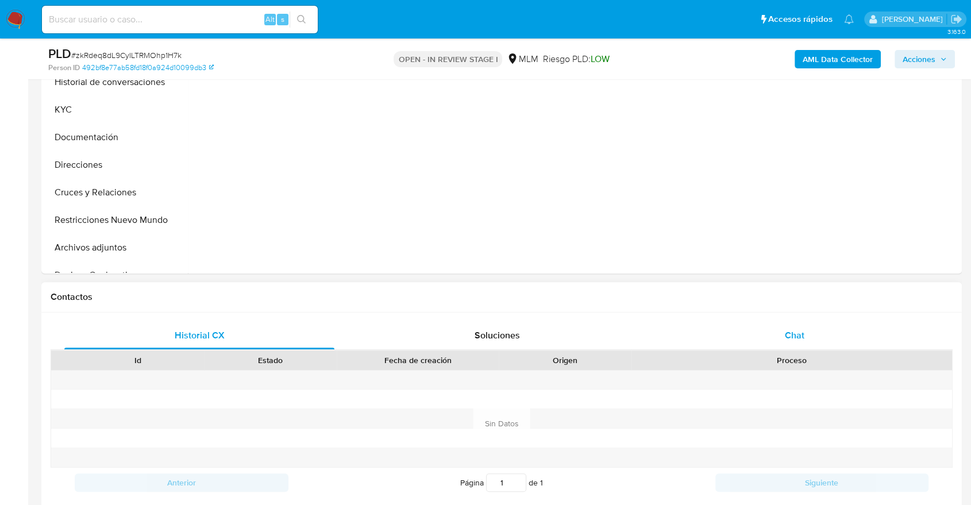
click at [781, 329] on div "Chat" at bounding box center [794, 336] width 270 height 28
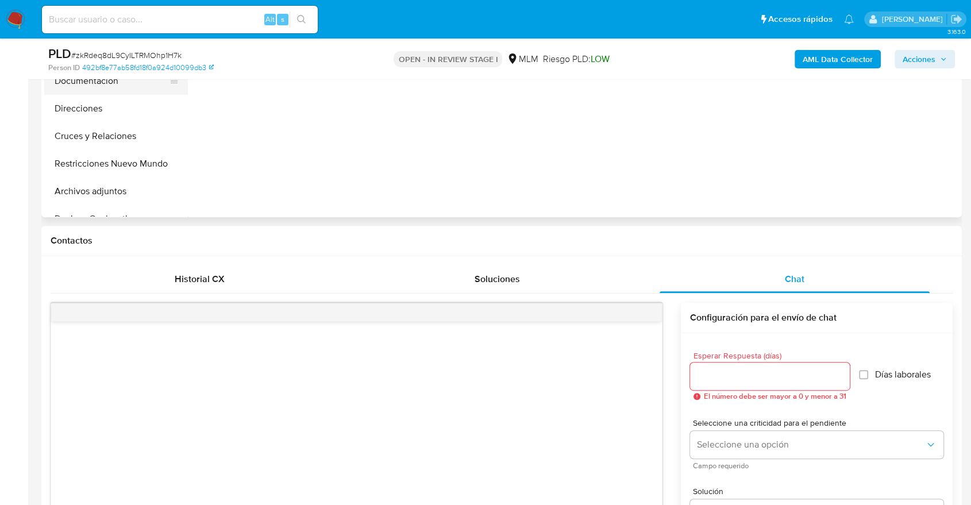
scroll to position [255, 0]
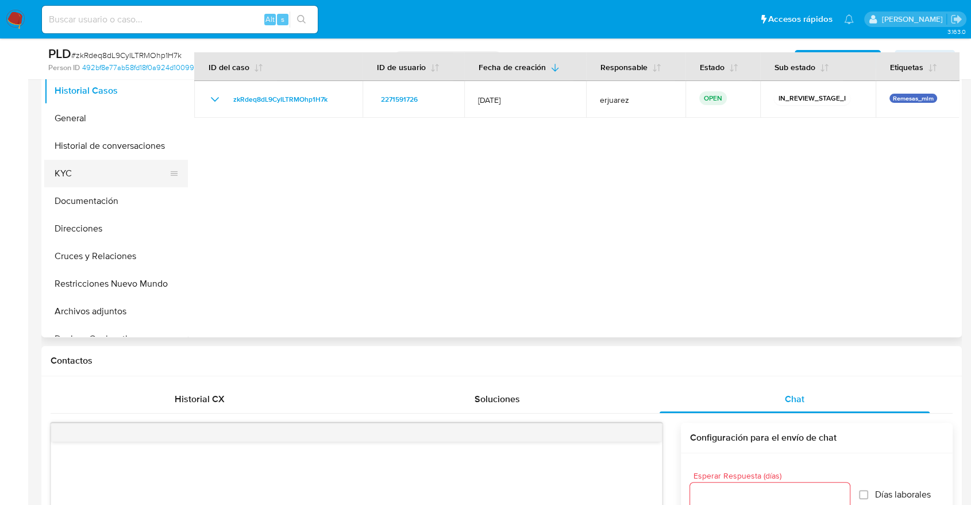
click at [87, 173] on button "KYC" at bounding box center [111, 174] width 134 height 28
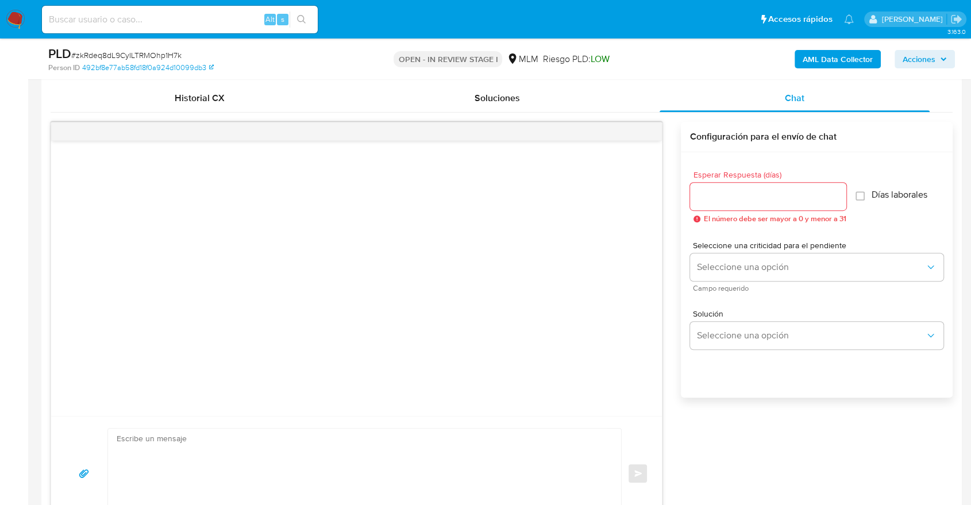
scroll to position [574, 0]
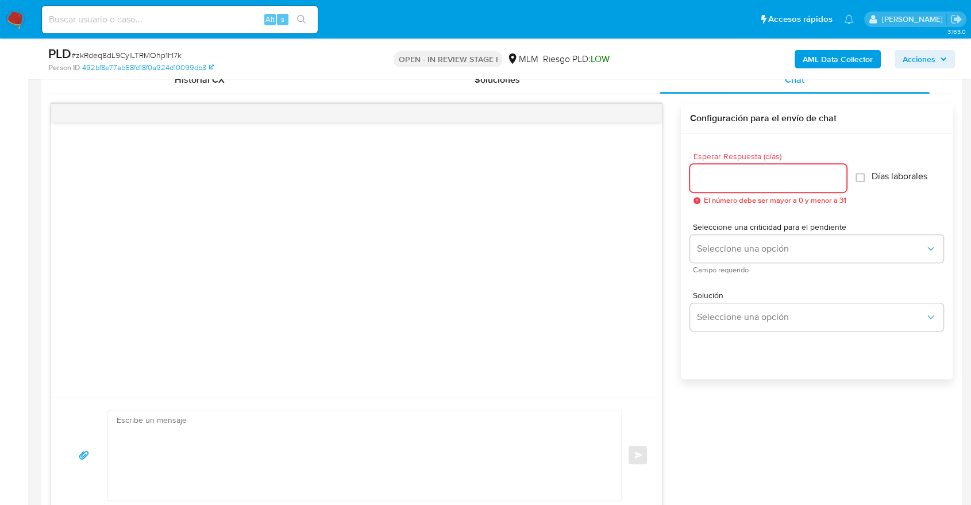
click at [750, 176] on input "Esperar Respuesta (días)" at bounding box center [768, 178] width 156 height 15
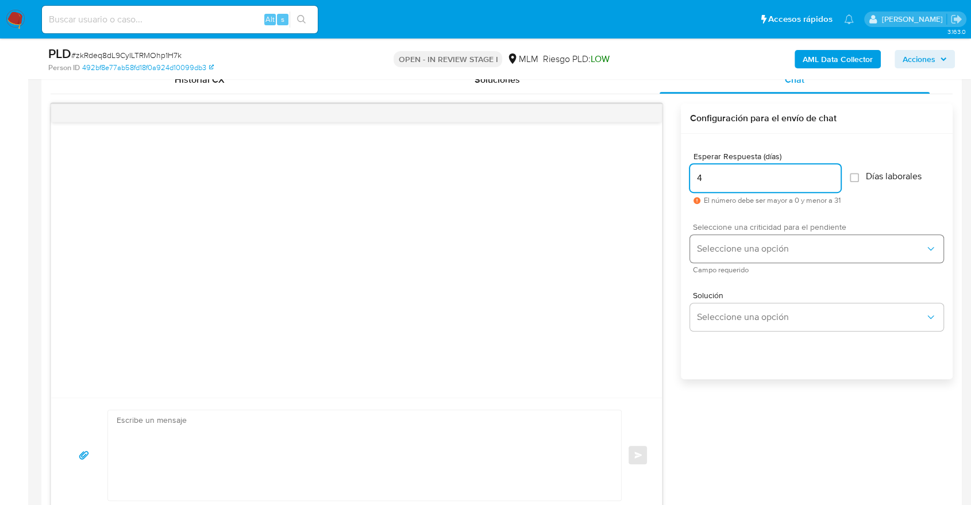
type input "4"
click at [743, 245] on span "Seleccione una opción" at bounding box center [811, 248] width 228 height 11
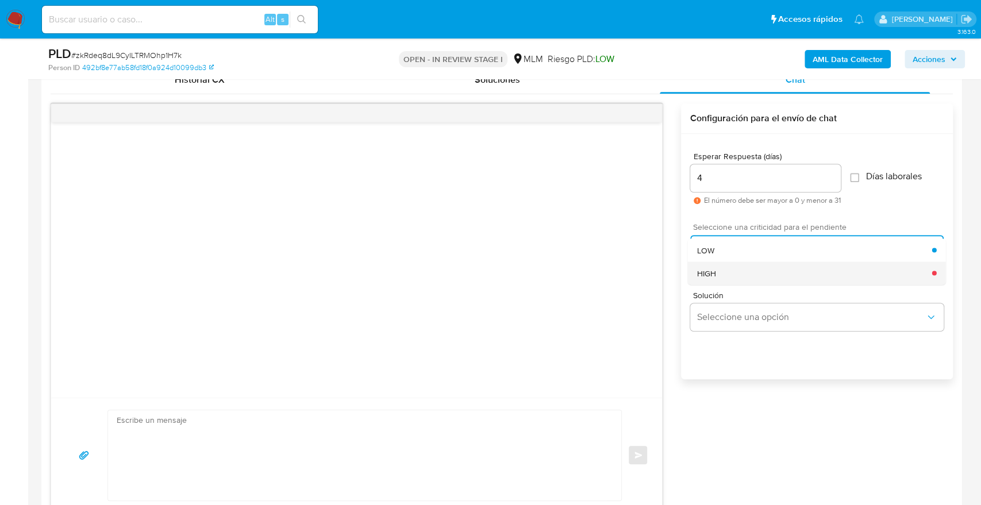
click at [736, 277] on div "HIGH" at bounding box center [813, 272] width 235 height 23
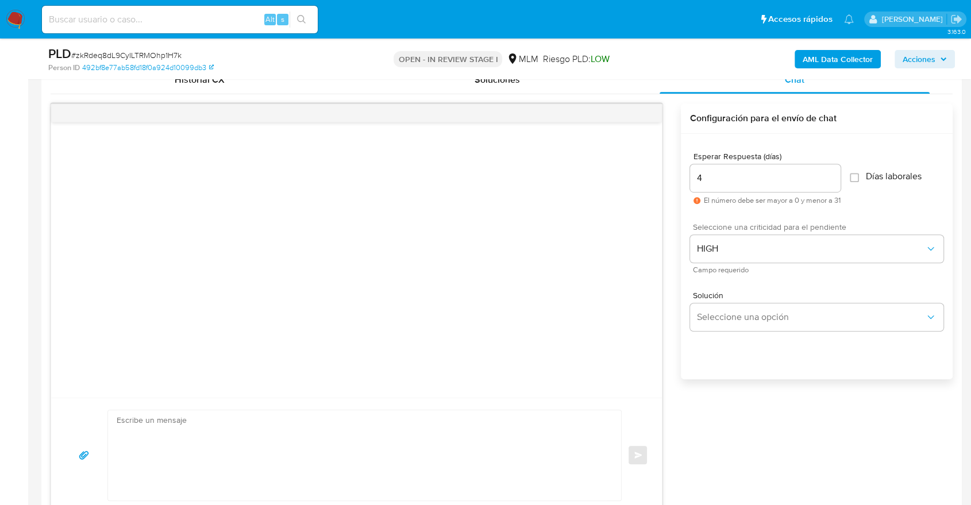
click at [740, 330] on div "Solución Seleccione una opción" at bounding box center [816, 313] width 253 height 63
click at [777, 325] on button "Seleccione una opción" at bounding box center [816, 317] width 253 height 28
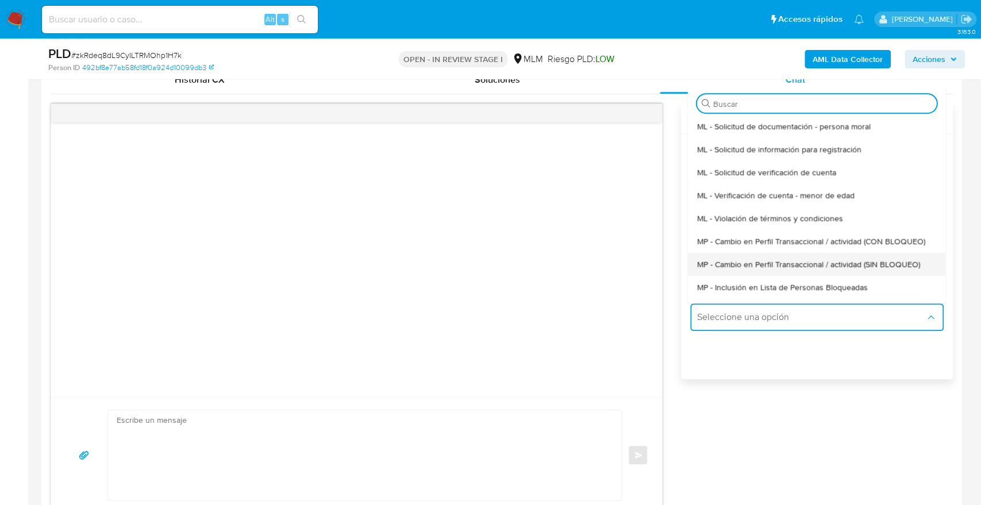
click at [786, 268] on span "MP - Cambio en Perfil Transaccional / actividad (SIN BLOQUEO)" at bounding box center [807, 264] width 223 height 10
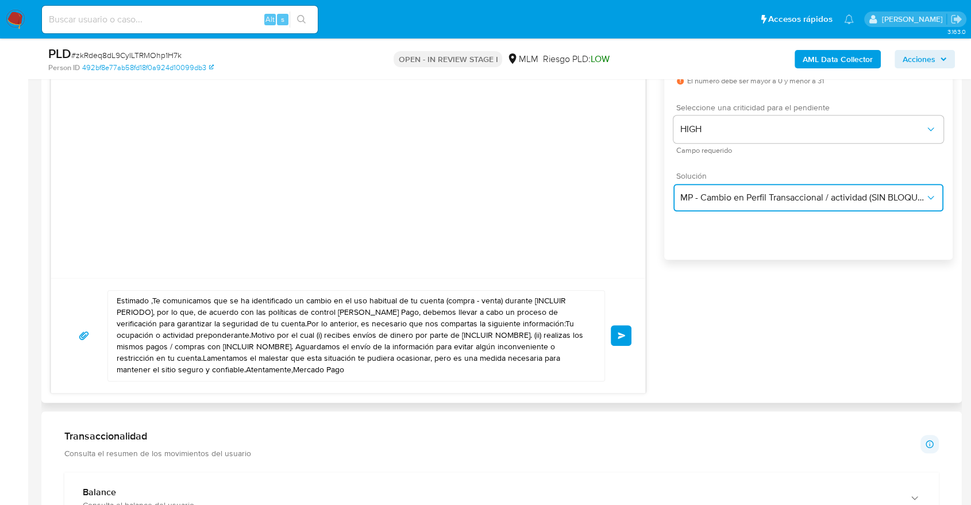
scroll to position [702, 0]
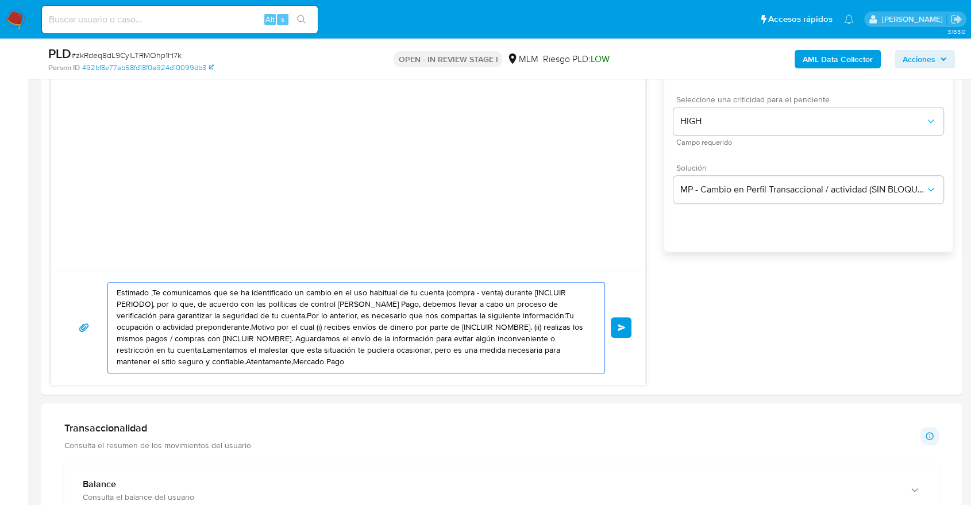
drag, startPoint x: 268, startPoint y: 367, endPoint x: 0, endPoint y: 245, distance: 294.1
click at [0, 245] on section "Bandeja Tablero Screening Búsqueda en Listas Watchlist Herramientas Operaciones…" at bounding box center [485, 446] width 971 height 2297
paste textarea "Alfonso Javier se ha identificado un cambio en el uso habitual de tu cuenta par…"
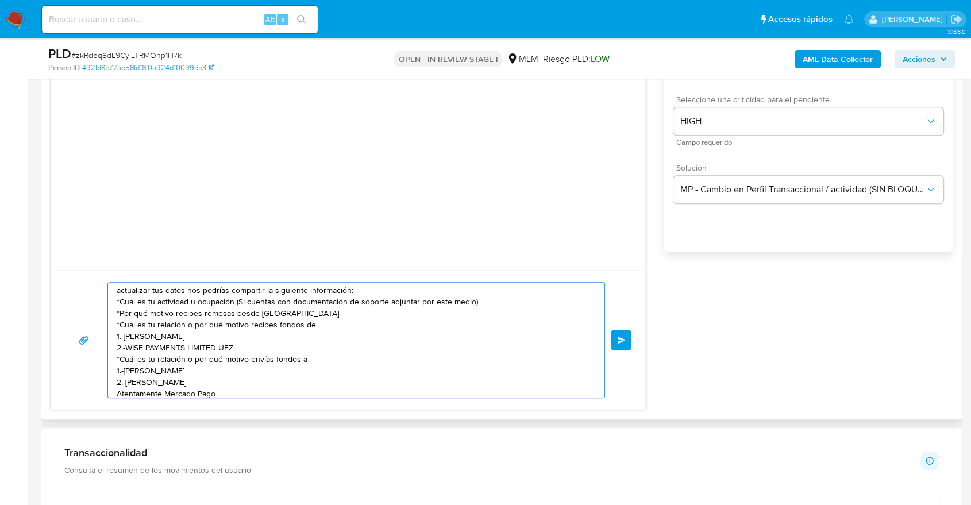
scroll to position [22, 0]
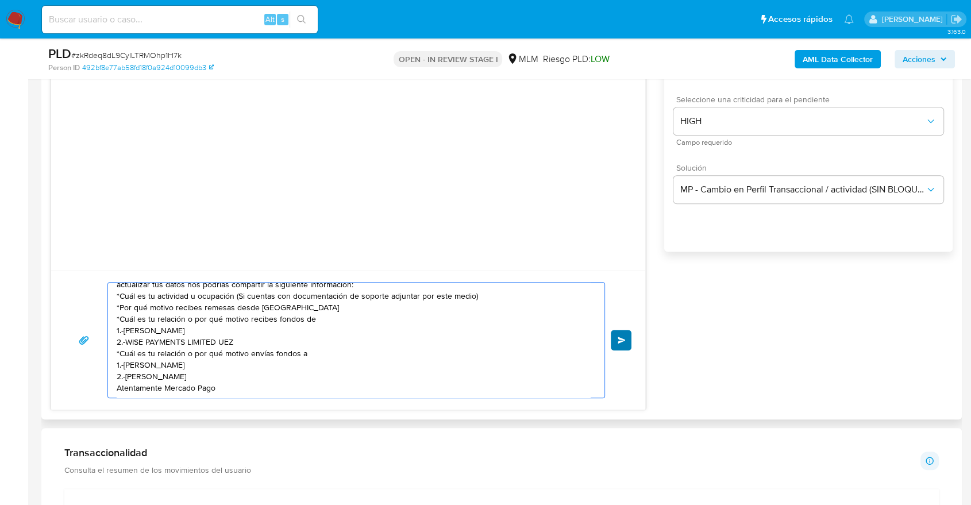
type textarea "Estimado Alfonso Javier se ha identificado un cambio en el uso habitual de tu c…"
click at [627, 341] on button "Enviar" at bounding box center [621, 340] width 21 height 21
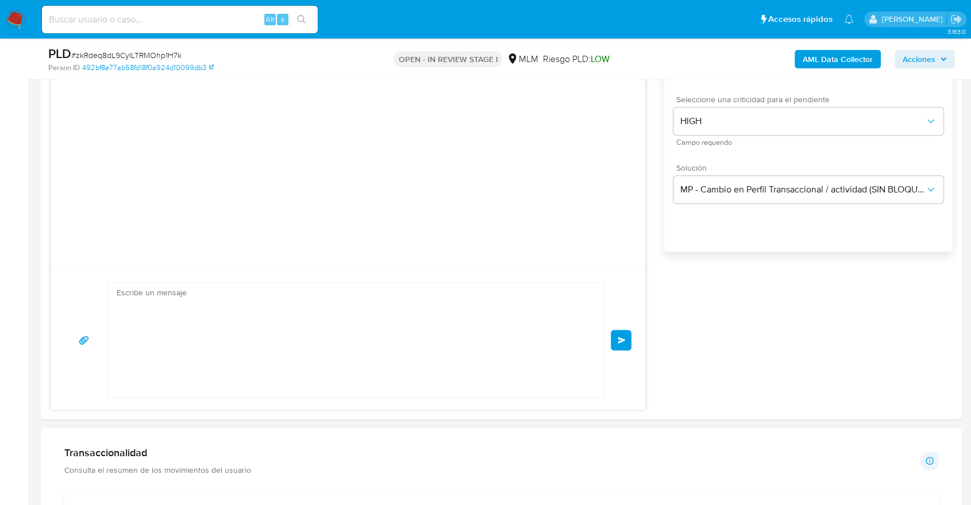
scroll to position [0, 0]
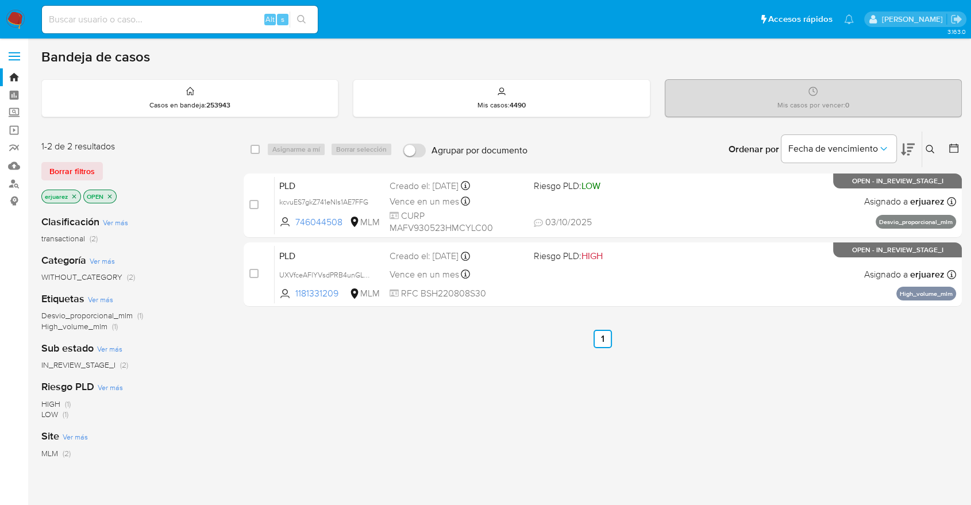
click at [502, 385] on div "select-all-cases-checkbox Asignarme a mí Borrar selección Agrupar por documento…" at bounding box center [603, 391] width 718 height 520
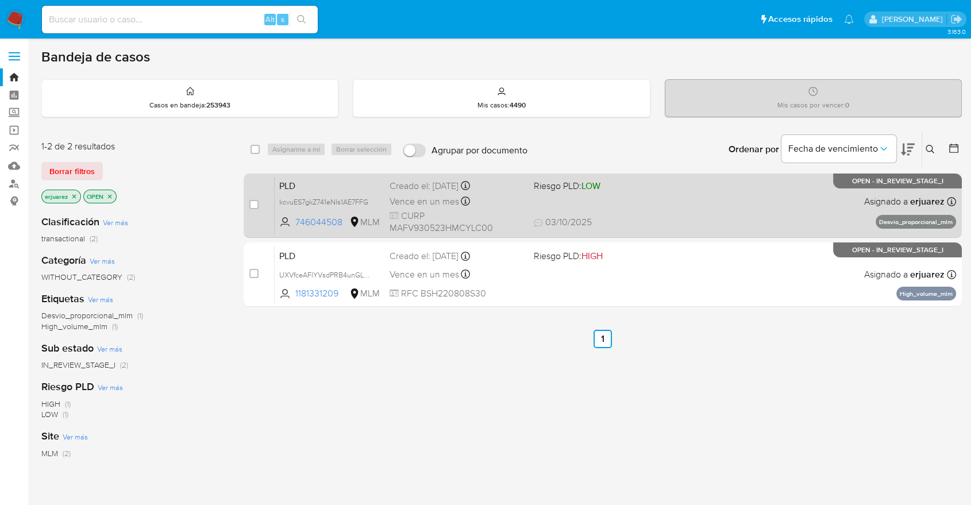
click at [487, 213] on span "CURP MAFV930523HMCYLC00" at bounding box center [456, 222] width 134 height 25
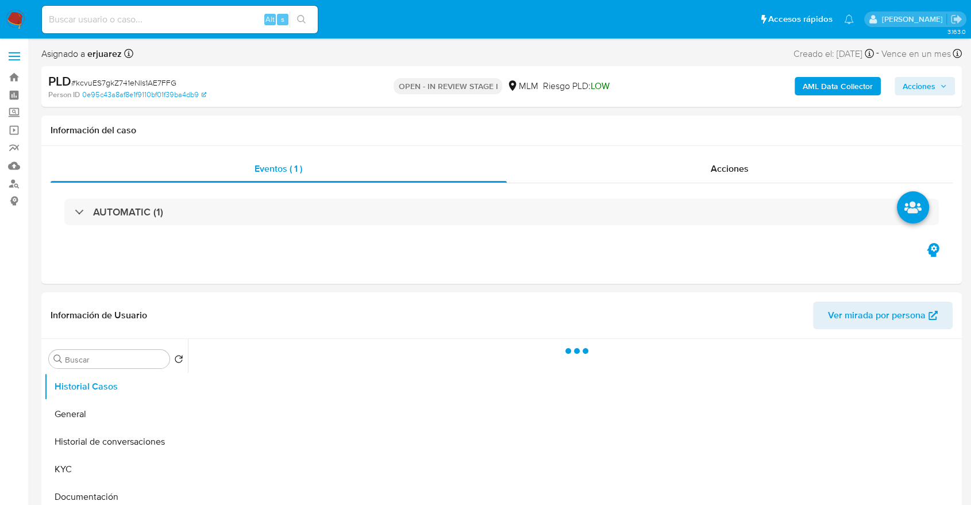
select select "10"
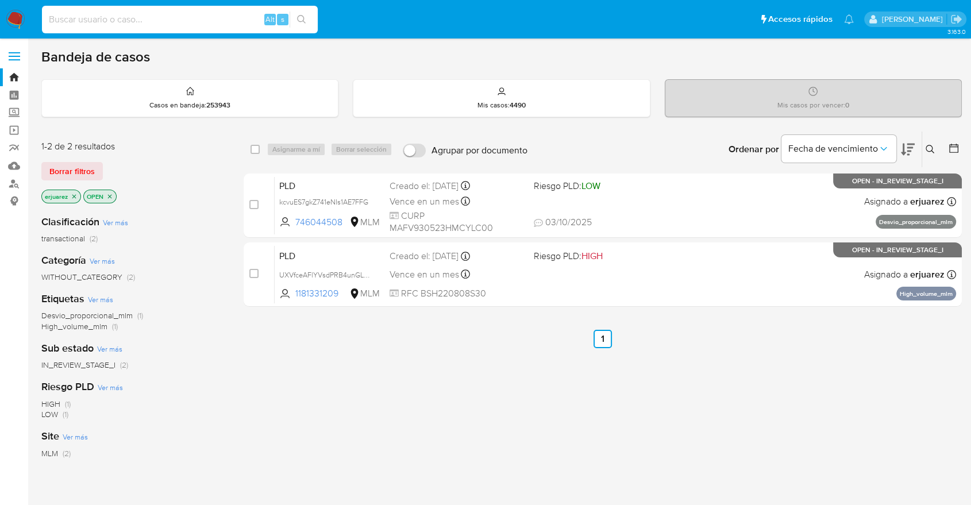
click at [191, 25] on input at bounding box center [180, 19] width 276 height 15
paste input "232941344"
type input "232941344"
click at [305, 24] on icon "search-icon" at bounding box center [301, 19] width 9 height 9
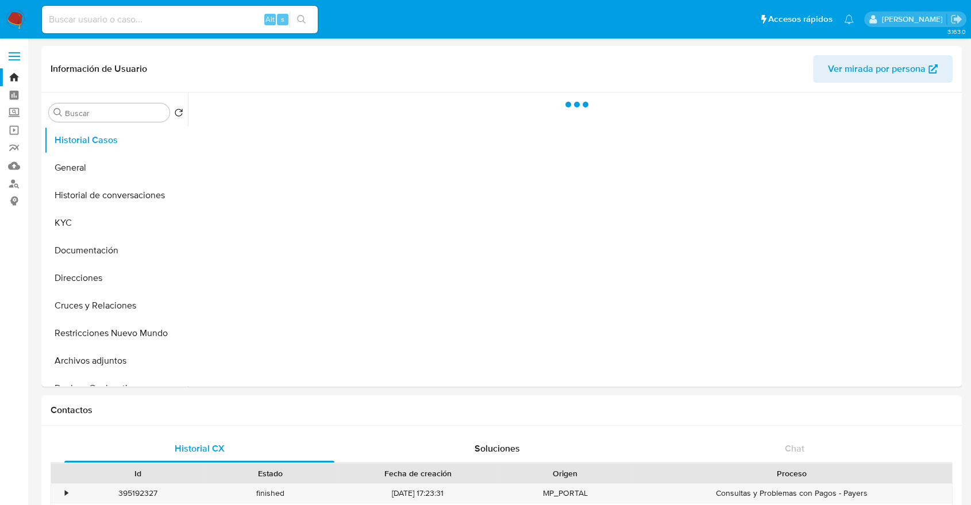
select select "10"
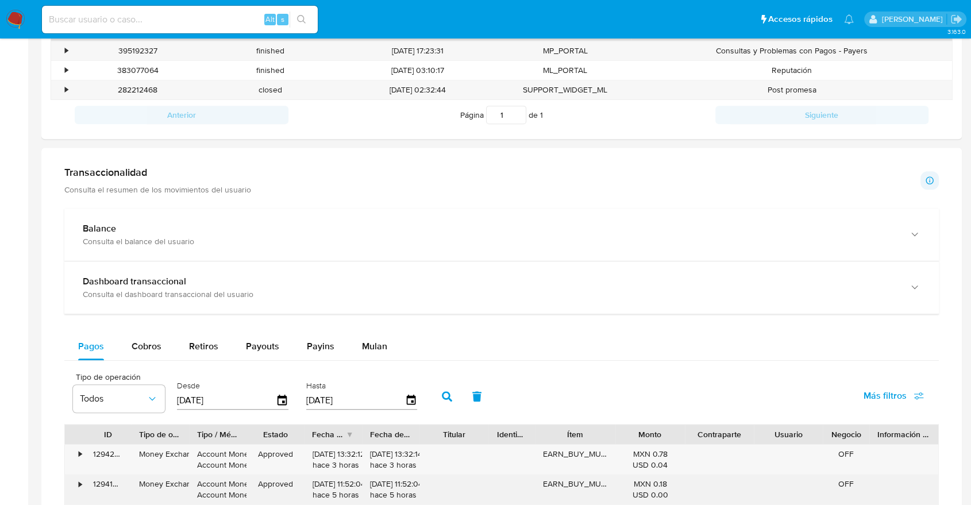
scroll to position [574, 0]
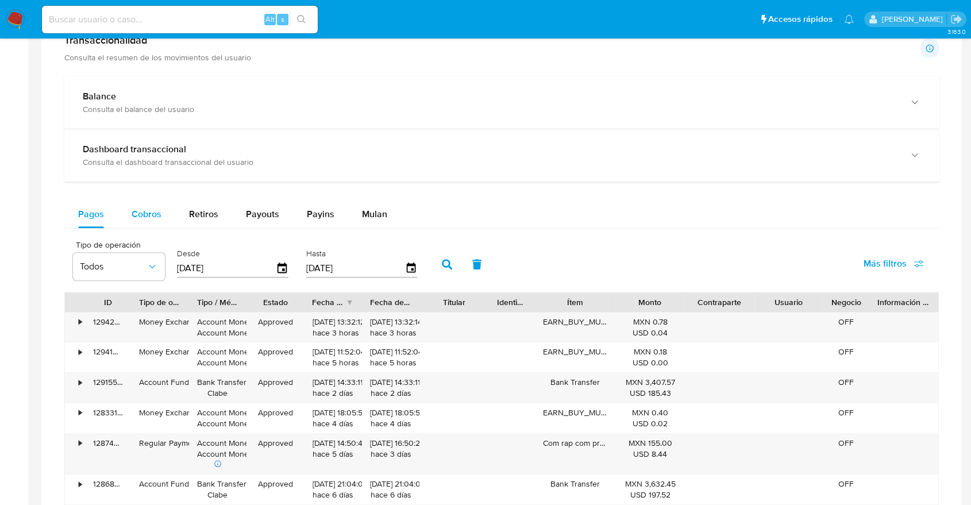
click at [140, 218] on span "Cobros" at bounding box center [147, 213] width 30 height 13
select select "10"
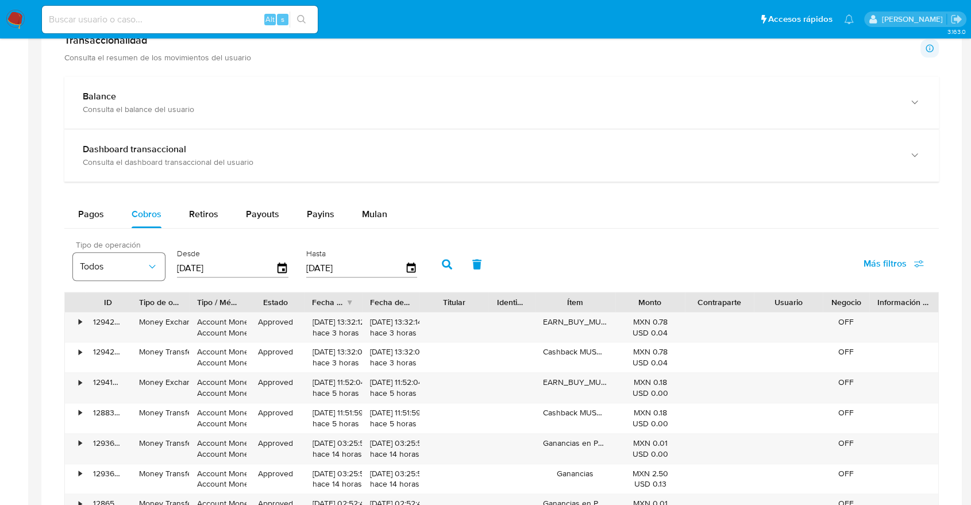
drag, startPoint x: 248, startPoint y: 268, endPoint x: 119, endPoint y: 268, distance: 128.7
click at [120, 268] on div "Tipo de operación Todos Desde 13/07/2025 Hasta 10/10/2025" at bounding box center [247, 263] width 361 height 46
type input "0_/__/____"
type input "01/05/2025"
click at [448, 259] on icon "button" at bounding box center [447, 264] width 10 height 10
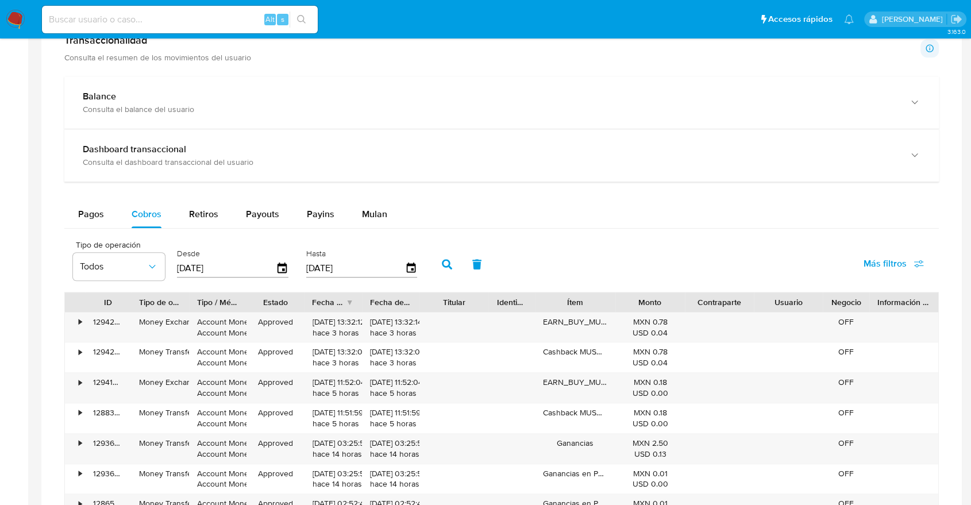
click at [333, 303] on div "Fecha de creación" at bounding box center [328, 301] width 33 height 11
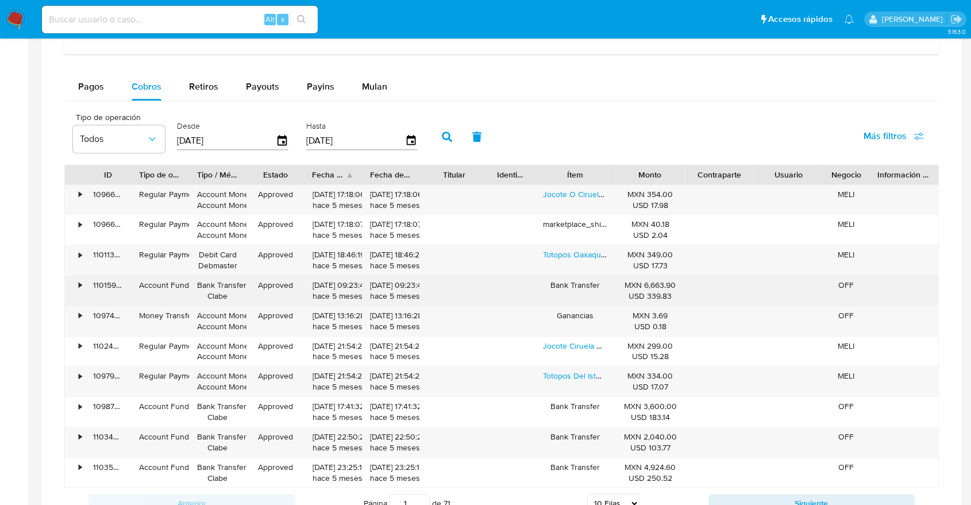
scroll to position [766, 0]
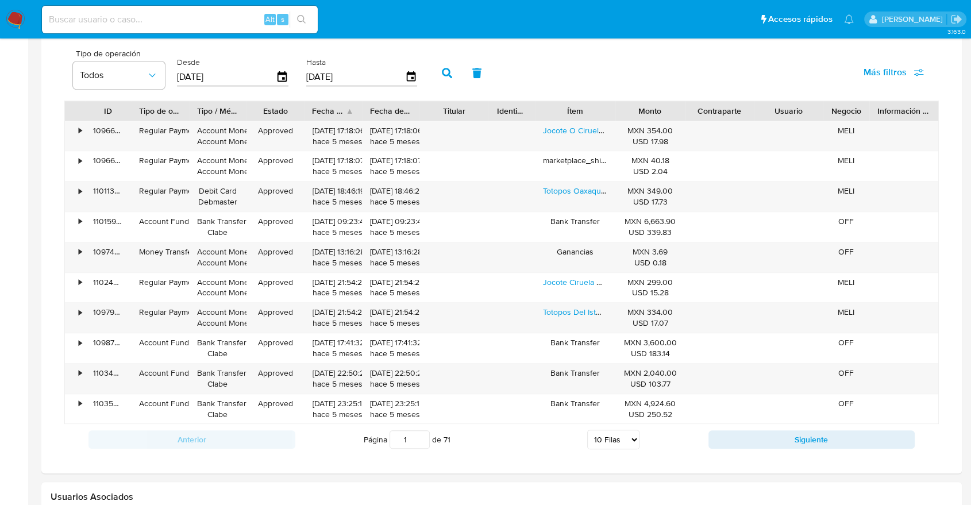
click at [742, 424] on div "Anterior Página 1 de 71 5 Filas 10 Filas 20 Filas 25 Filas 50 Filas 100 Filas S…" at bounding box center [501, 439] width 874 height 31
click at [749, 443] on button "Siguiente" at bounding box center [811, 439] width 207 height 18
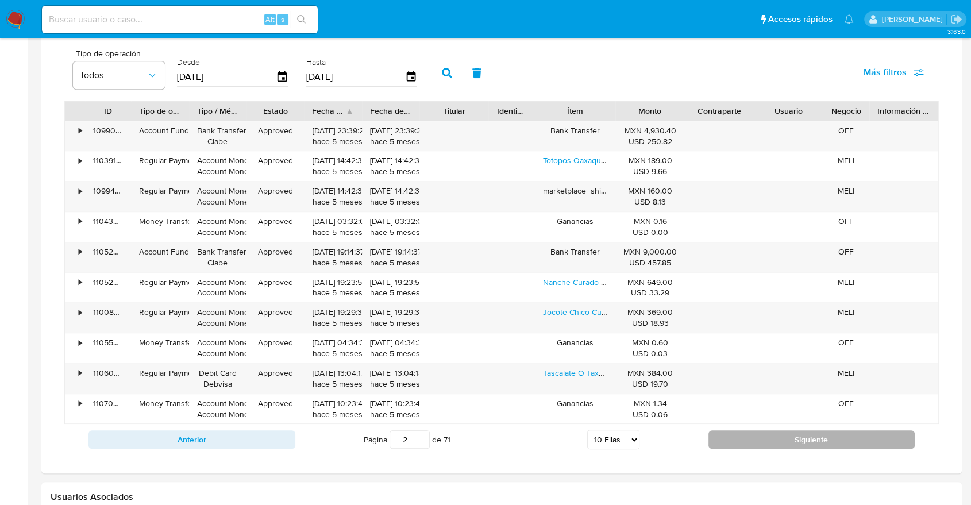
click at [741, 438] on button "Siguiente" at bounding box center [811, 439] width 207 height 18
type input "3"
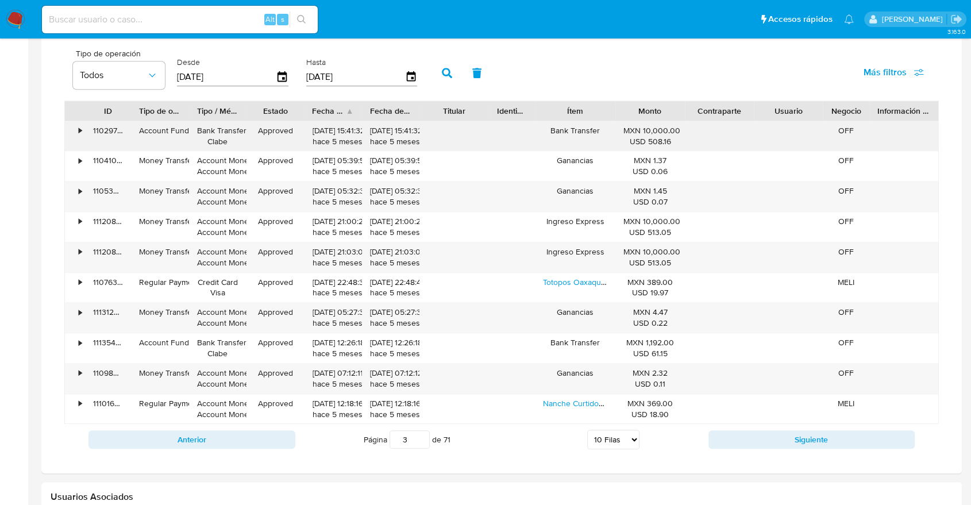
click at [75, 129] on div "•" at bounding box center [75, 136] width 20 height 30
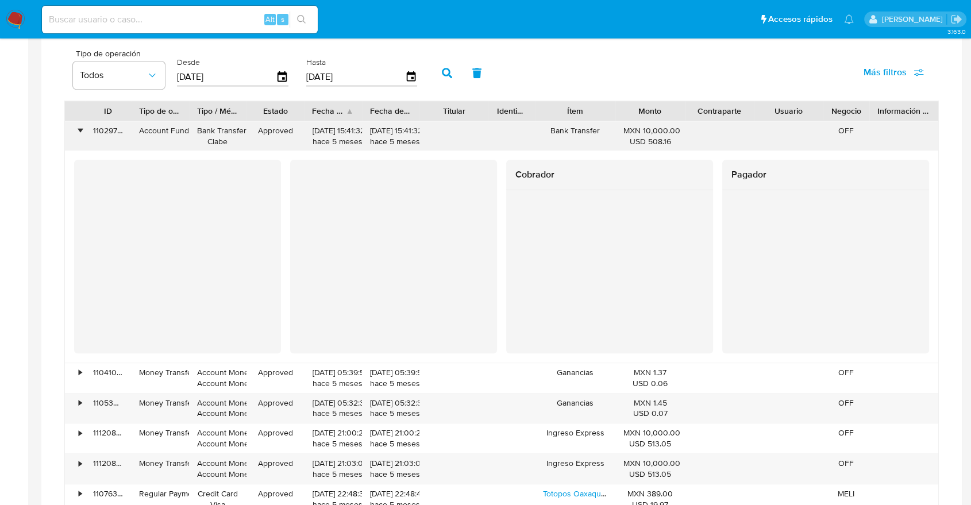
click at [75, 129] on div "•" at bounding box center [75, 136] width 20 height 30
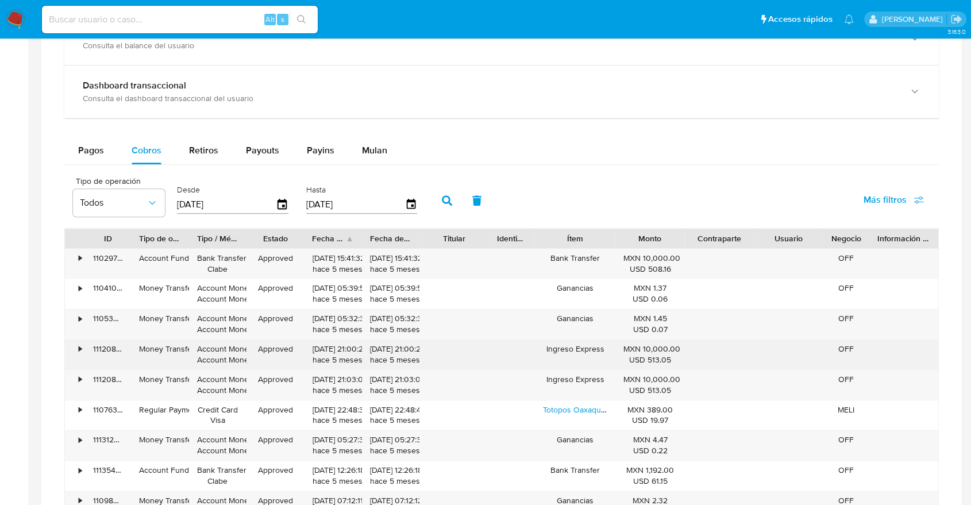
scroll to position [702, 0]
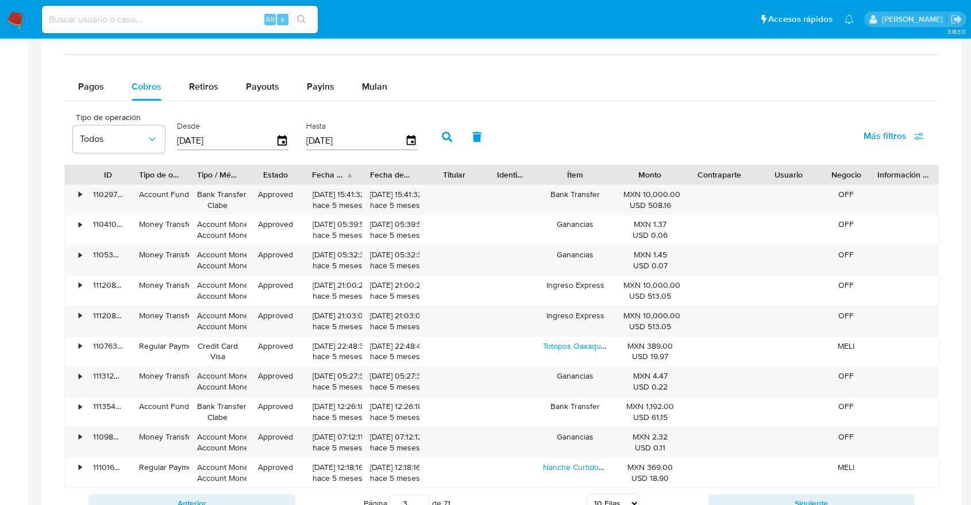
click at [1, 115] on aside "Bandeja Tablero Screening Búsqueda en Listas Watchlist Herramientas Operaciones…" at bounding box center [14, 38] width 28 height 1480
click at [0, 139] on aside "Bandeja Tablero Screening Búsqueda en Listas Watchlist Herramientas Operaciones…" at bounding box center [14, 38] width 28 height 1480
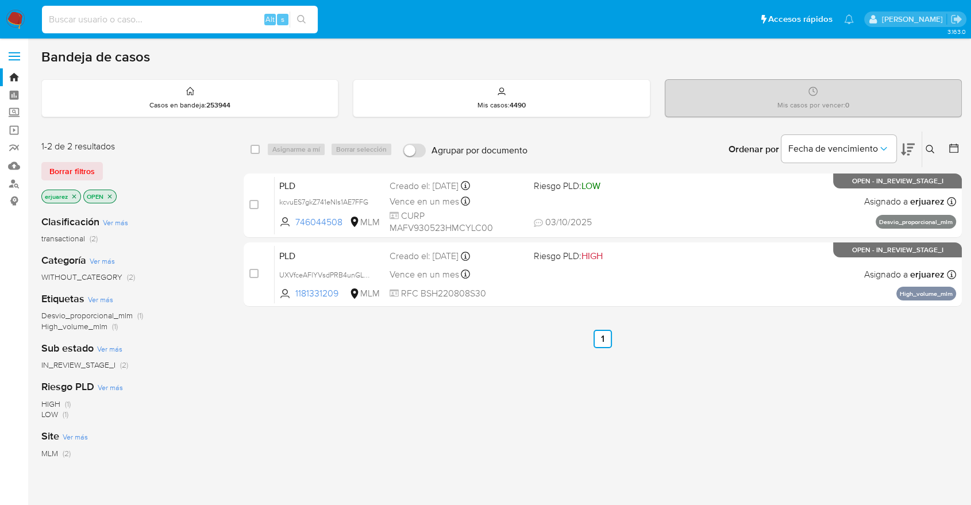
click at [225, 26] on div "Alt s" at bounding box center [180, 20] width 276 height 28
paste input "354994038"
type input "354994038"
click at [311, 23] on button "search-icon" at bounding box center [302, 19] width 24 height 16
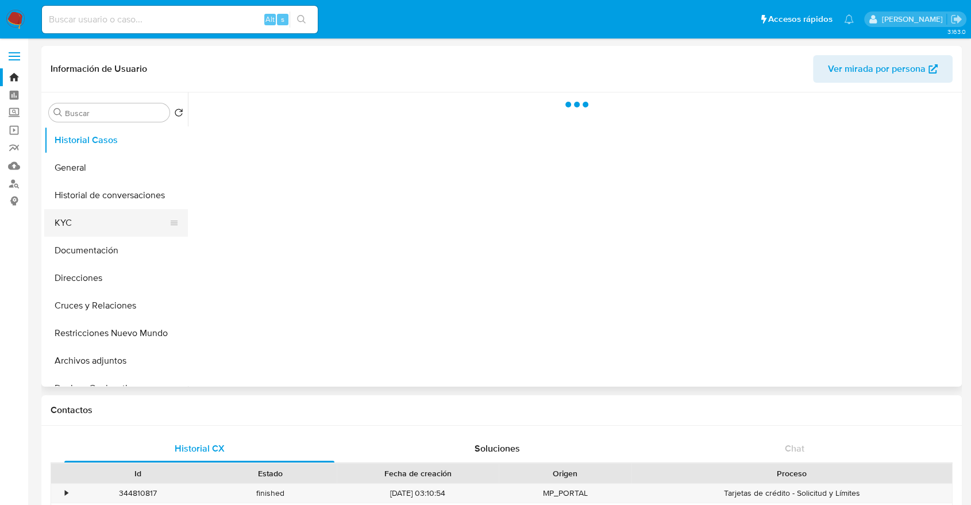
click at [87, 219] on button "KYC" at bounding box center [111, 223] width 134 height 28
select select "10"
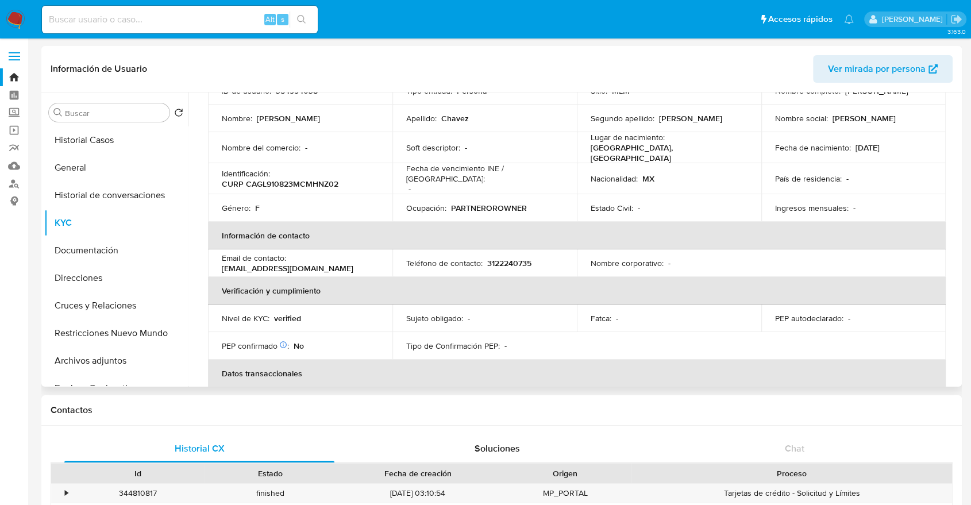
scroll to position [128, 0]
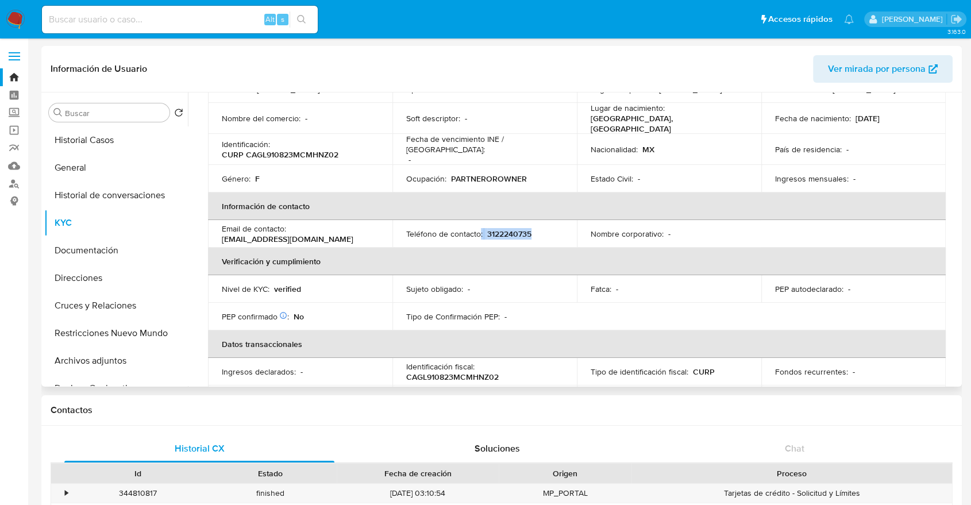
drag, startPoint x: 480, startPoint y: 227, endPoint x: 556, endPoint y: 237, distance: 76.5
click at [556, 237] on td "Teléfono de contacto : 3122240735" at bounding box center [484, 234] width 184 height 28
click at [480, 229] on p "Teléfono de contacto :" at bounding box center [444, 234] width 76 height 10
drag, startPoint x: 487, startPoint y: 227, endPoint x: 615, endPoint y: 141, distance: 154.7
click at [562, 234] on td "Teléfono de contacto : 3122240735" at bounding box center [484, 234] width 184 height 28
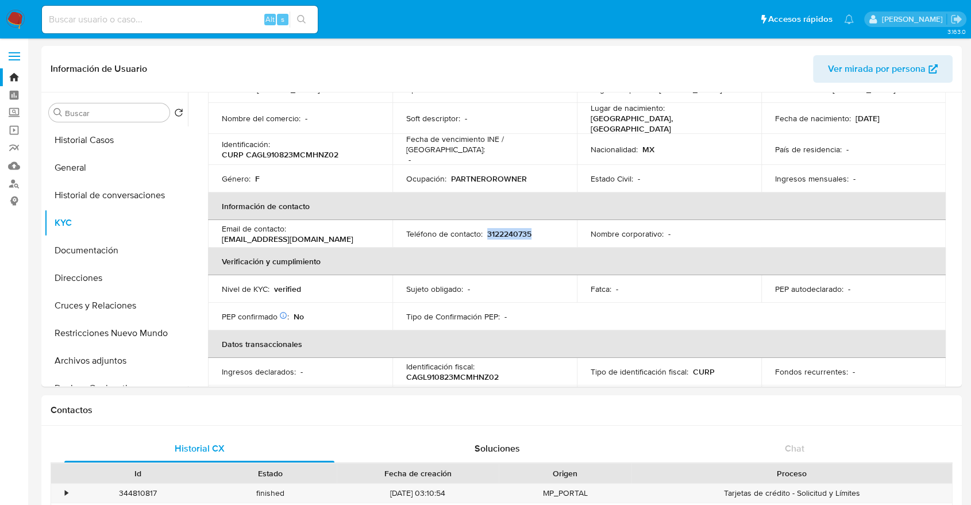
copy p "3122240735"
drag, startPoint x: 210, startPoint y: 7, endPoint x: 207, endPoint y: 16, distance: 9.8
click at [207, 14] on div "Alt s" at bounding box center [180, 20] width 276 height 28
click at [207, 17] on input at bounding box center [180, 19] width 276 height 15
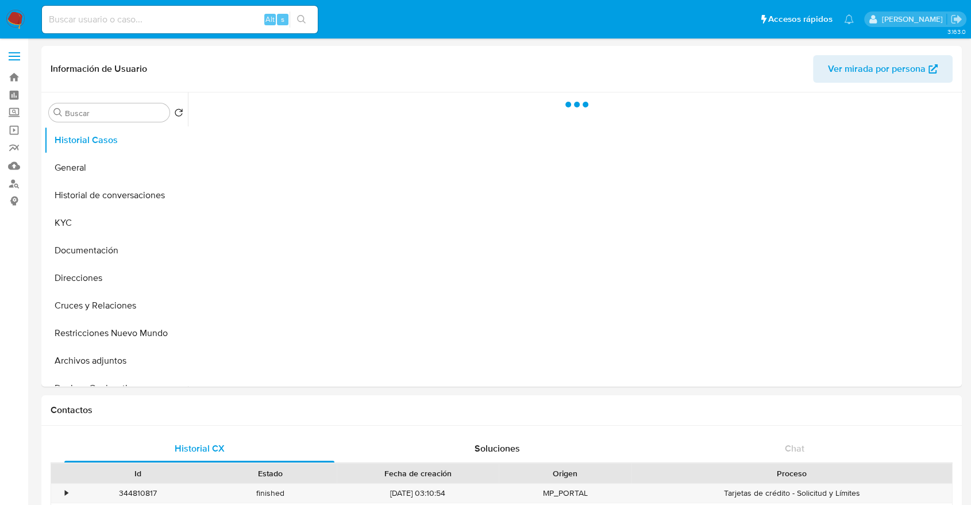
select select "10"
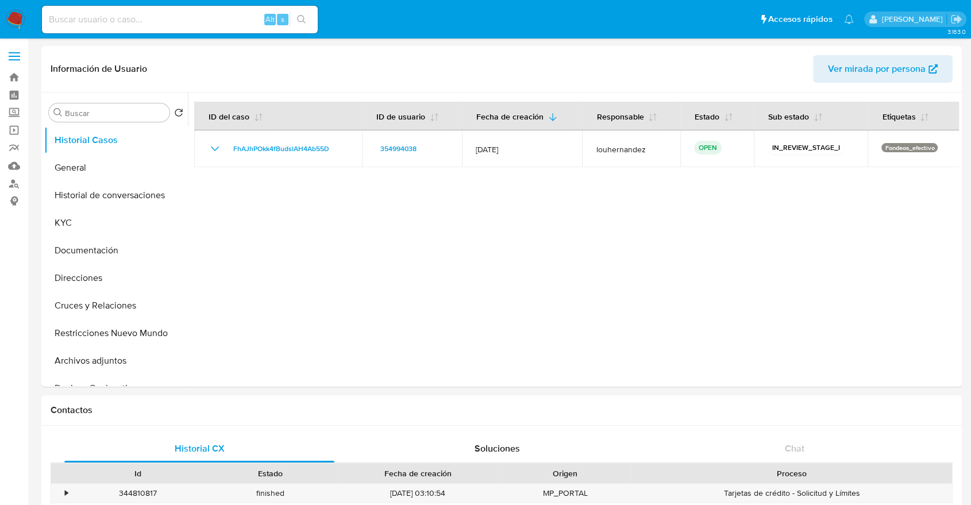
click at [188, 13] on input at bounding box center [180, 19] width 276 height 15
paste input "2201993733"
type input "2201993733"
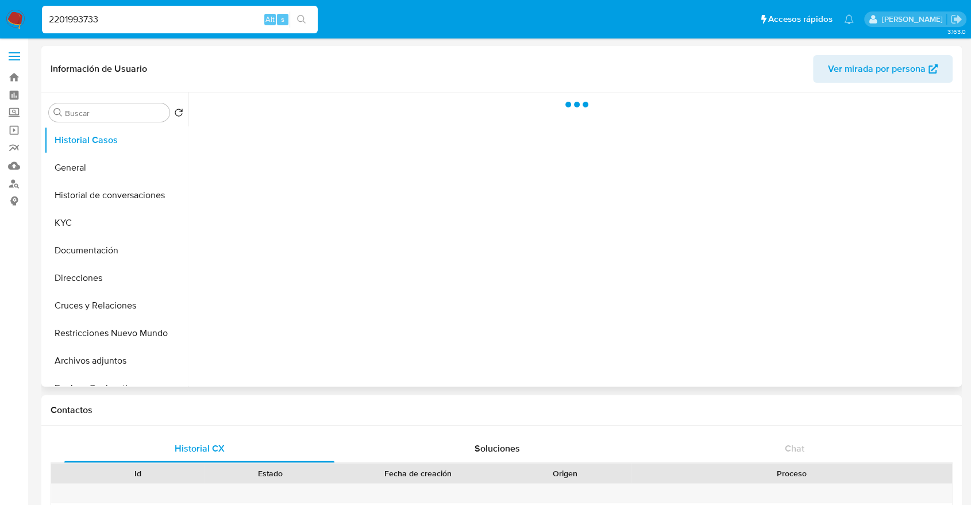
select select "10"
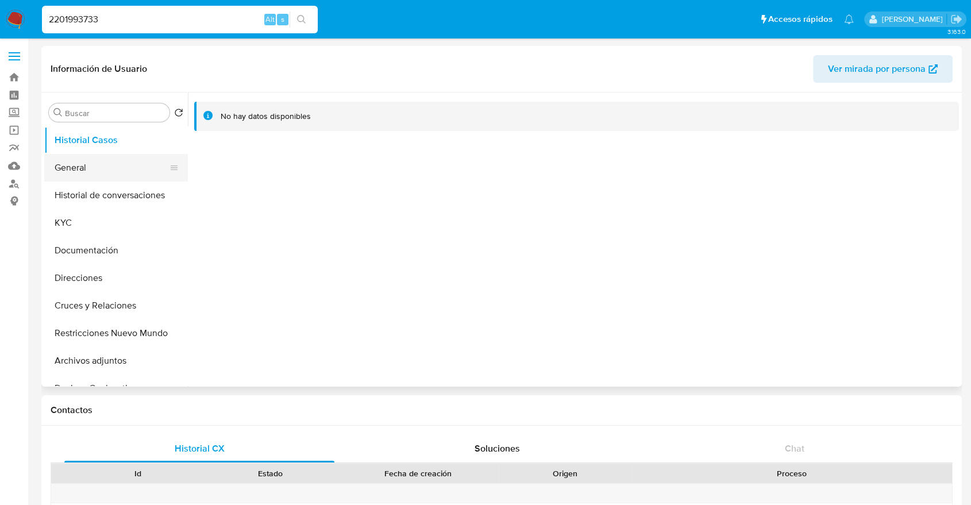
click at [82, 172] on button "General" at bounding box center [111, 168] width 134 height 28
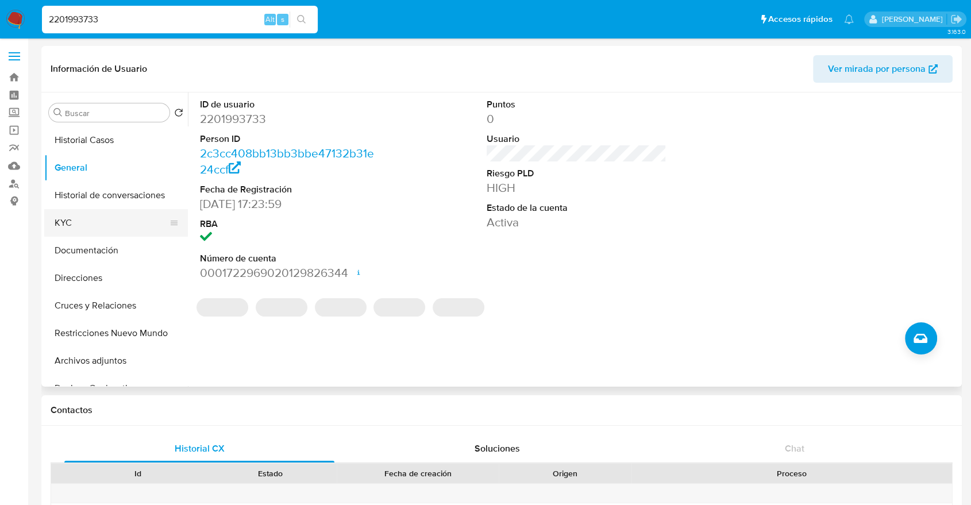
click at [76, 221] on button "KYC" at bounding box center [111, 223] width 134 height 28
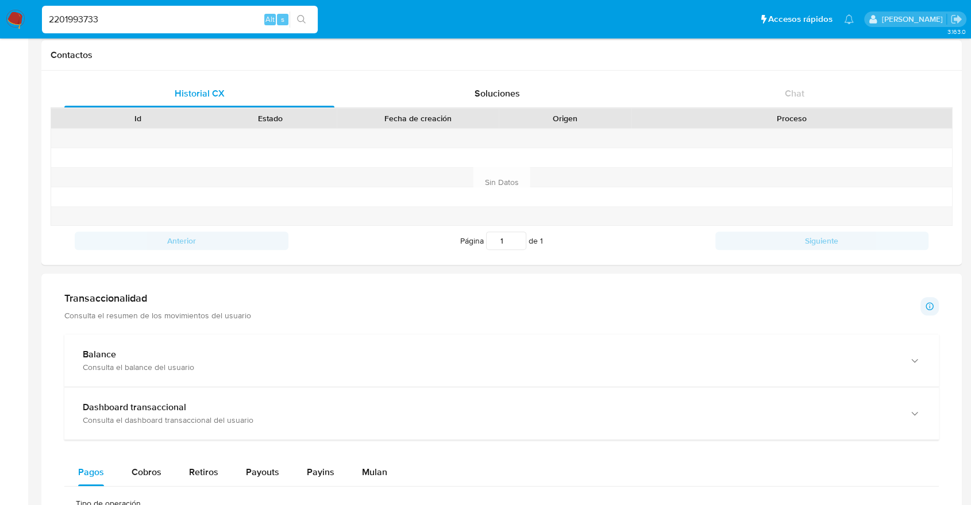
scroll to position [383, 0]
